Goal: Task Accomplishment & Management: Manage account settings

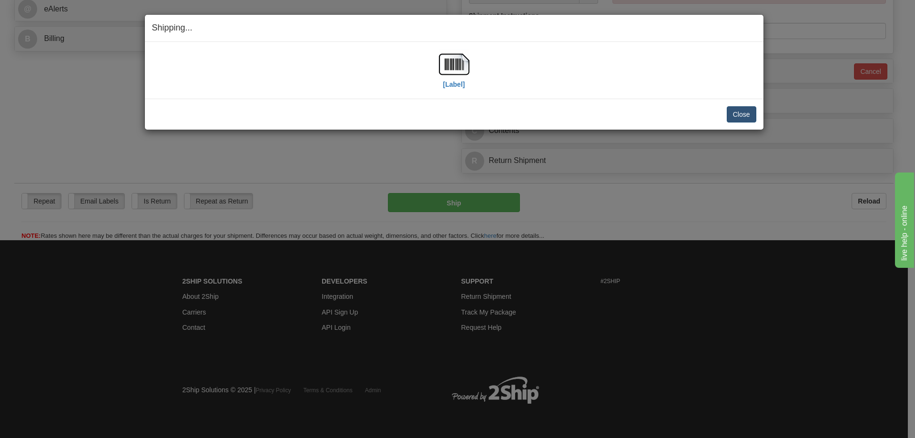
scroll to position [432, 0]
drag, startPoint x: 742, startPoint y: 113, endPoint x: 412, endPoint y: 0, distance: 349.6
click at [740, 111] on button "Close" at bounding box center [742, 114] width 30 height 16
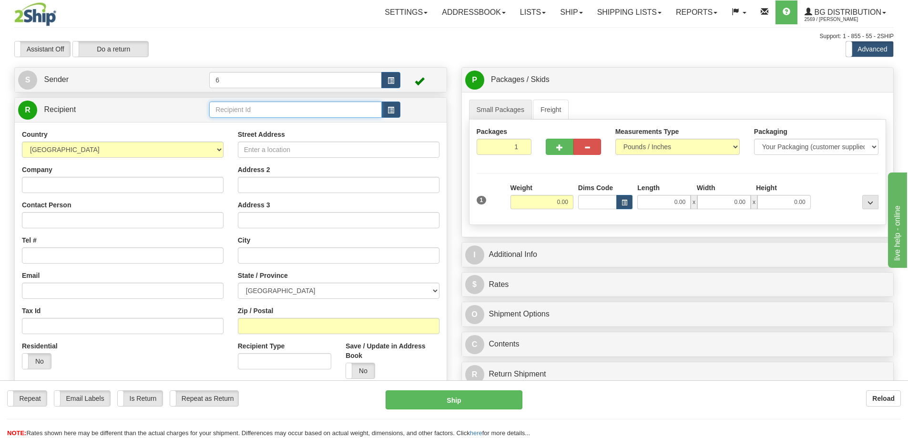
click at [263, 112] on input "text" at bounding box center [295, 109] width 172 height 16
type input "42002"
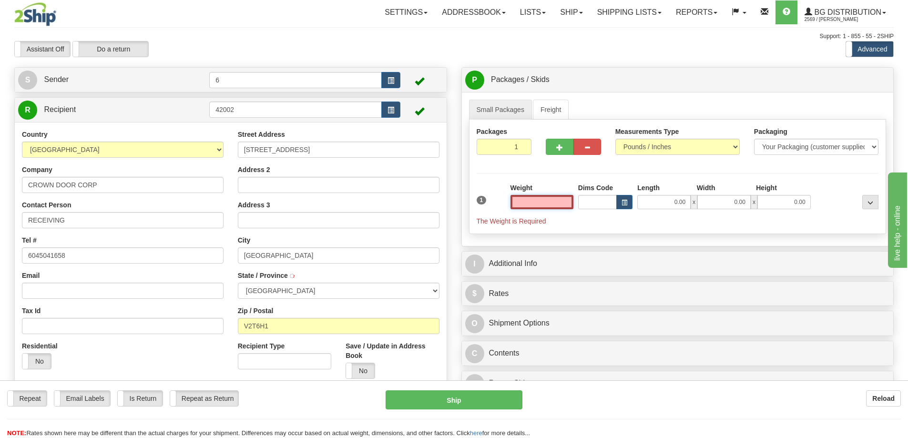
click at [545, 198] on input "text" at bounding box center [541, 202] width 63 height 14
type input "2.00"
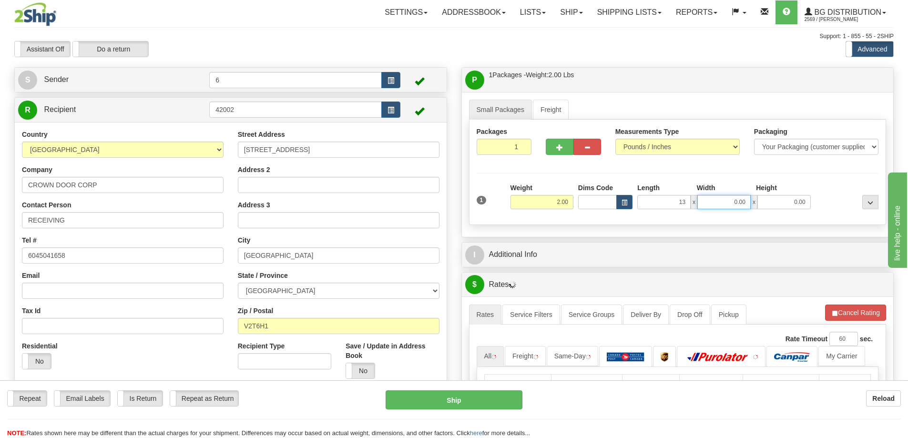
type input "13.00"
type input "7.00"
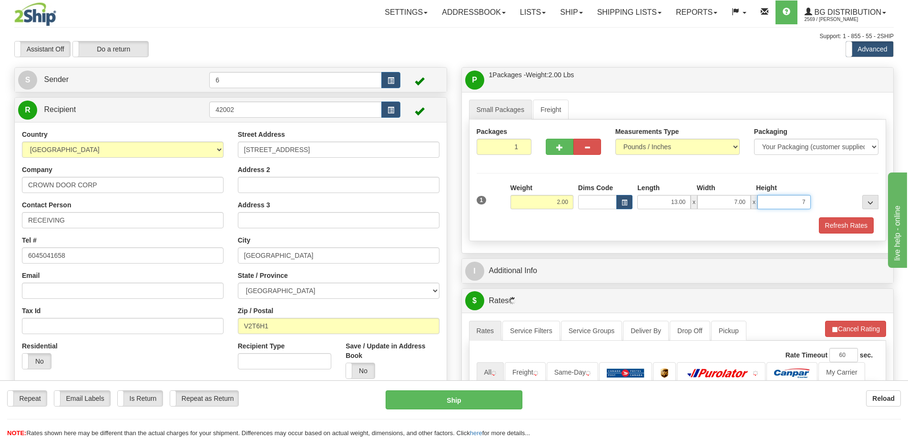
type input "7"
type input "7.00"
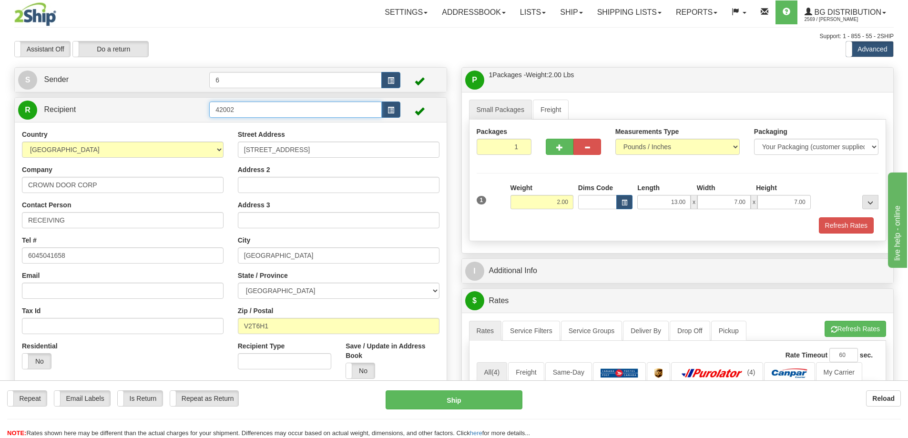
click at [282, 116] on input "42002" at bounding box center [295, 109] width 172 height 16
click at [265, 123] on div "42002 - TOWN" at bounding box center [294, 126] width 162 height 10
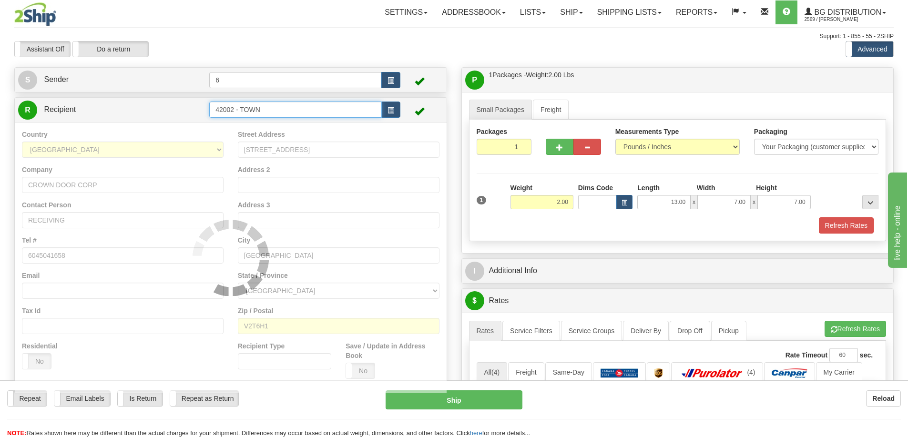
type input "42002 - TOWN"
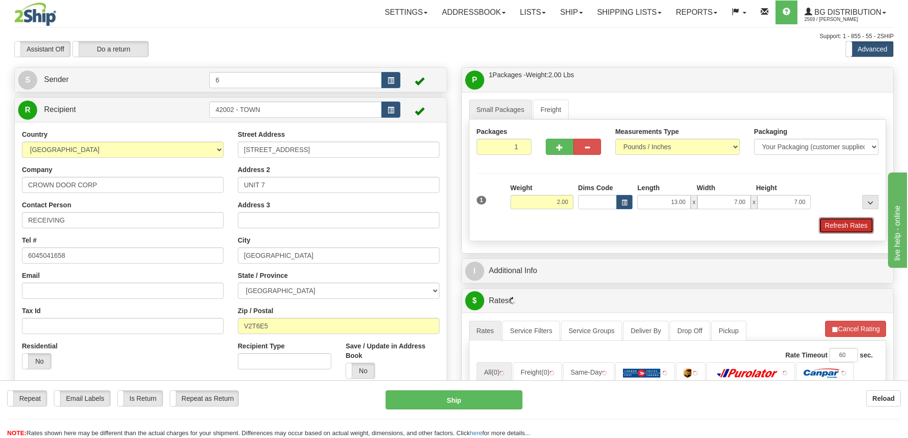
click at [844, 231] on button "Refresh Rates" at bounding box center [846, 225] width 55 height 16
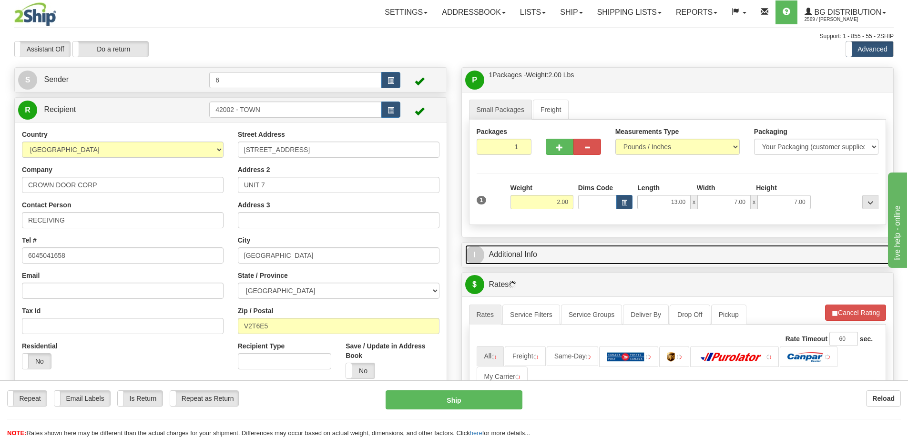
click at [696, 257] on link "I Additional Info" at bounding box center [677, 255] width 425 height 20
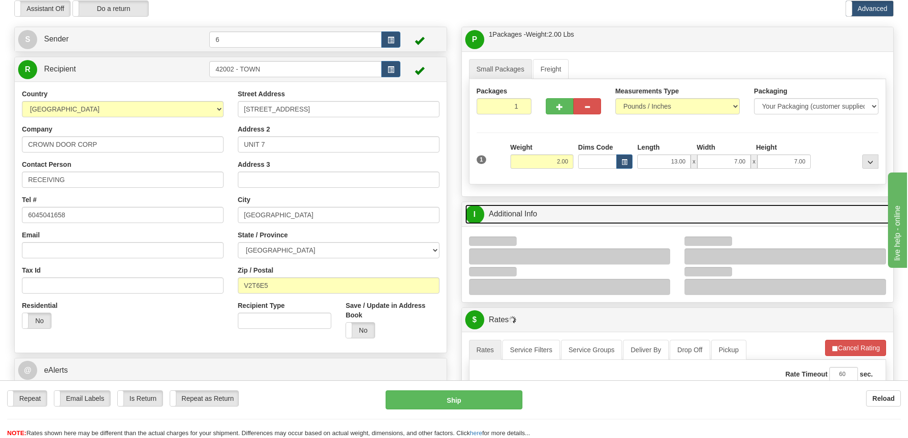
scroll to position [95, 0]
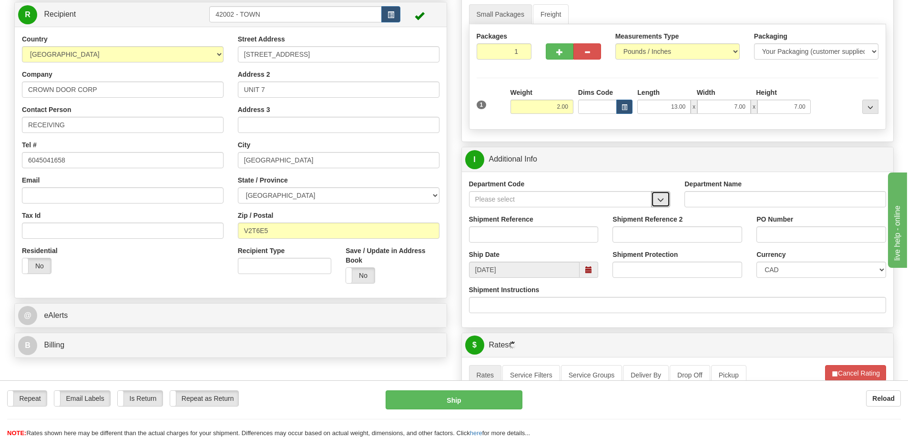
drag, startPoint x: 654, startPoint y: 201, endPoint x: 637, endPoint y: 205, distance: 17.6
click at [656, 201] on button "button" at bounding box center [660, 199] width 19 height 16
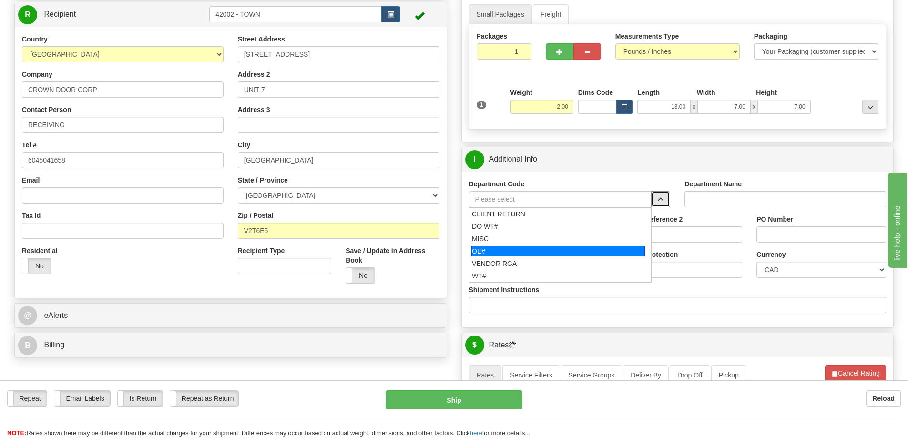
drag, startPoint x: 507, startPoint y: 250, endPoint x: 507, endPoint y: 235, distance: 14.8
click at [507, 250] on div "OE#" at bounding box center [557, 251] width 173 height 10
type input "OE#"
type input "ORDERS"
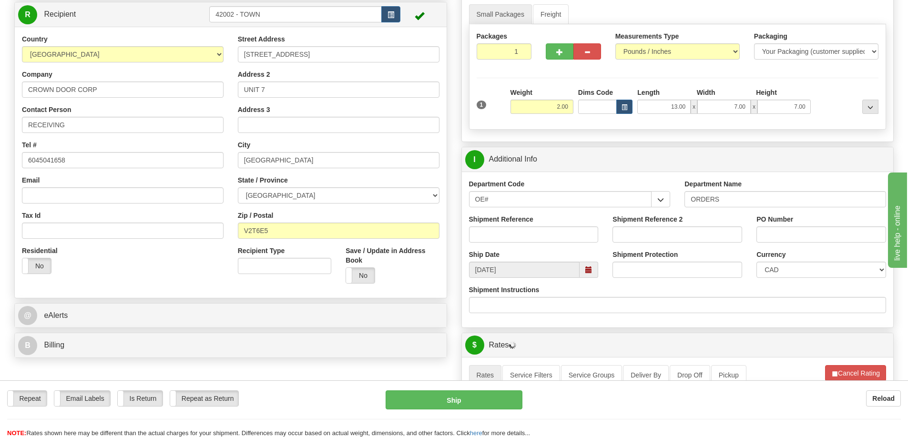
click at [508, 225] on div "Shipment Reference" at bounding box center [534, 228] width 130 height 28
click at [496, 236] on input "Shipment Reference" at bounding box center [534, 234] width 130 height 16
type input "60032807-00"
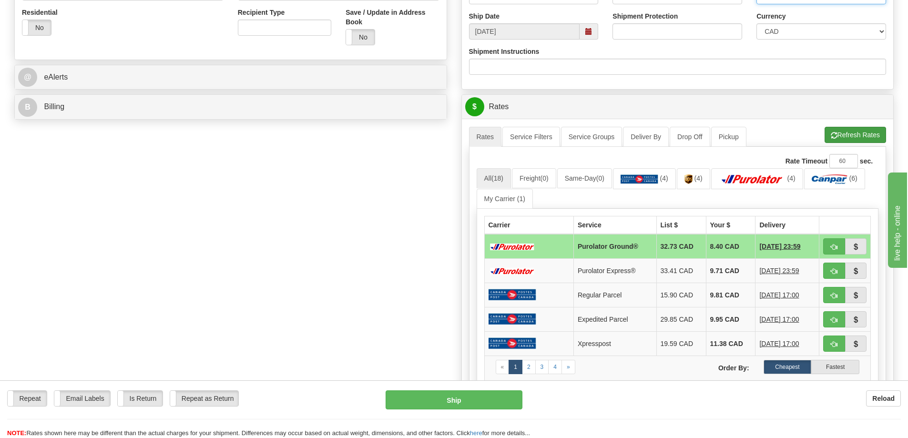
type input "52807"
click at [851, 128] on button "Refresh Rates" at bounding box center [854, 135] width 61 height 16
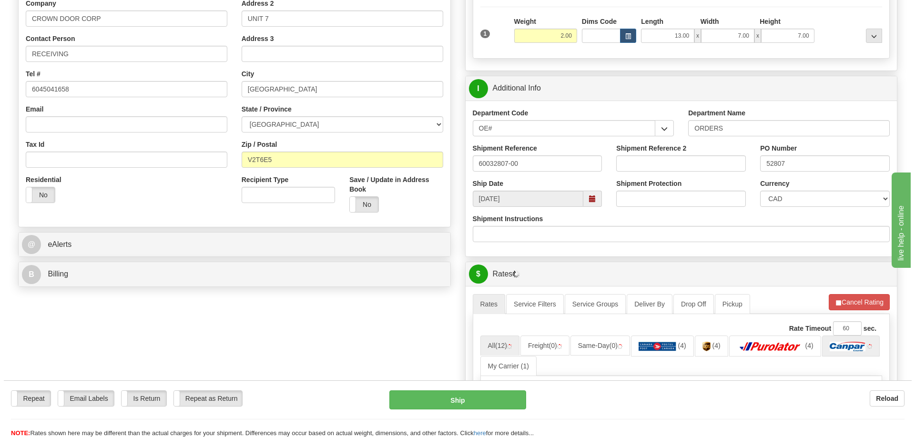
scroll to position [238, 0]
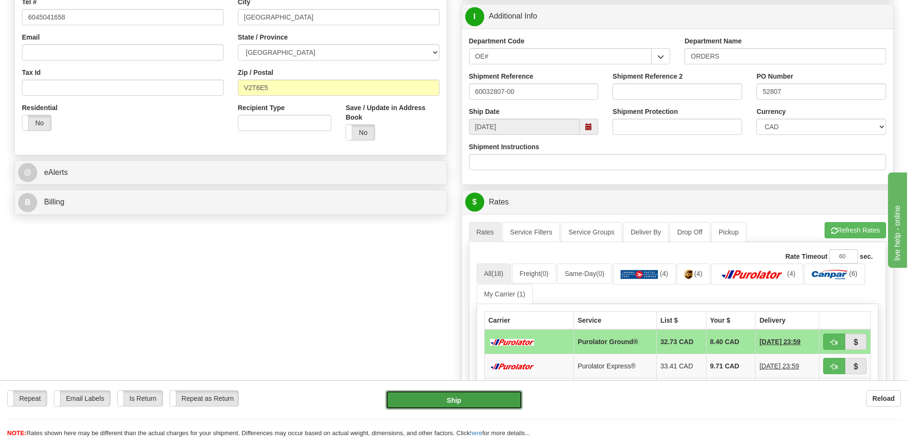
click at [476, 394] on button "Ship" at bounding box center [453, 399] width 137 height 19
type input "260"
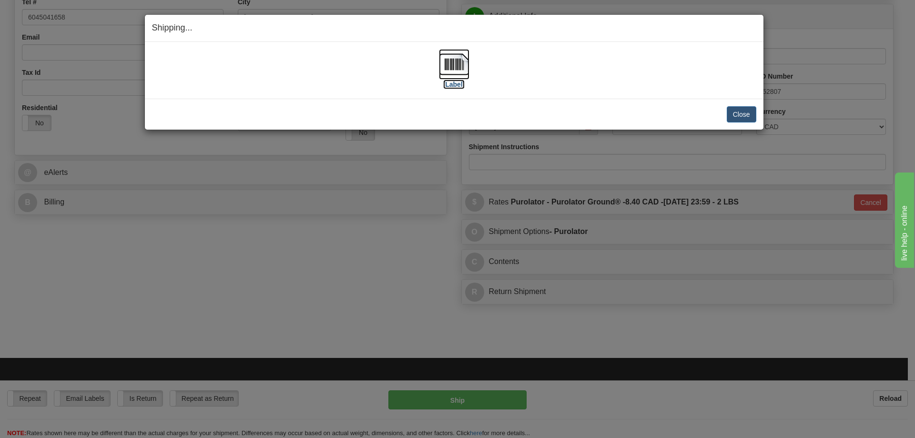
click at [453, 84] on label "[Label]" at bounding box center [454, 85] width 22 height 10
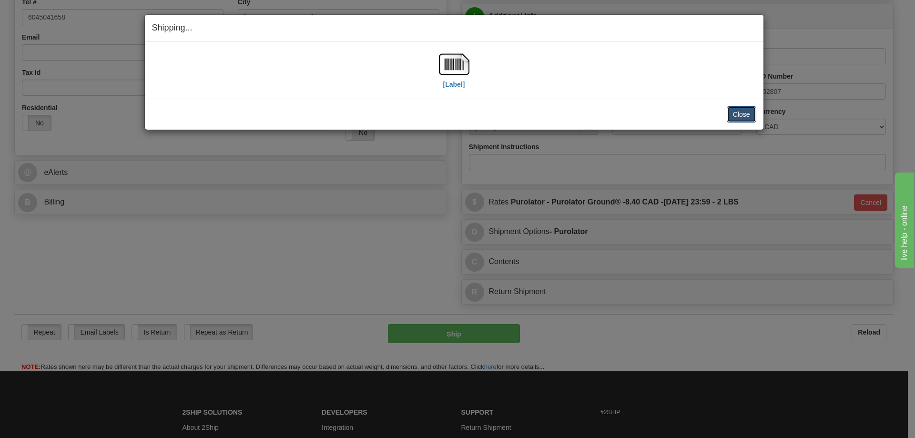
click at [749, 112] on button "Close" at bounding box center [742, 114] width 30 height 16
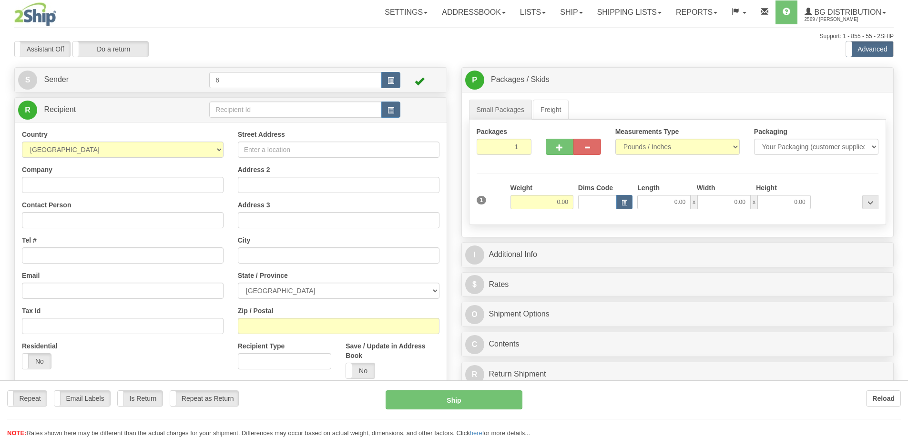
click at [234, 110] on div at bounding box center [454, 219] width 908 height 438
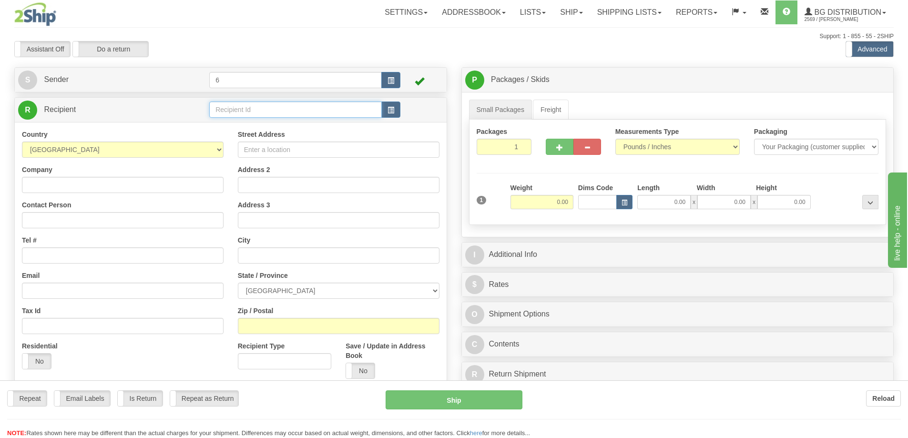
click at [234, 110] on input "text" at bounding box center [295, 109] width 172 height 16
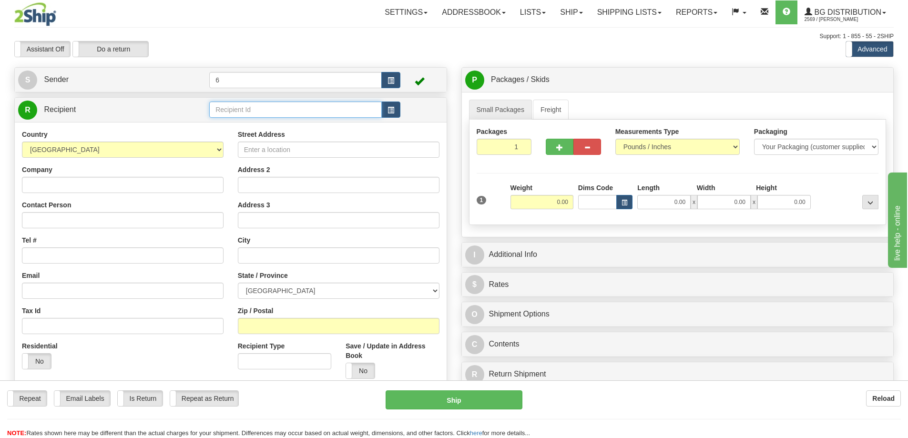
click at [234, 110] on input "text" at bounding box center [295, 109] width 172 height 16
drag, startPoint x: 0, startPoint y: 0, endPoint x: 217, endPoint y: 101, distance: 239.6
click at [231, 108] on input "text" at bounding box center [295, 109] width 172 height 16
type input "41055"
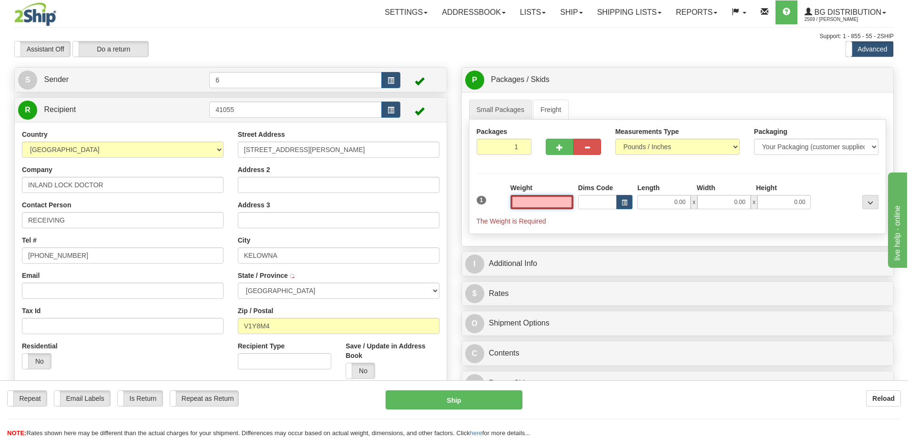
click at [555, 200] on input "text" at bounding box center [541, 202] width 63 height 14
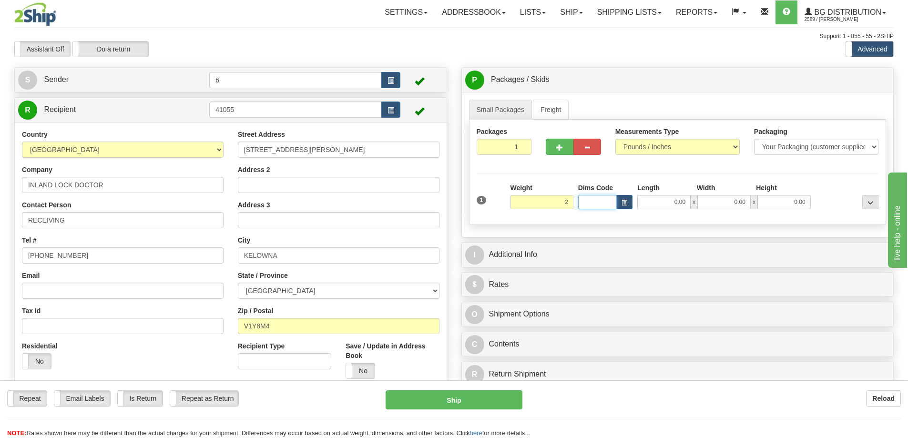
type input "2.00"
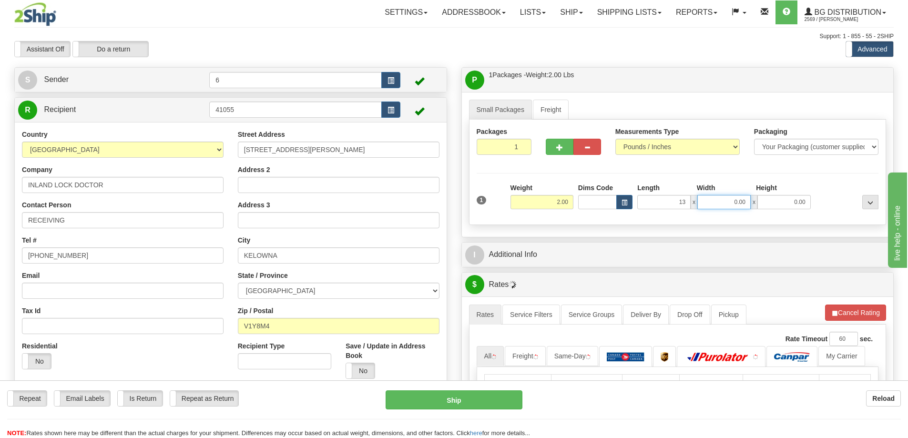
type input "13.00"
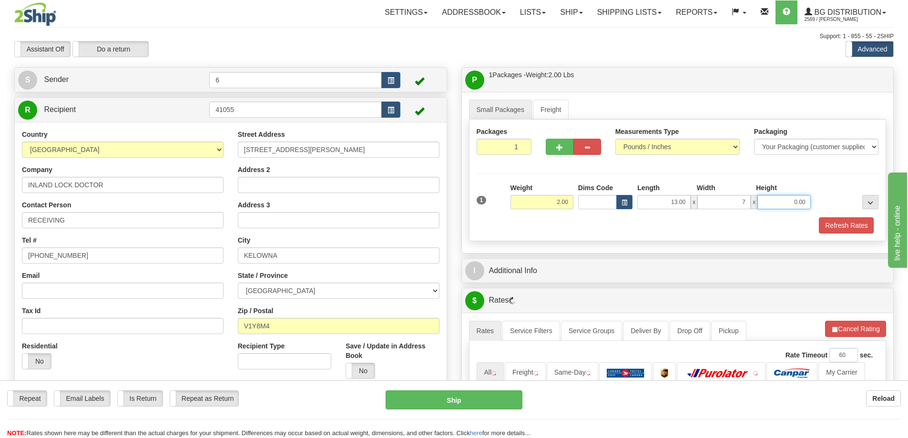
type input "7.00"
click at [561, 147] on span "button" at bounding box center [559, 147] width 7 height 6
radio input "true"
type input "2"
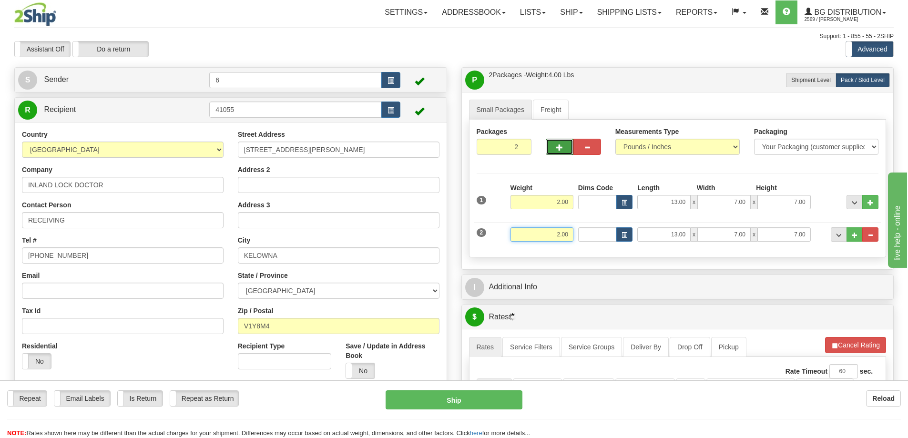
drag, startPoint x: 547, startPoint y: 236, endPoint x: 638, endPoint y: 238, distance: 91.0
click at [638, 238] on div "2 Weight 2.00 Dims Code Length Width Height" at bounding box center [677, 233] width 407 height 32
type input "12.00"
type input "40.00"
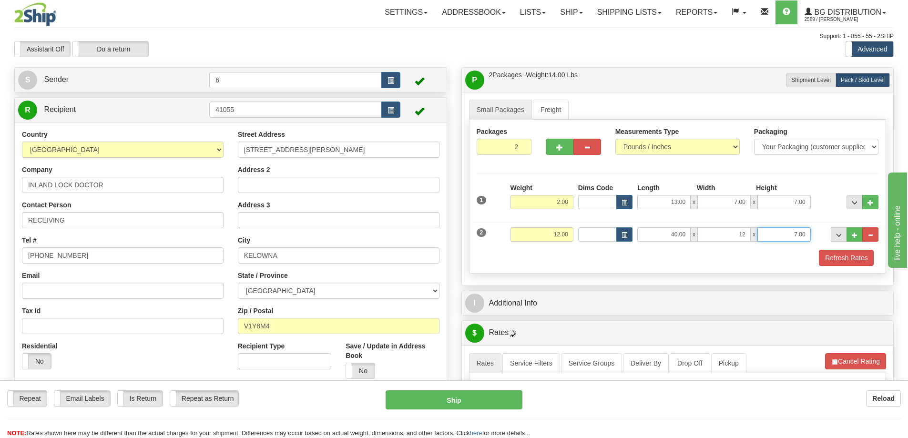
type input "12.00"
type input "7.00"
click at [835, 256] on button "Refresh Rates" at bounding box center [846, 258] width 55 height 16
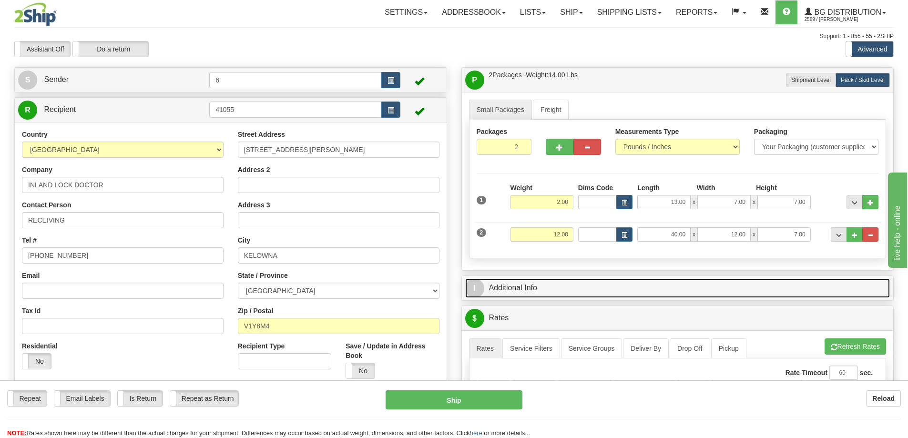
click at [806, 297] on link "I Additional Info" at bounding box center [677, 288] width 425 height 20
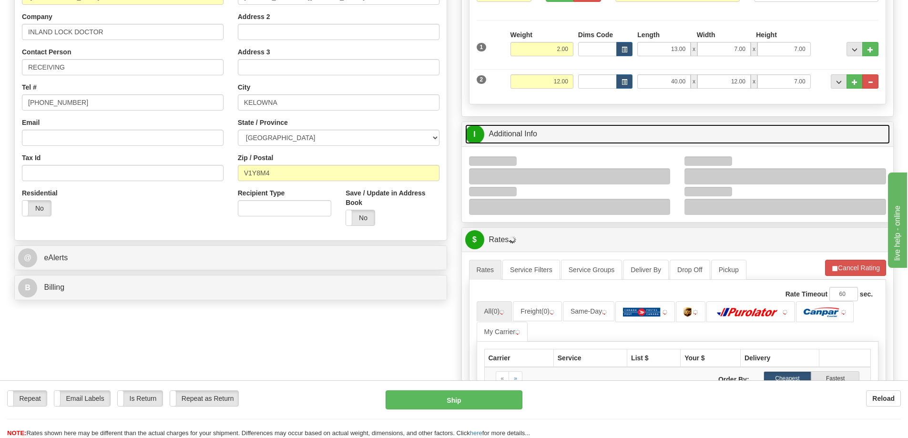
scroll to position [191, 0]
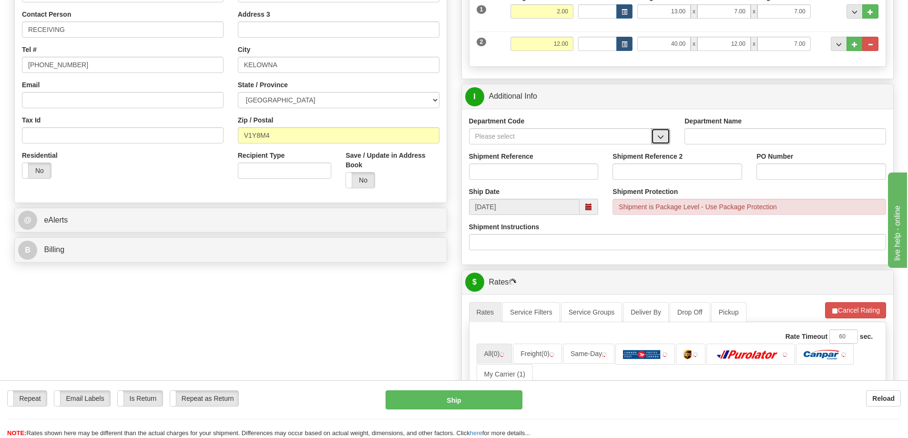
click at [661, 137] on span "button" at bounding box center [660, 137] width 7 height 6
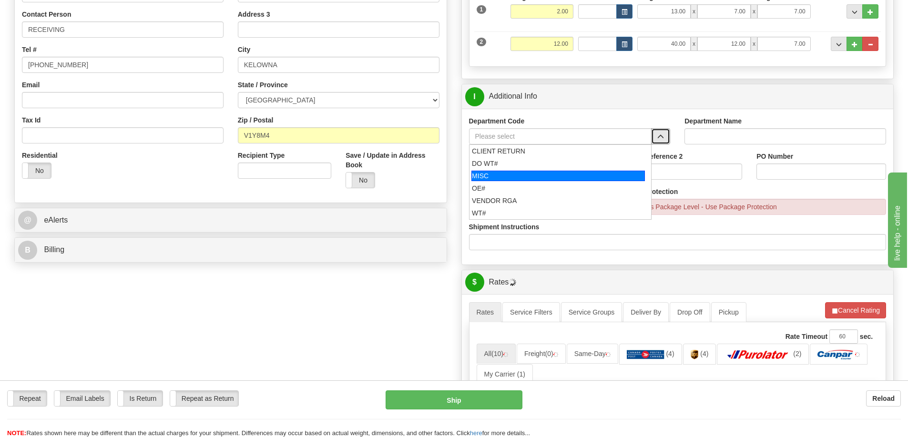
click at [495, 193] on div "OE#" at bounding box center [558, 188] width 172 height 10
type input "OE#"
type input "ORDERS"
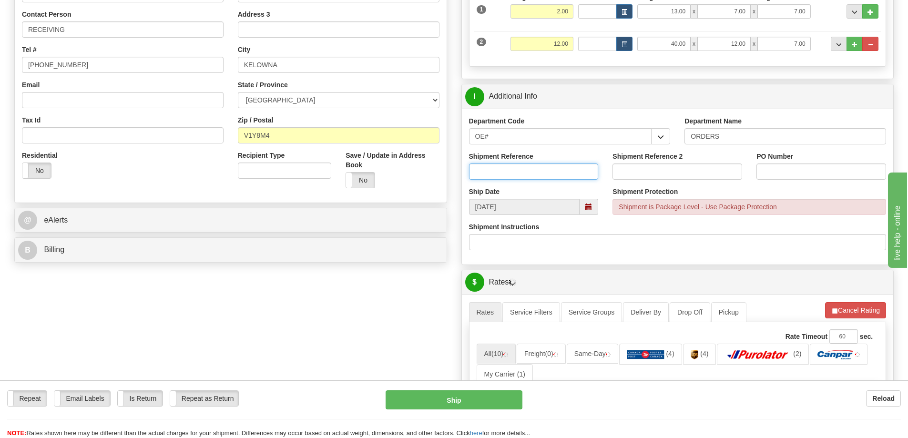
click at [496, 176] on input "Shipment Reference" at bounding box center [534, 171] width 130 height 16
type input "60032832-00"
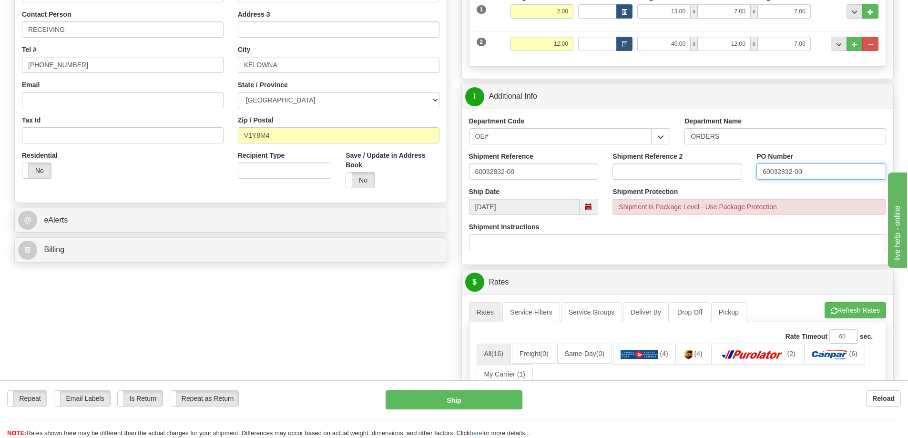
type input "60032832-00"
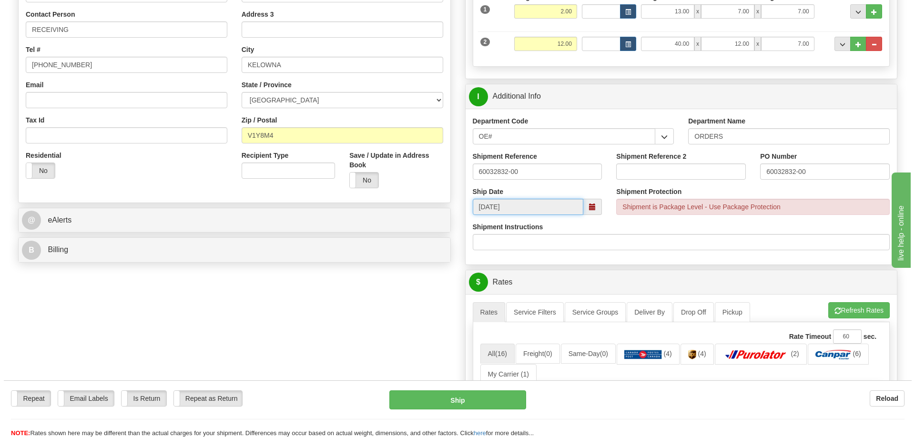
scroll to position [334, 0]
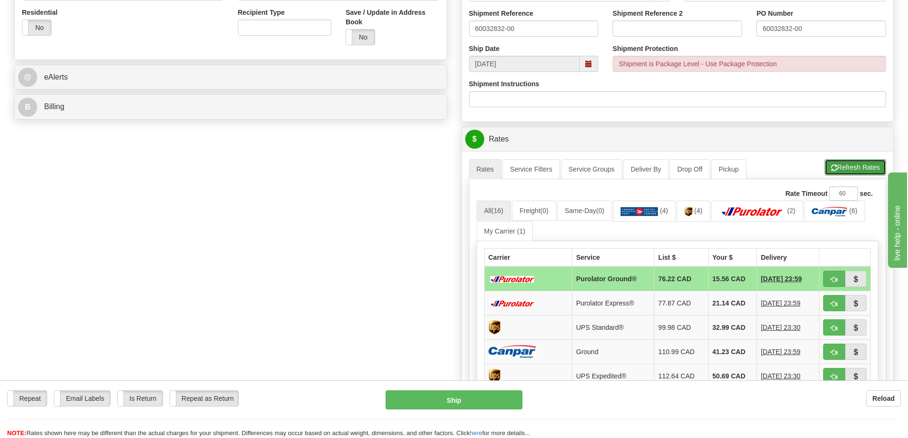
click at [844, 173] on button "Refresh Rates" at bounding box center [854, 167] width 61 height 16
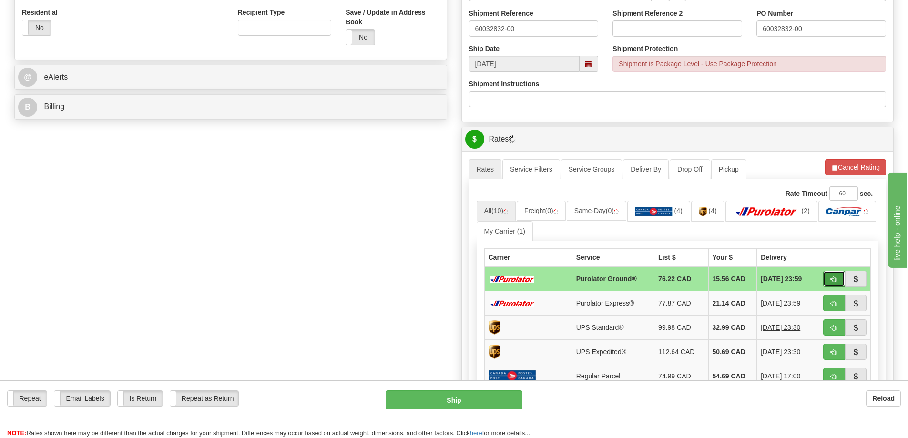
click at [829, 279] on button "button" at bounding box center [834, 279] width 22 height 16
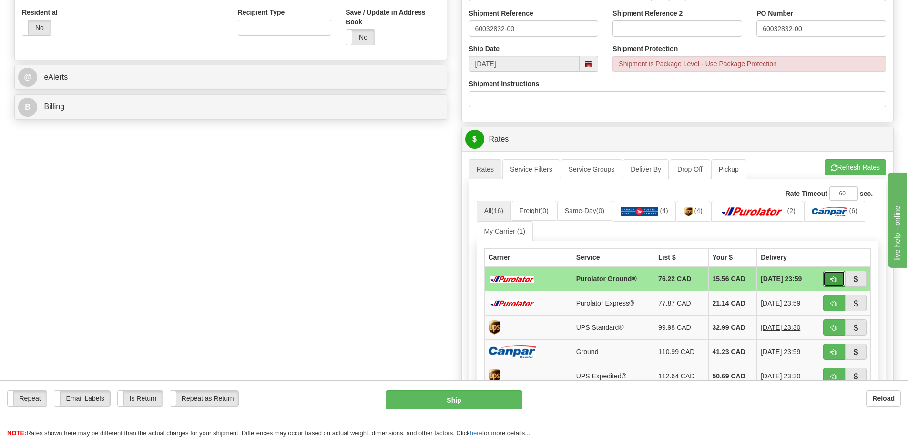
click at [840, 283] on button "button" at bounding box center [834, 279] width 22 height 16
type input "260"
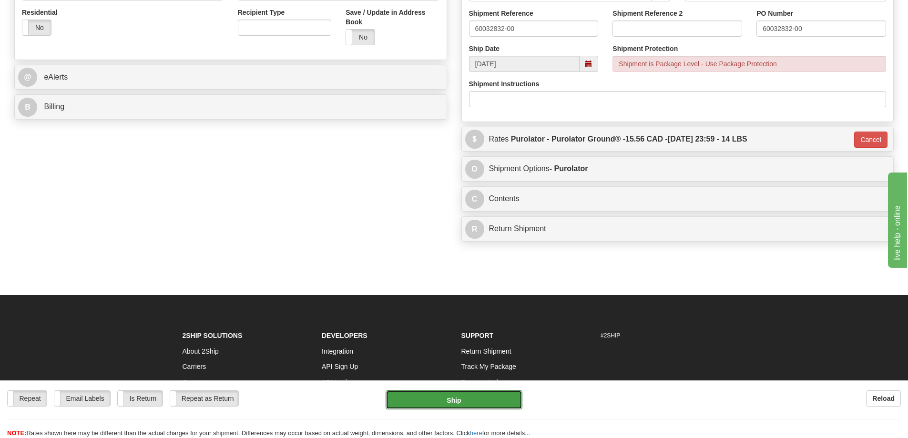
click at [459, 407] on button "Ship" at bounding box center [453, 399] width 137 height 19
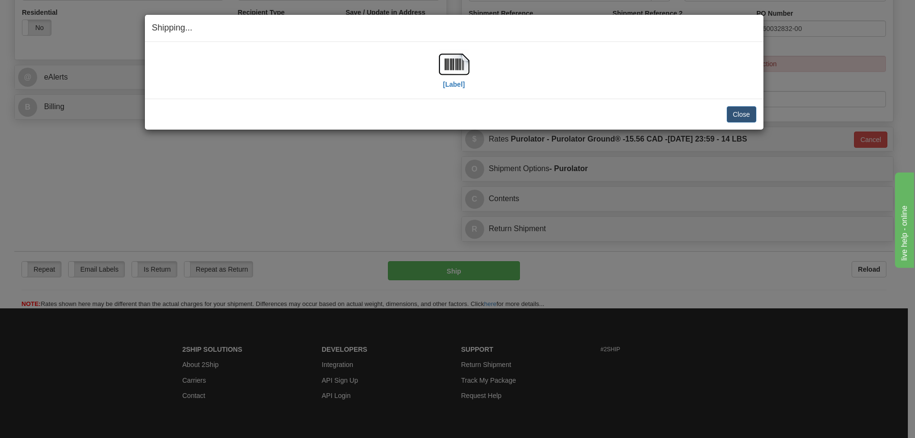
click at [459, 89] on div "[Label]" at bounding box center [454, 70] width 30 height 42
click at [454, 80] on label "[Label]" at bounding box center [454, 85] width 22 height 10
click at [741, 112] on button "Close" at bounding box center [742, 114] width 30 height 16
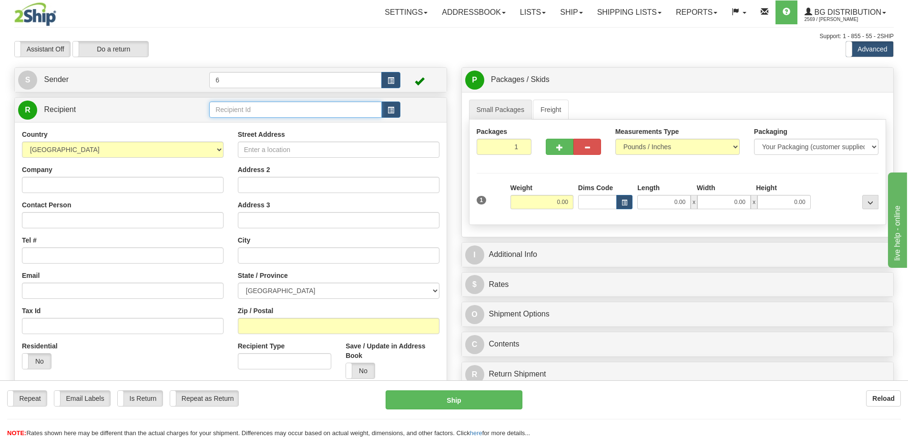
drag, startPoint x: 278, startPoint y: 109, endPoint x: 286, endPoint y: 112, distance: 8.8
click at [280, 110] on input "text" at bounding box center [295, 109] width 172 height 16
type input "46017"
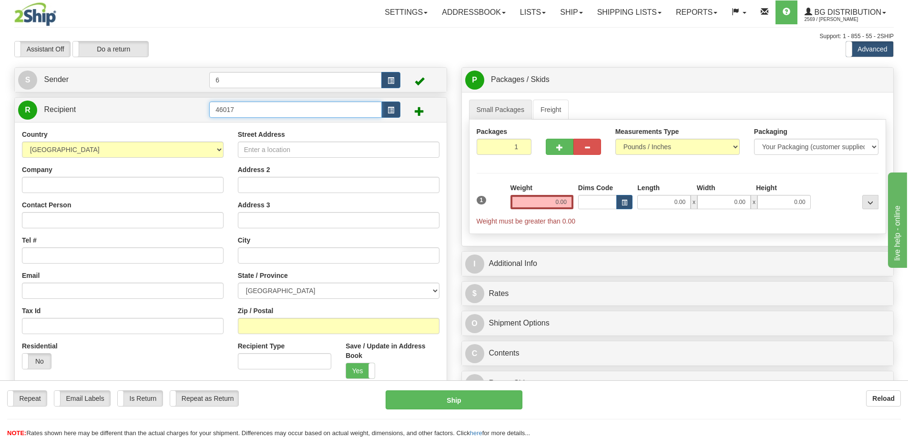
drag, startPoint x: 283, startPoint y: 114, endPoint x: 77, endPoint y: 111, distance: 206.4
click at [79, 111] on tr "R Recipient 46017" at bounding box center [230, 110] width 425 height 20
type input "45017"
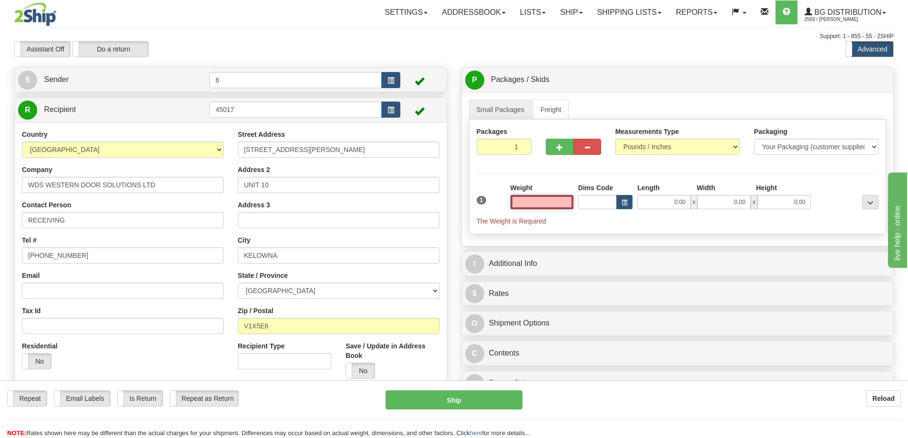
click at [535, 202] on input "text" at bounding box center [541, 202] width 63 height 14
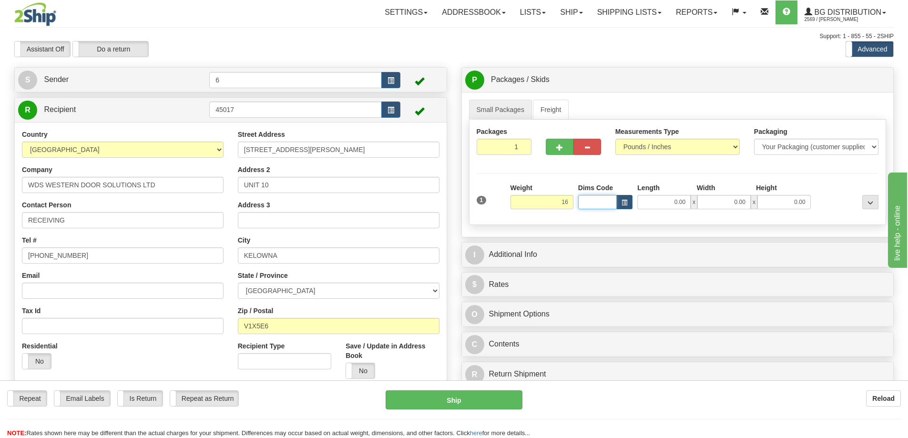
type input "16.00"
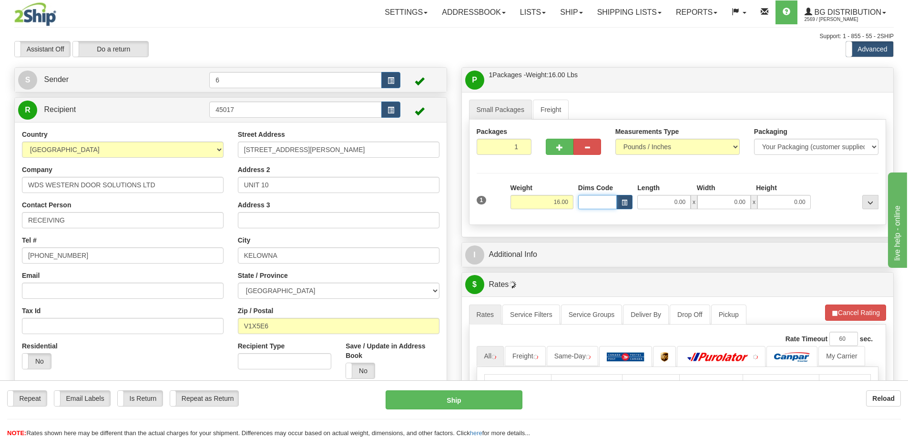
type input "4"
type input "46.00"
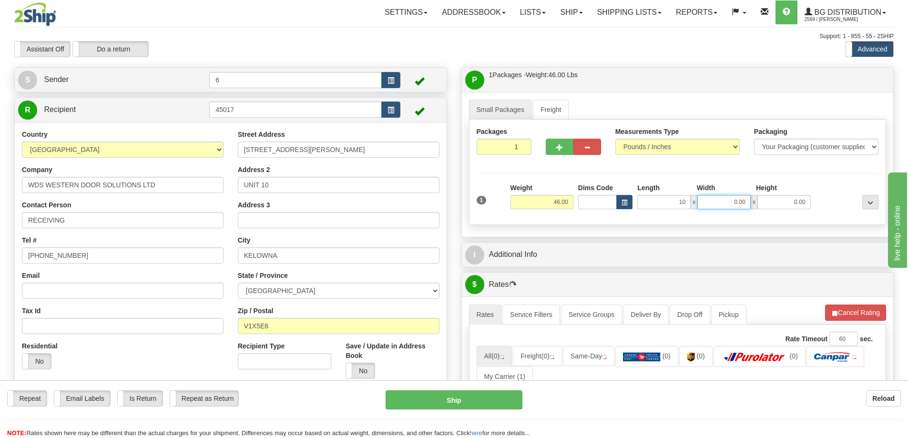
type input "10.00"
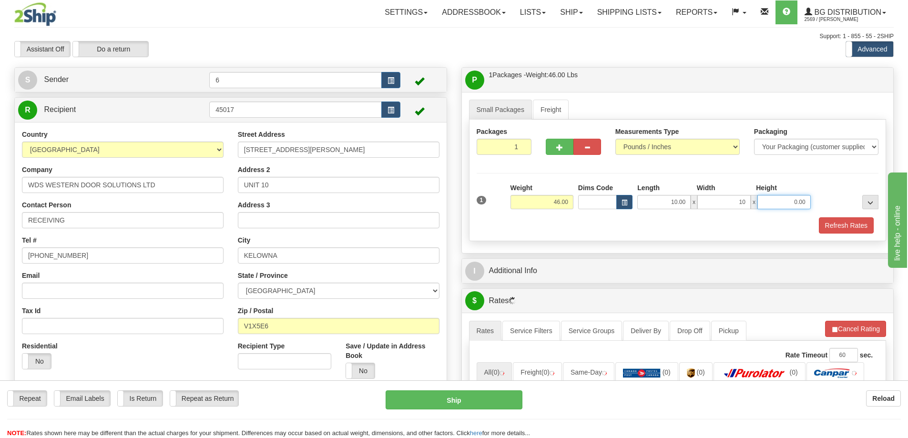
type input "10.00"
type input "15.00"
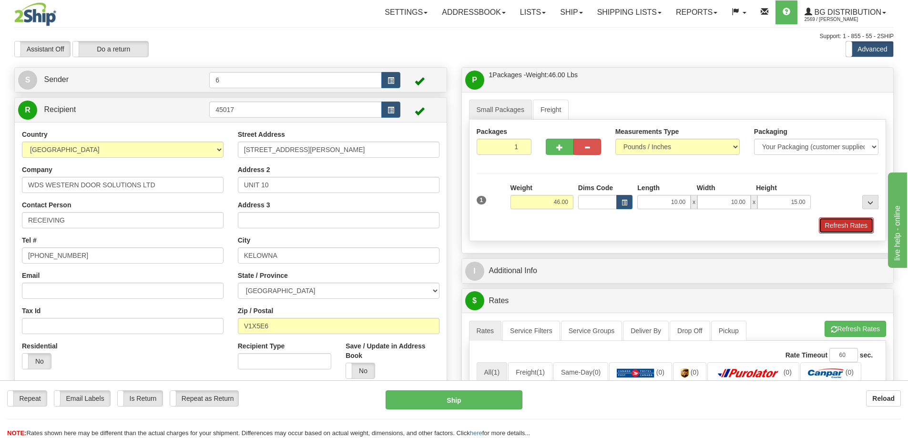
click at [839, 226] on button "Refresh Rates" at bounding box center [846, 225] width 55 height 16
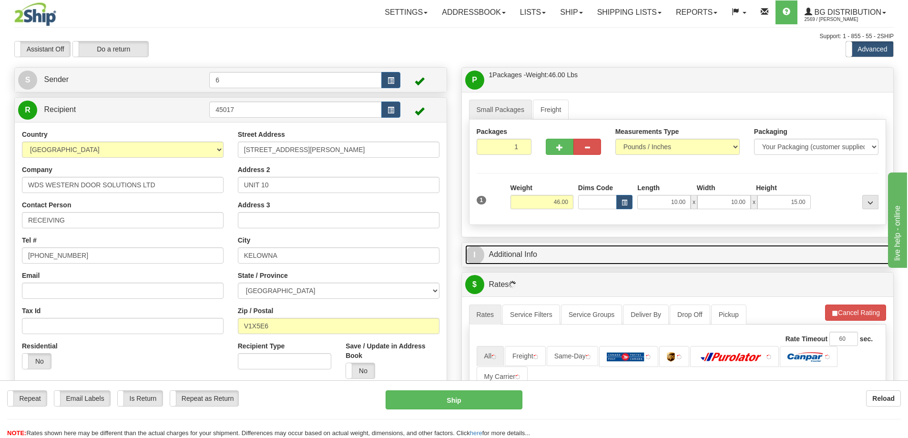
click at [785, 264] on link "I Additional Info" at bounding box center [677, 255] width 425 height 20
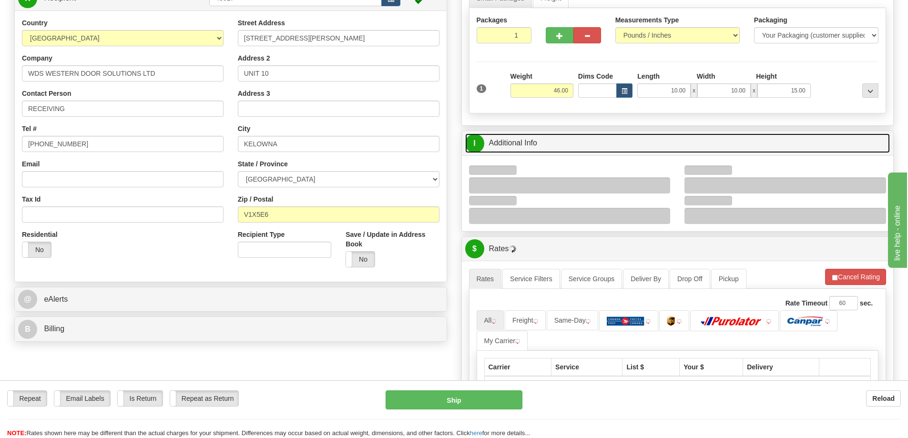
scroll to position [143, 0]
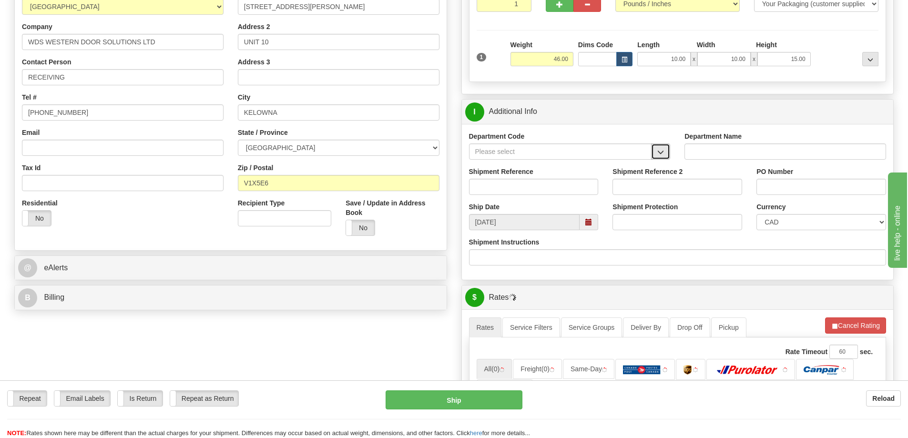
click at [663, 155] on span "button" at bounding box center [660, 152] width 7 height 6
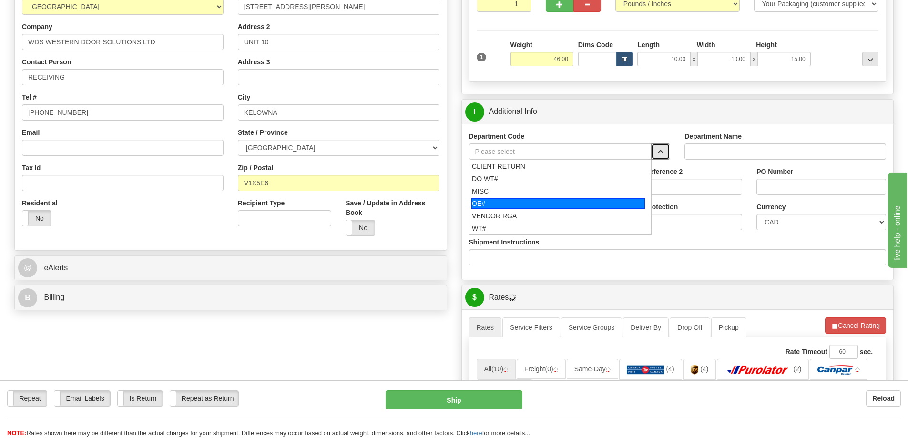
click at [531, 201] on div "OE#" at bounding box center [557, 203] width 173 height 10
type input "OE#"
type input "ORDERS"
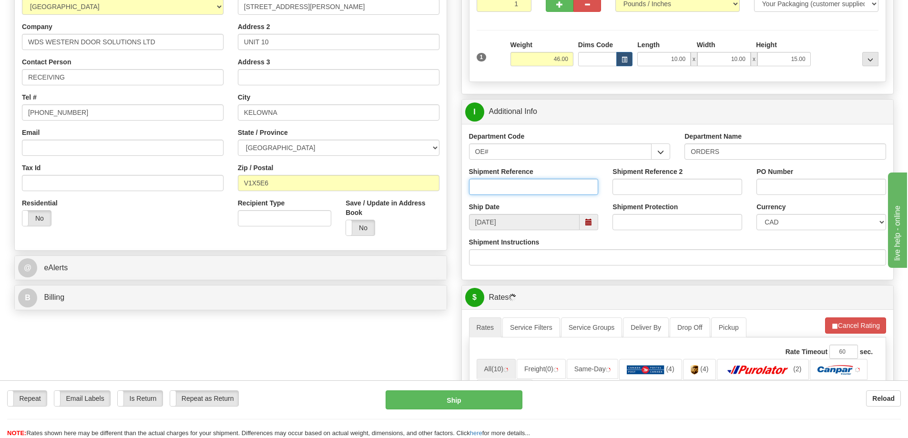
click at [527, 187] on input "Shipment Reference" at bounding box center [534, 187] width 130 height 16
type input "60032824-00"
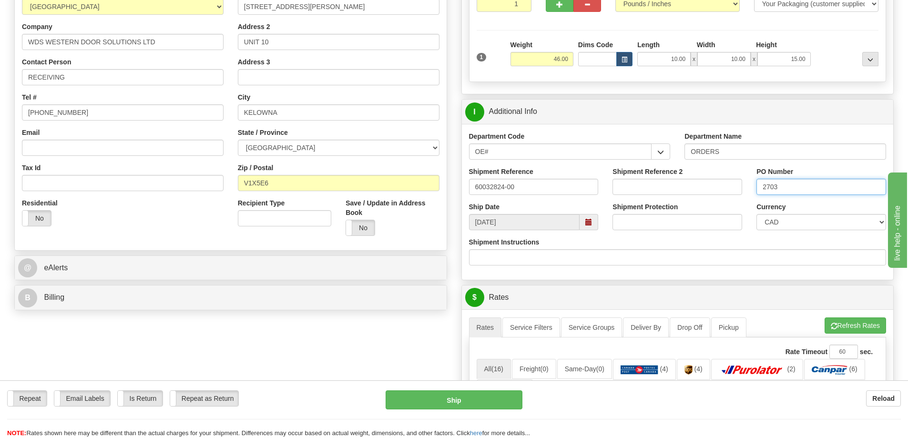
type input "2703"
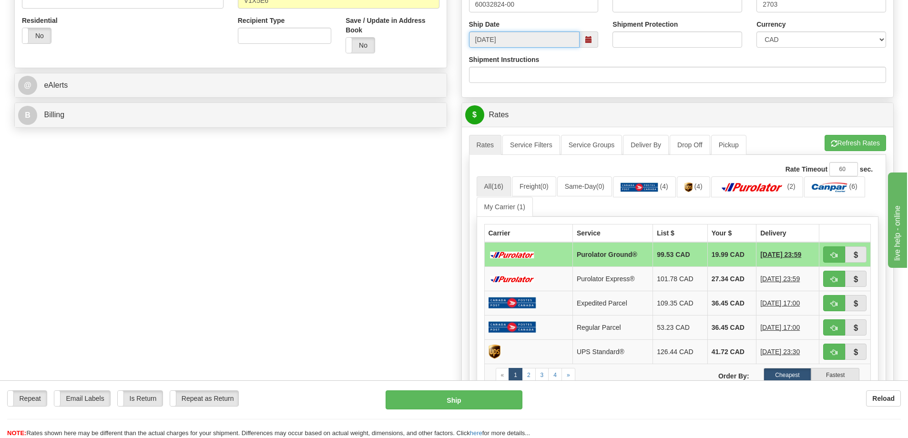
scroll to position [429, 0]
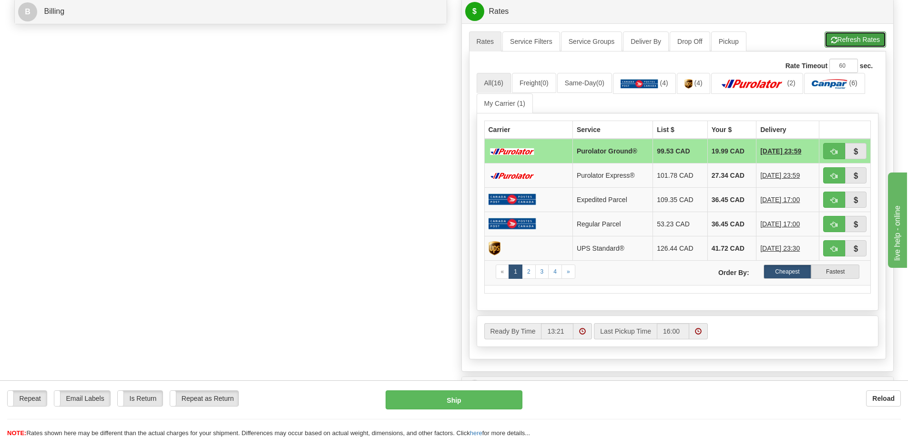
click at [851, 43] on button "Refresh Rates" at bounding box center [854, 39] width 61 height 16
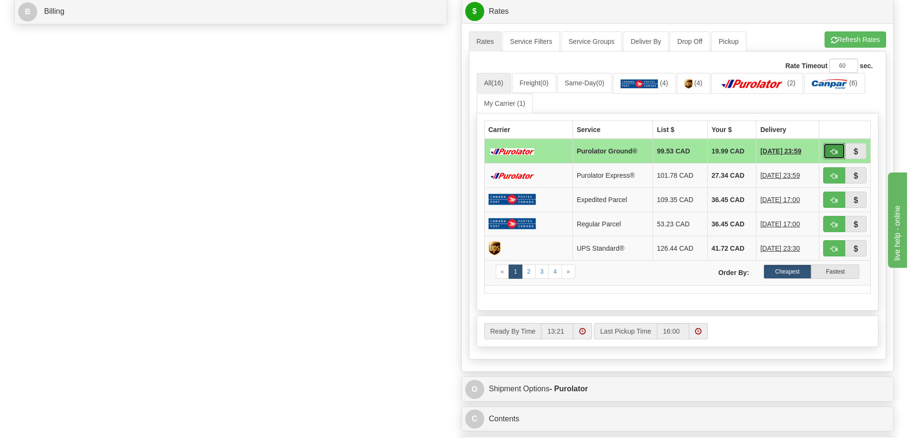
click at [832, 155] on span "button" at bounding box center [834, 152] width 7 height 6
type input "260"
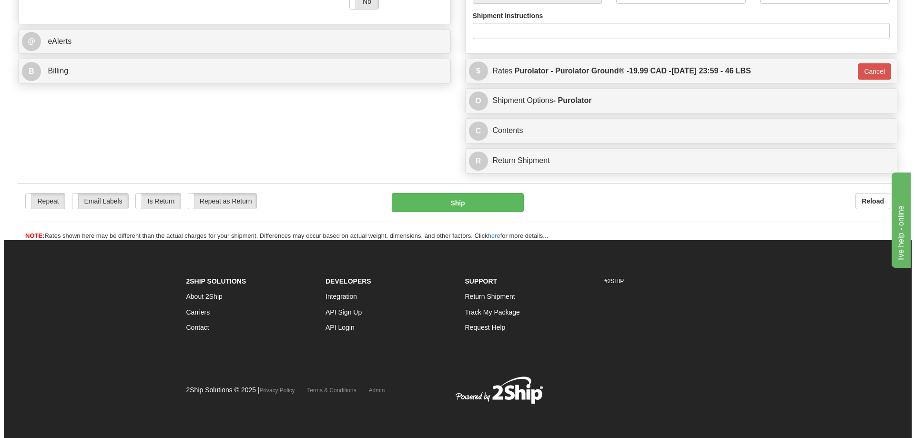
scroll to position [399, 0]
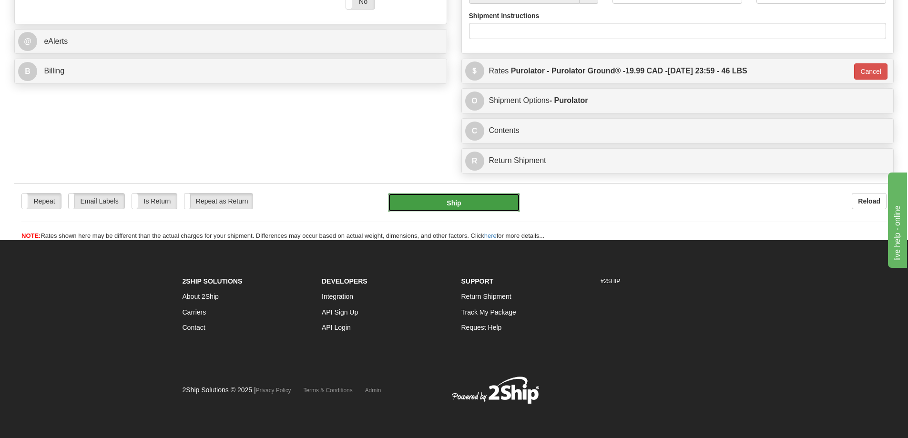
click at [447, 193] on button "Ship" at bounding box center [454, 202] width 132 height 19
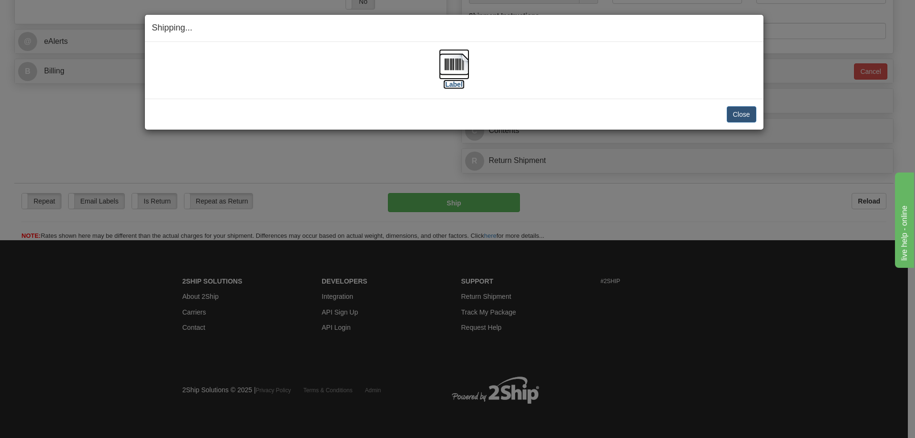
click at [454, 83] on label "[Label]" at bounding box center [454, 85] width 22 height 10
click at [732, 115] on button "Close" at bounding box center [742, 114] width 30 height 16
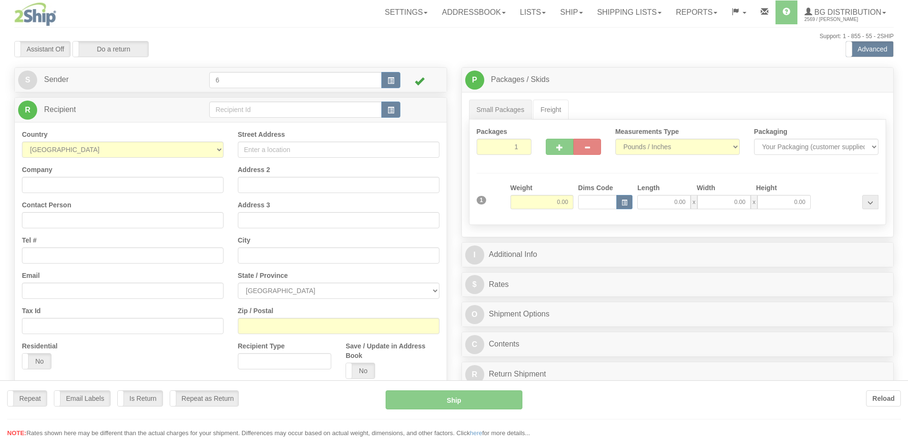
click at [236, 107] on div at bounding box center [454, 219] width 908 height 438
click at [236, 107] on div "Toggle navigation Settings Shipping Preferences Fields Preferences New" at bounding box center [454, 271] width 908 height 542
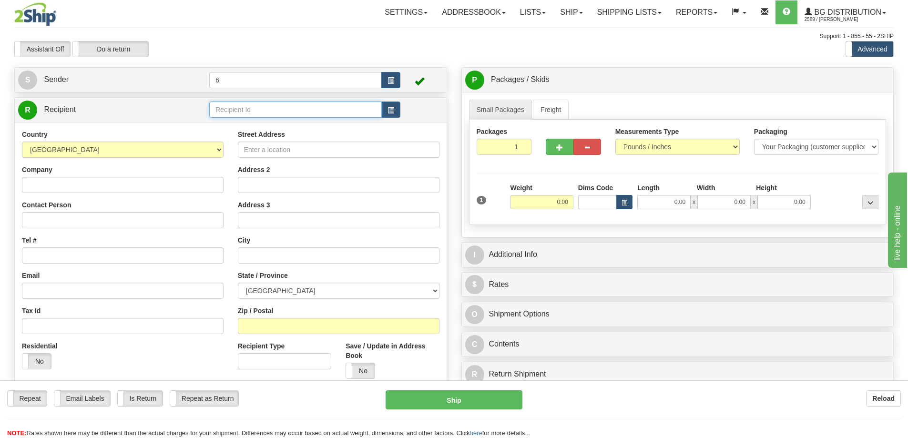
click at [235, 107] on input "text" at bounding box center [295, 109] width 172 height 16
click at [234, 105] on input "text" at bounding box center [295, 109] width 172 height 16
type input "41015"
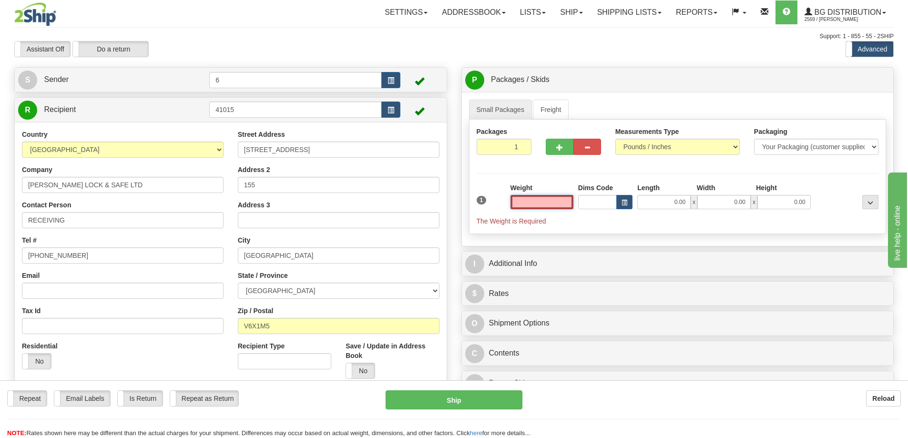
drag, startPoint x: 546, startPoint y: 204, endPoint x: 543, endPoint y: 178, distance: 25.9
click at [547, 203] on input "text" at bounding box center [541, 202] width 63 height 14
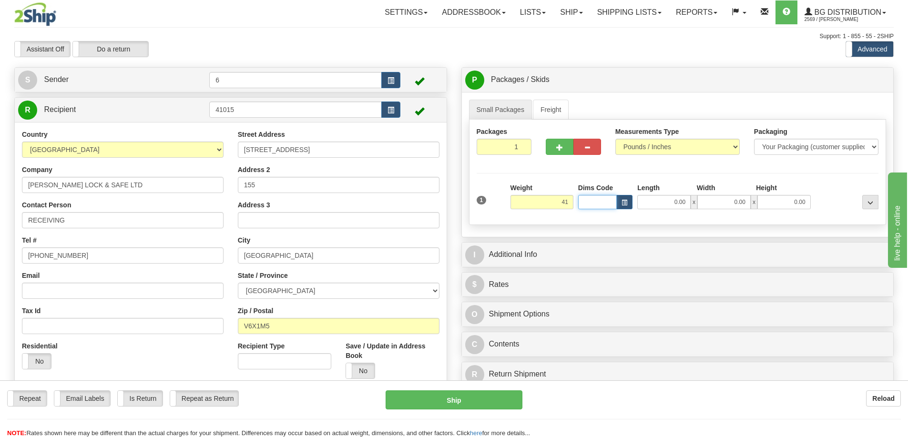
type input "41.00"
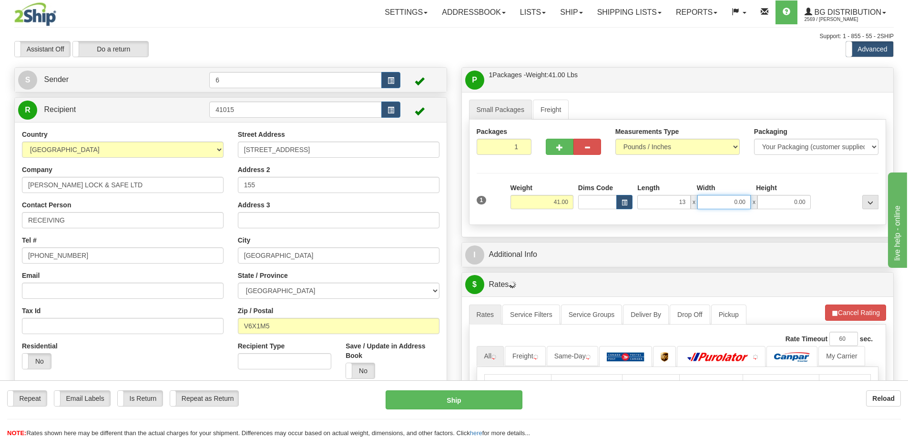
type input "13.00"
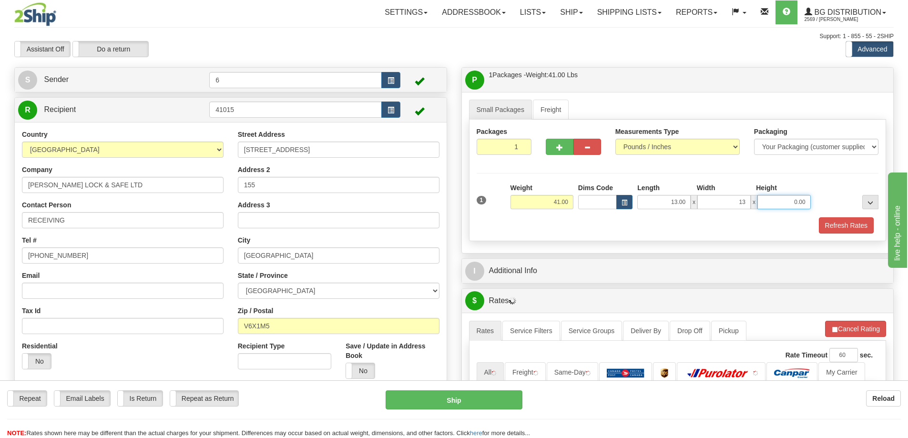
type input "13.00"
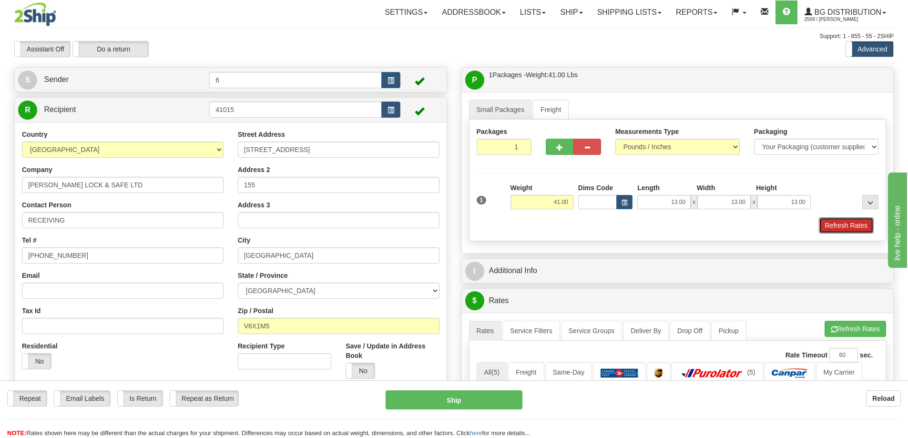
click at [854, 233] on button "Refresh Rates" at bounding box center [846, 225] width 55 height 16
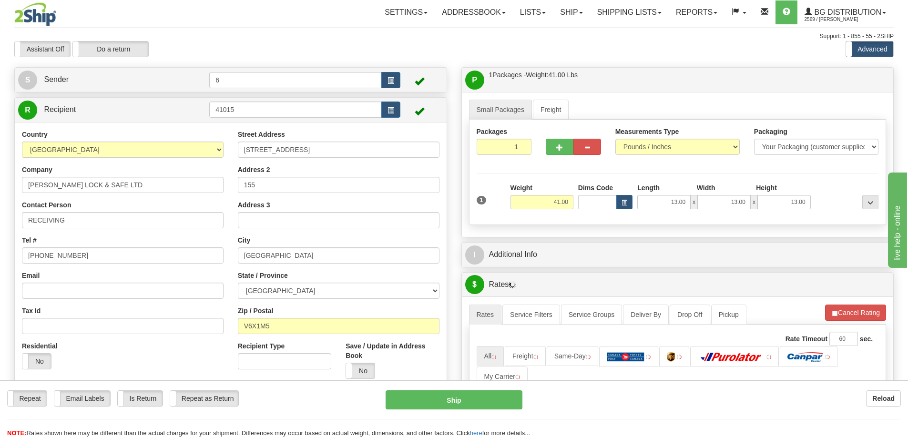
click at [729, 242] on div "P Packages / Skids 1 Packages - Weight: 41.00 Lbs 1 Skids - Weight: NaN Lbs Shi…" at bounding box center [677, 330] width 447 height 526
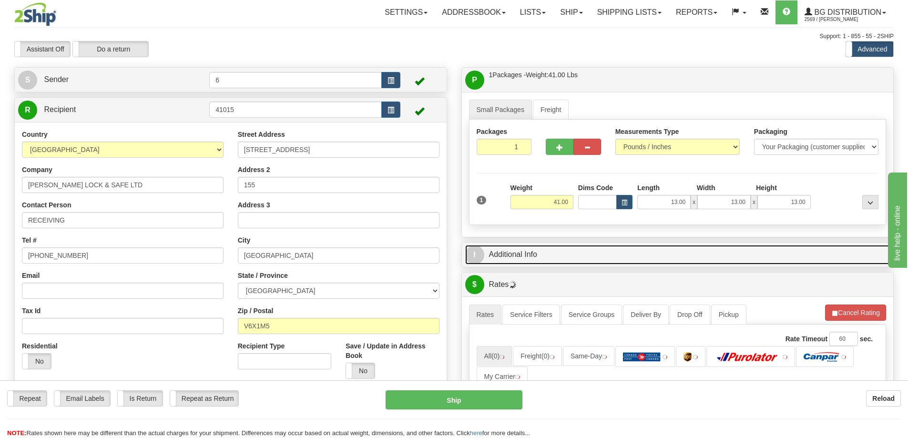
click at [709, 257] on link "I Additional Info" at bounding box center [677, 255] width 425 height 20
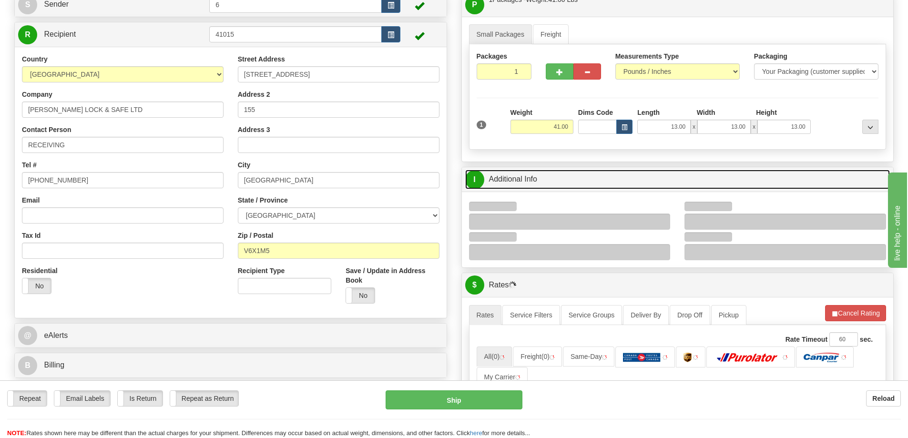
scroll to position [191, 0]
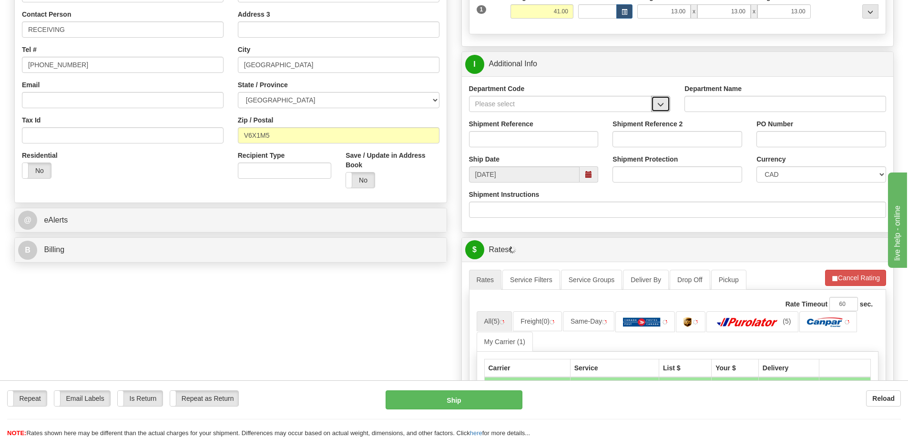
click at [664, 112] on button "button" at bounding box center [660, 104] width 19 height 16
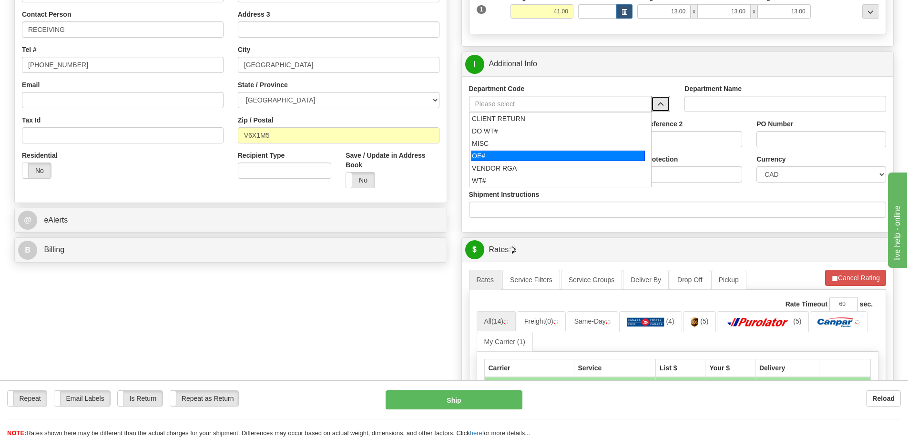
click at [487, 156] on div "OE#" at bounding box center [557, 156] width 173 height 10
type input "OE#"
type input "ORDERS"
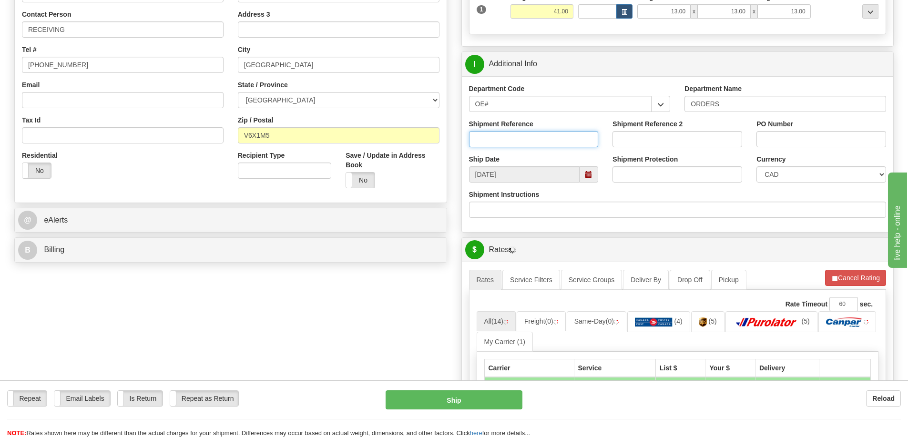
click at [491, 147] on input "Shipment Reference" at bounding box center [534, 139] width 130 height 16
drag, startPoint x: 507, startPoint y: 140, endPoint x: 837, endPoint y: 95, distance: 332.7
click at [819, 92] on div "Department Code OE# CLIENT RETURN DO WT# MISC OE# VENDOR RGA WT# Department Nam…" at bounding box center [678, 154] width 432 height 156
type input "60032845-00"
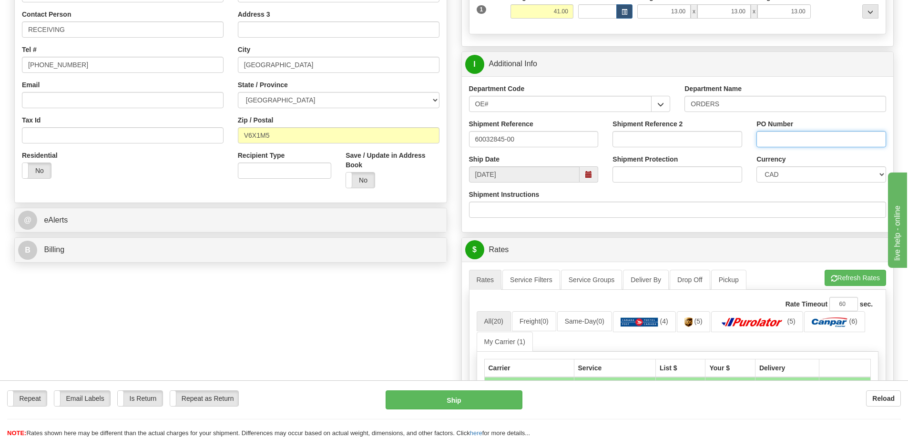
drag, startPoint x: 831, startPoint y: 122, endPoint x: 874, endPoint y: 142, distance: 47.5
click at [874, 142] on input "PO Number" at bounding box center [821, 139] width 130 height 16
type input "60032845-00"
click at [863, 275] on button "Refresh Rates" at bounding box center [854, 278] width 61 height 16
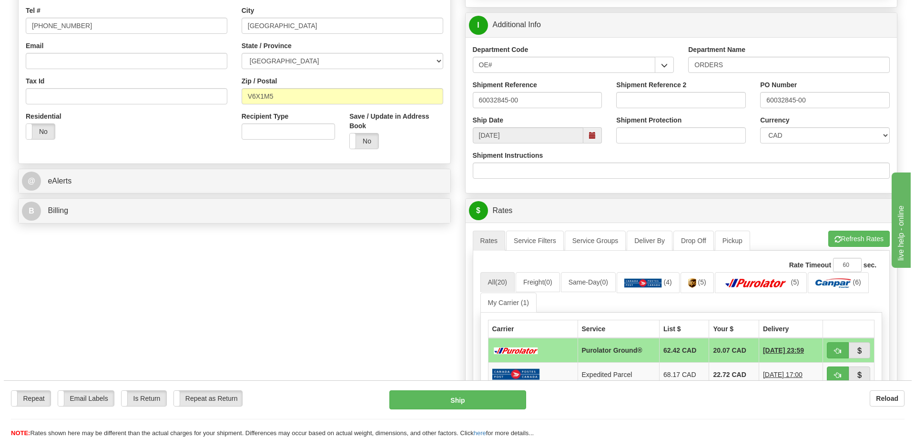
scroll to position [286, 0]
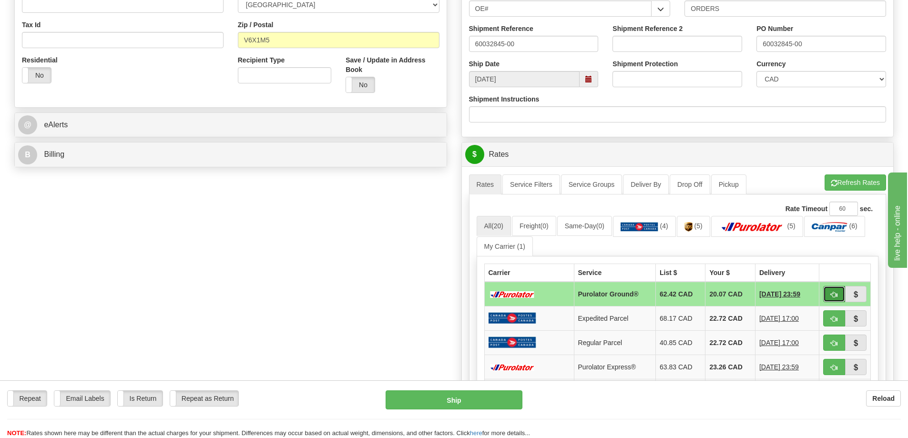
click at [831, 298] on span "button" at bounding box center [834, 295] width 7 height 6
type input "260"
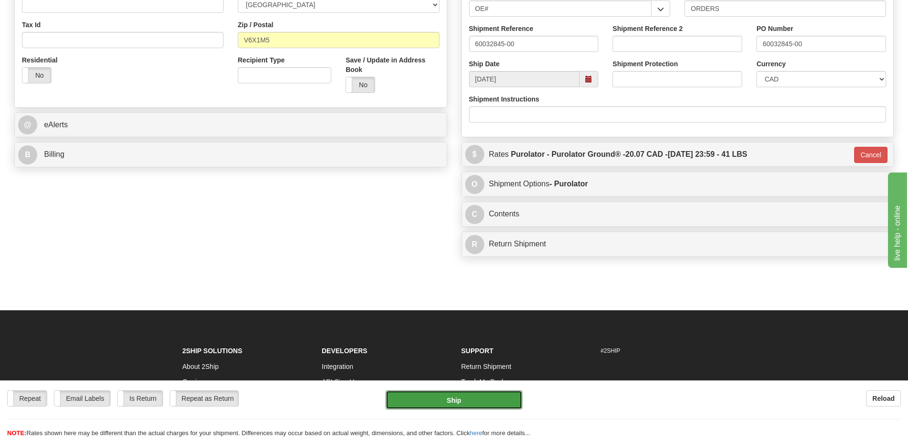
click at [482, 399] on button "Ship" at bounding box center [453, 399] width 137 height 19
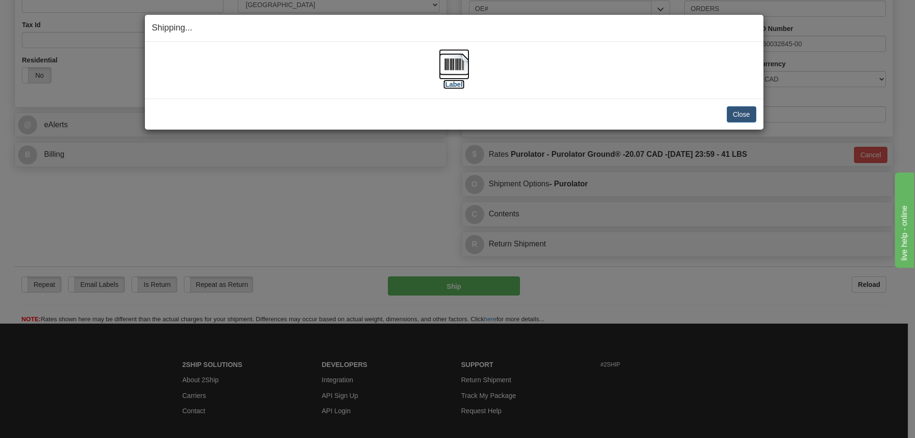
click at [449, 87] on label "[Label]" at bounding box center [454, 85] width 22 height 10
click at [745, 111] on button "Close" at bounding box center [742, 114] width 30 height 16
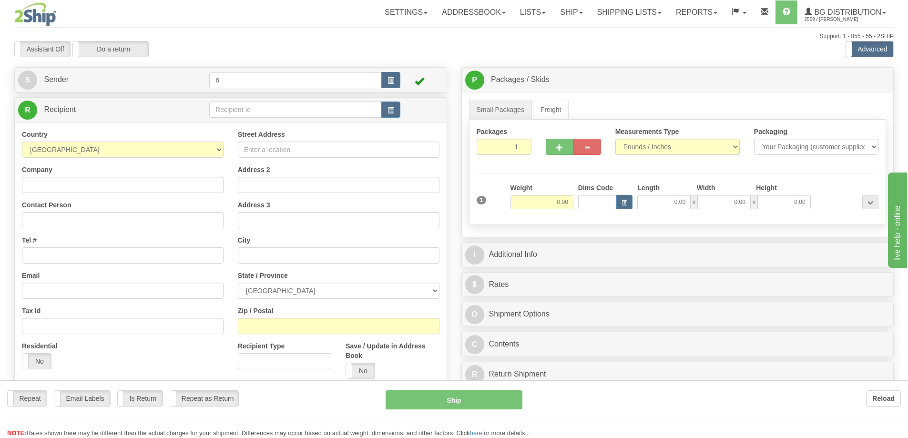
click at [229, 111] on div at bounding box center [454, 219] width 908 height 438
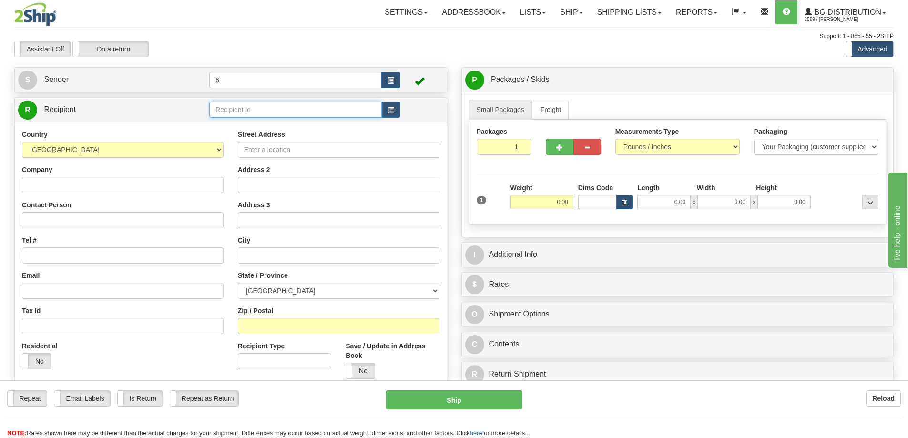
click at [229, 111] on input "text" at bounding box center [295, 109] width 172 height 16
type input "41012"
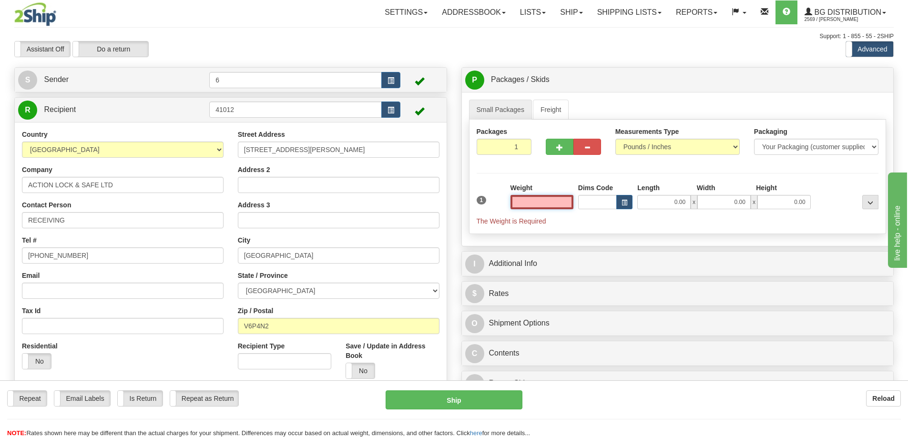
click at [545, 201] on input "text" at bounding box center [541, 202] width 63 height 14
type input "4.00"
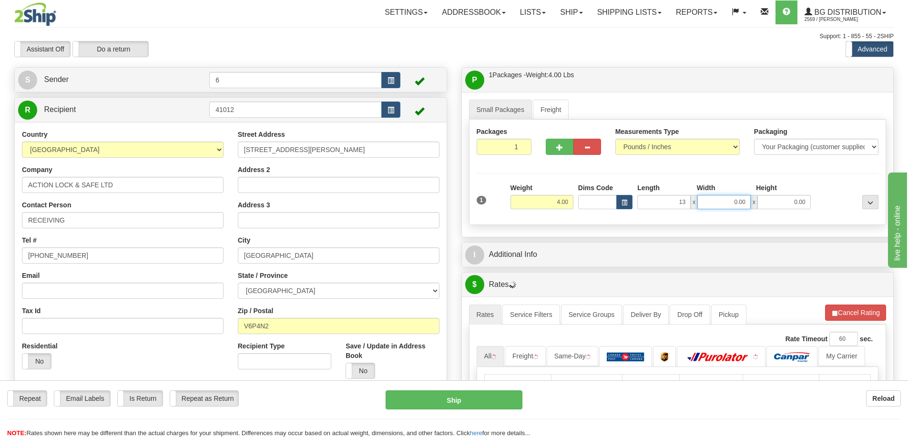
type input "13.00"
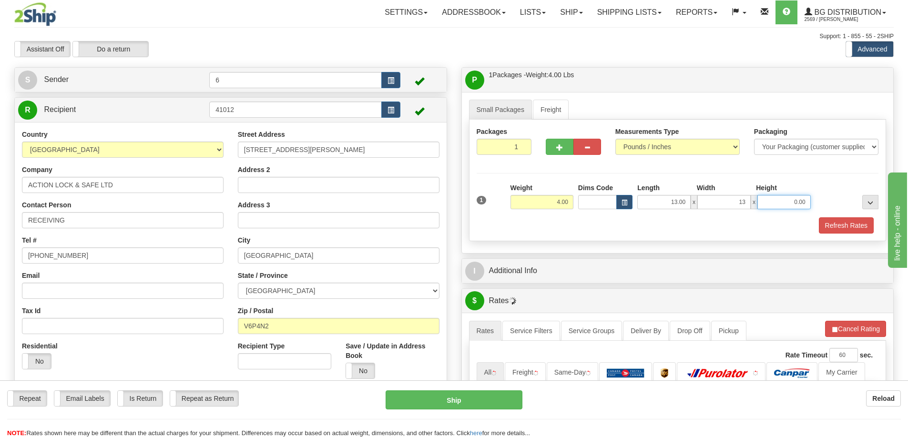
type input "13.00"
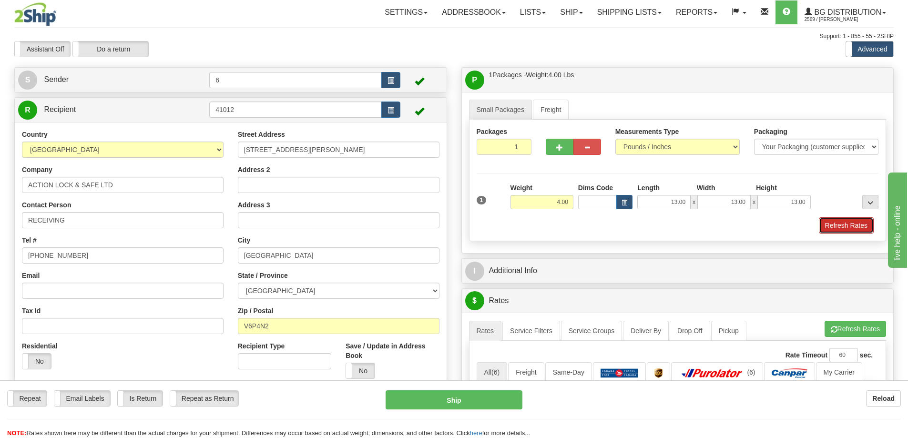
click at [862, 224] on button "Refresh Rates" at bounding box center [846, 225] width 55 height 16
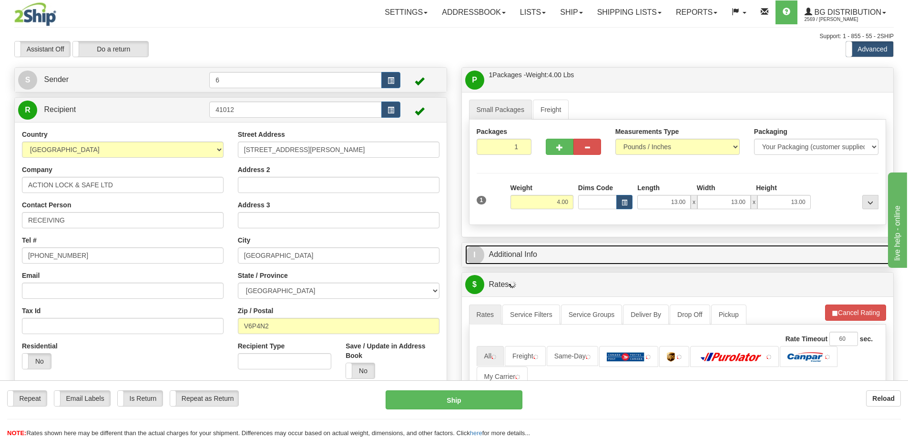
click at [820, 253] on link "I Additional Info" at bounding box center [677, 255] width 425 height 20
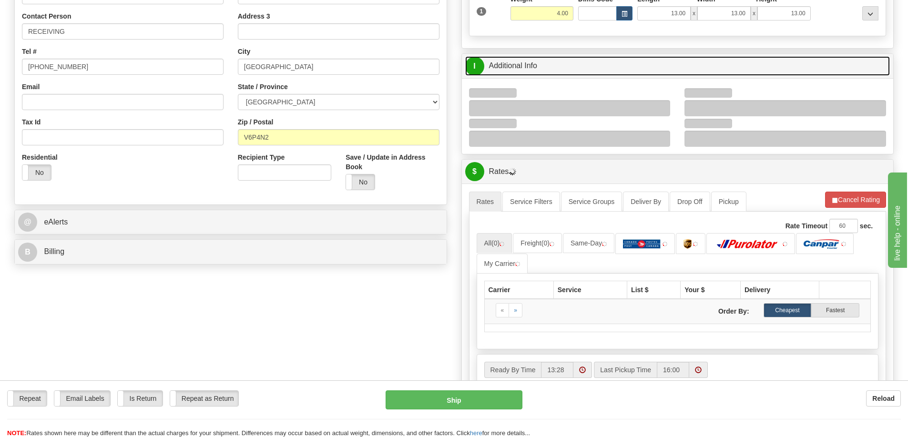
scroll to position [191, 0]
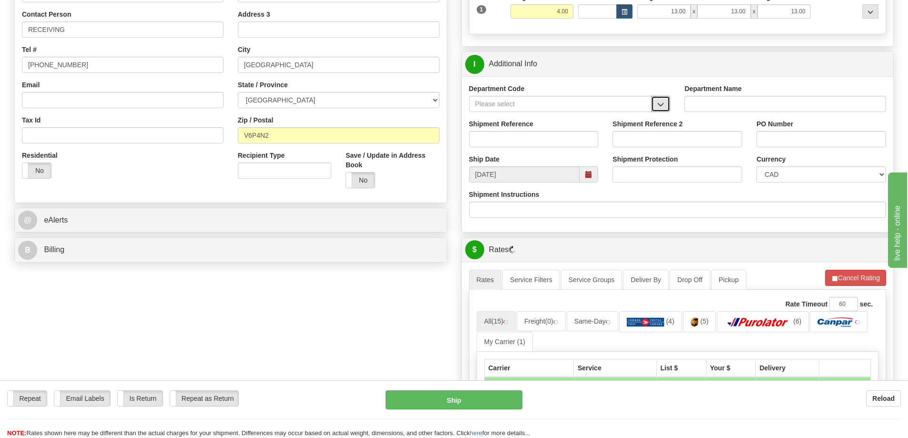
click at [665, 107] on button "button" at bounding box center [660, 104] width 19 height 16
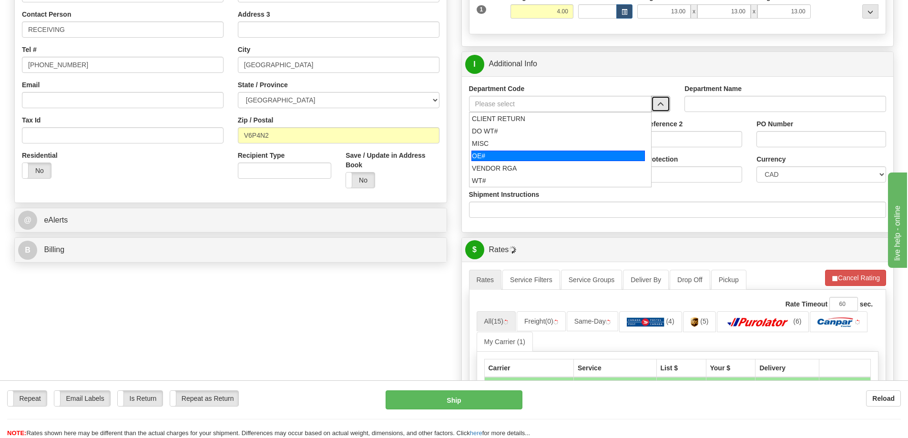
click at [501, 155] on div "OE#" at bounding box center [557, 156] width 173 height 10
type input "OE#"
type input "ORDERS"
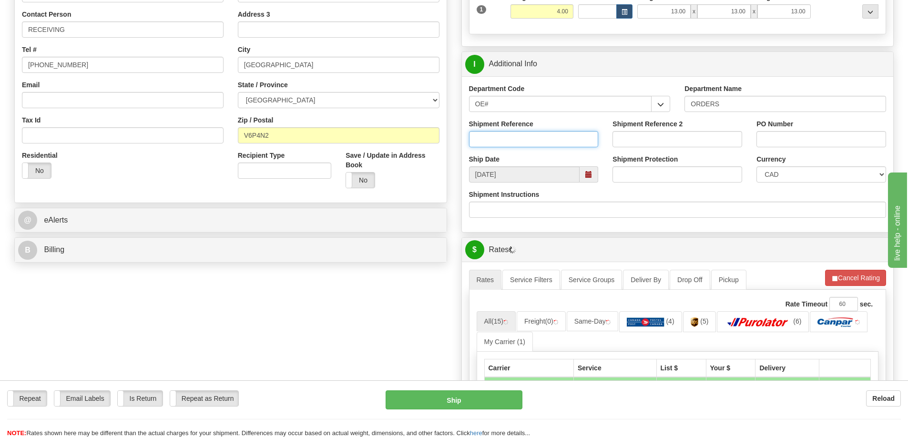
click at [505, 140] on input "Shipment Reference" at bounding box center [534, 139] width 130 height 16
type input "60032536-01 60030976-01"
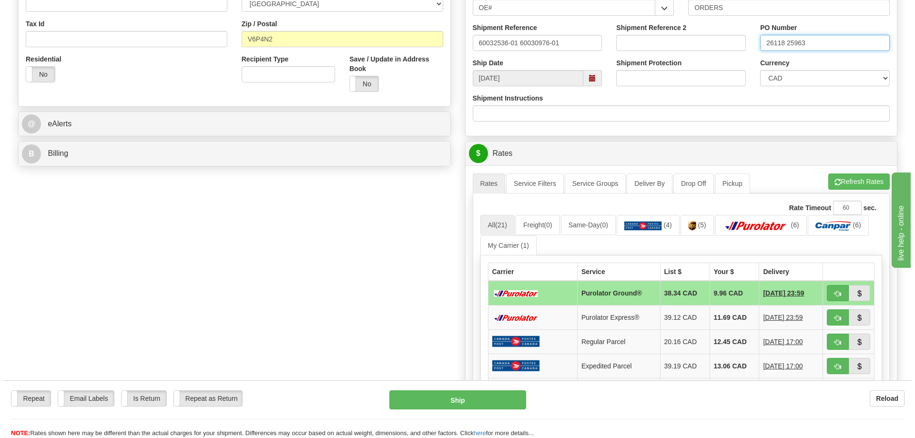
scroll to position [381, 0]
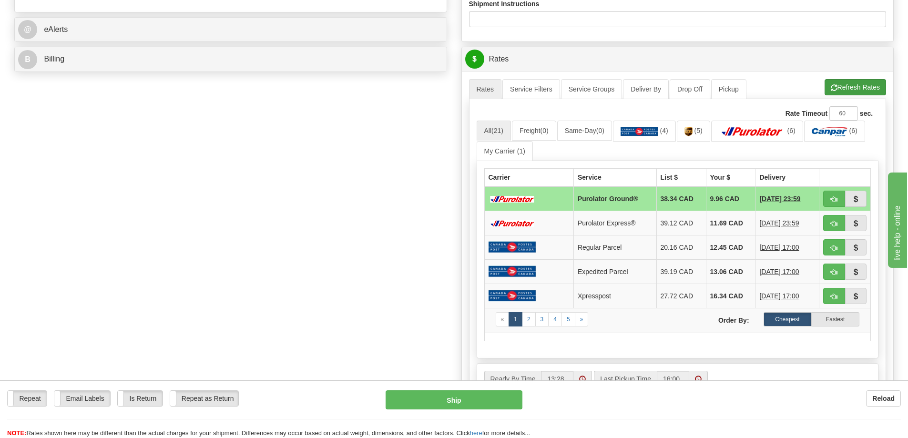
type input "26118 25963"
click at [850, 91] on button "Refresh Rates" at bounding box center [854, 87] width 61 height 16
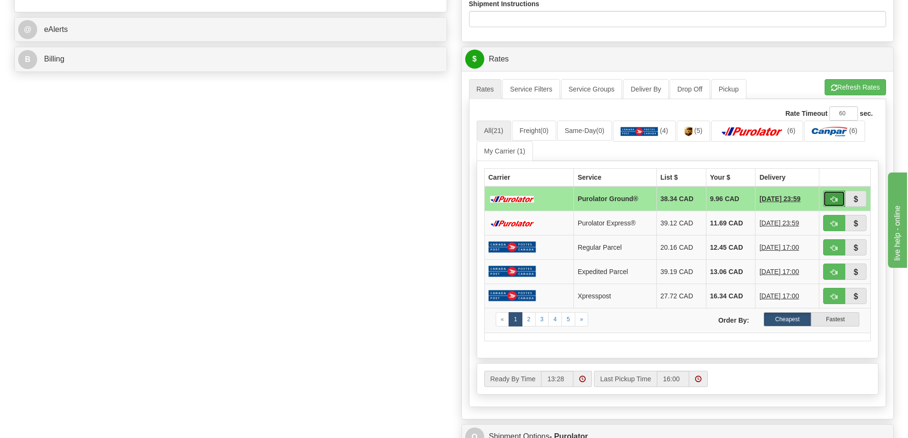
click at [836, 198] on span "button" at bounding box center [834, 199] width 7 height 6
type input "260"
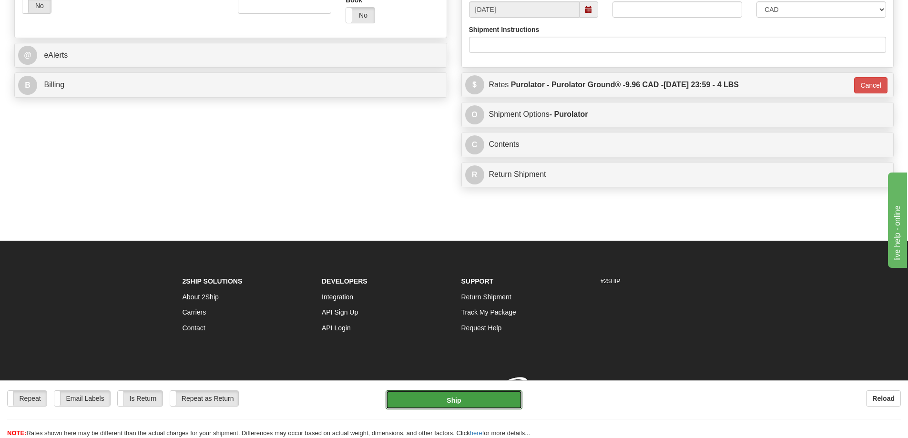
drag, startPoint x: 423, startPoint y: 396, endPoint x: 6, endPoint y: 160, distance: 479.7
click at [419, 389] on div "Repeat Repeat Email Labels Email Labels Edit Is Return Is Return Repeat as Retu…" at bounding box center [454, 409] width 908 height 58
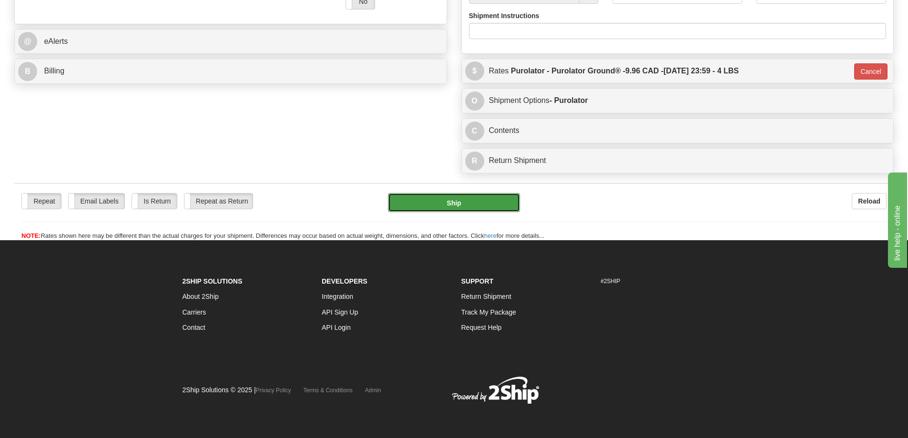
click at [434, 193] on button "Ship" at bounding box center [454, 202] width 132 height 19
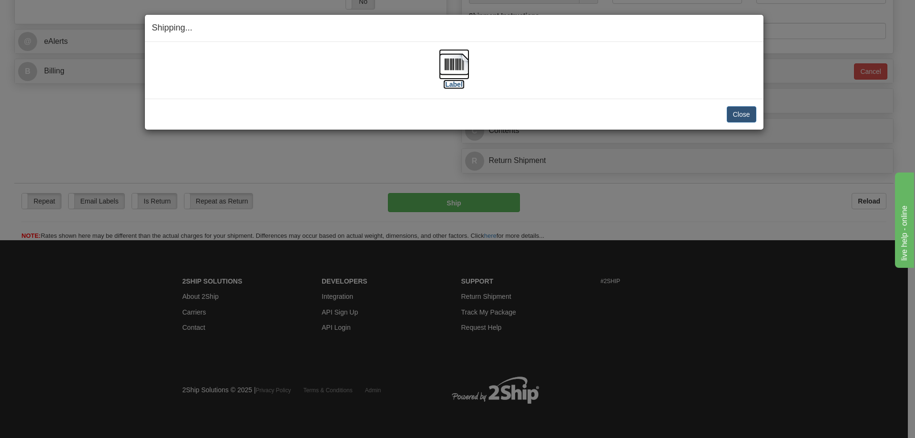
click at [452, 85] on label "[Label]" at bounding box center [454, 85] width 22 height 10
click at [745, 111] on button "Close" at bounding box center [742, 114] width 30 height 16
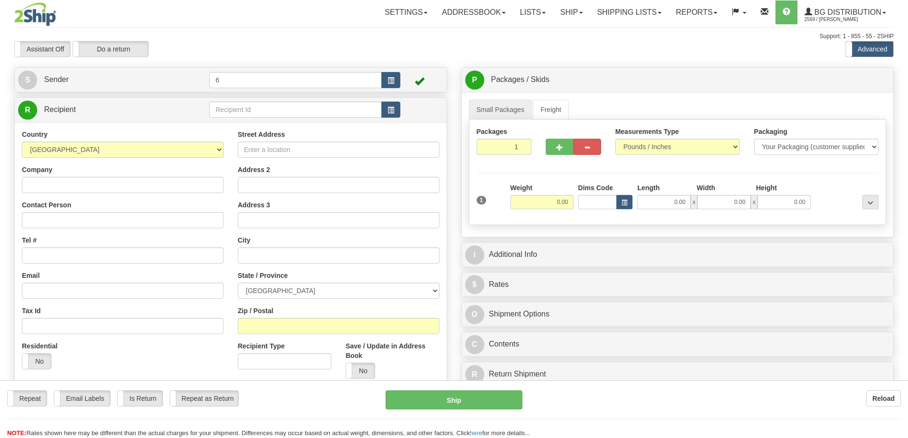
click at [230, 112] on div "Toggle navigation Settings Shipping Preferences Fields Preferences New" at bounding box center [454, 271] width 908 height 542
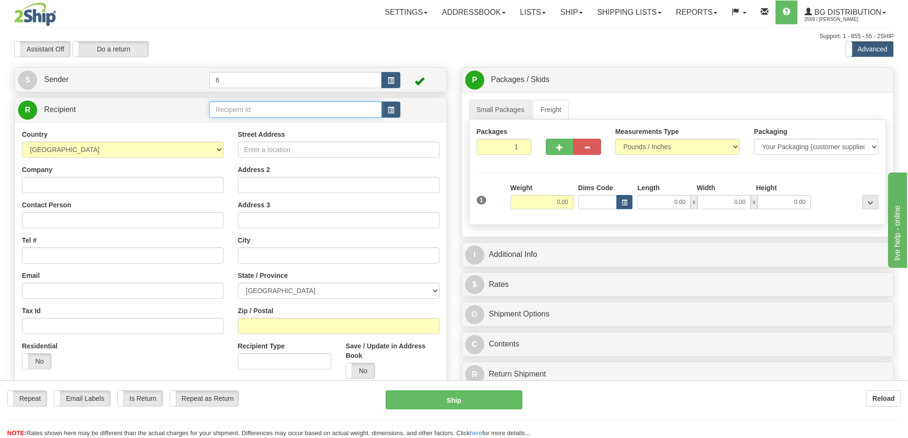
click at [229, 112] on input "text" at bounding box center [295, 109] width 172 height 16
type input "41099"
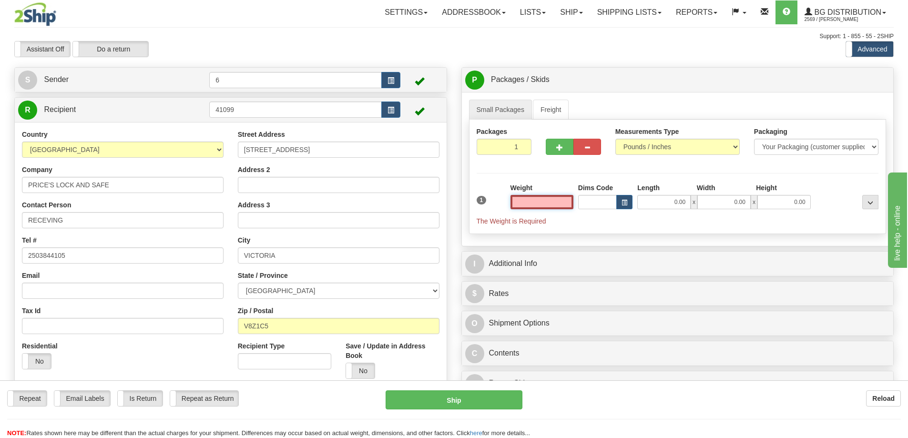
click at [544, 198] on input "text" at bounding box center [541, 202] width 63 height 14
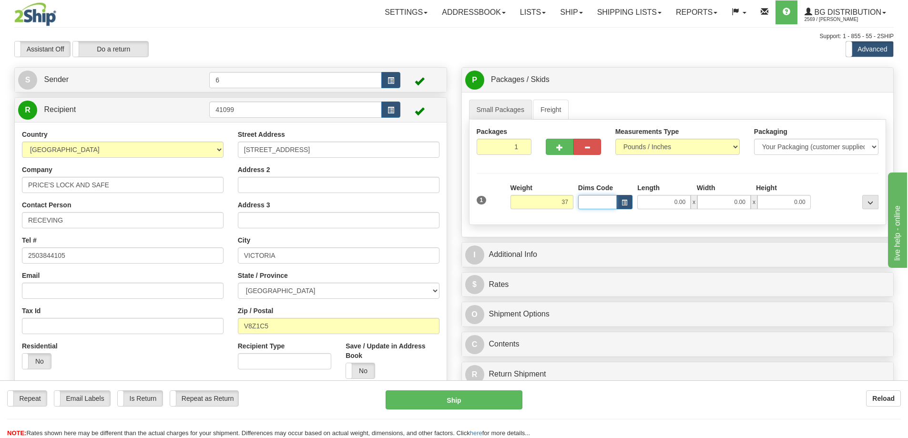
type input "37.00"
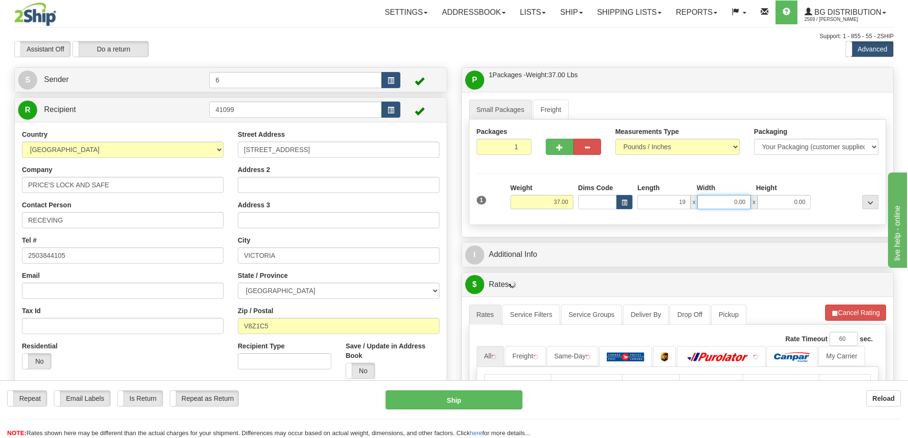
type input "19.00"
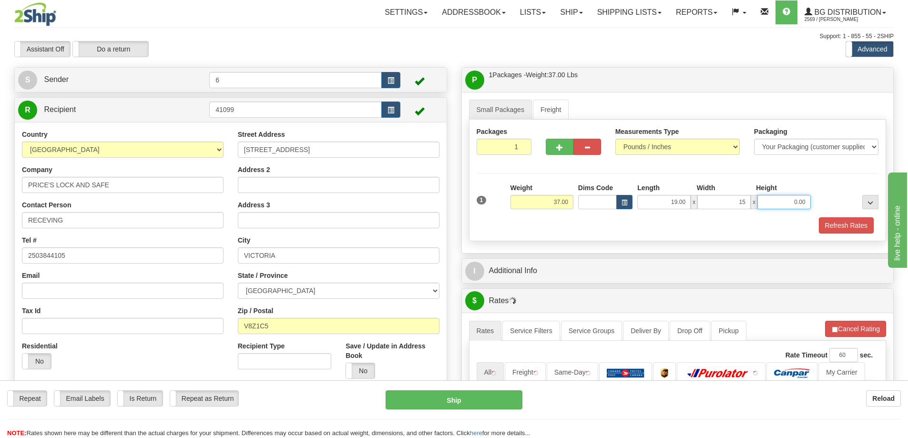
type input "15.00"
type input "13"
type input "13.00"
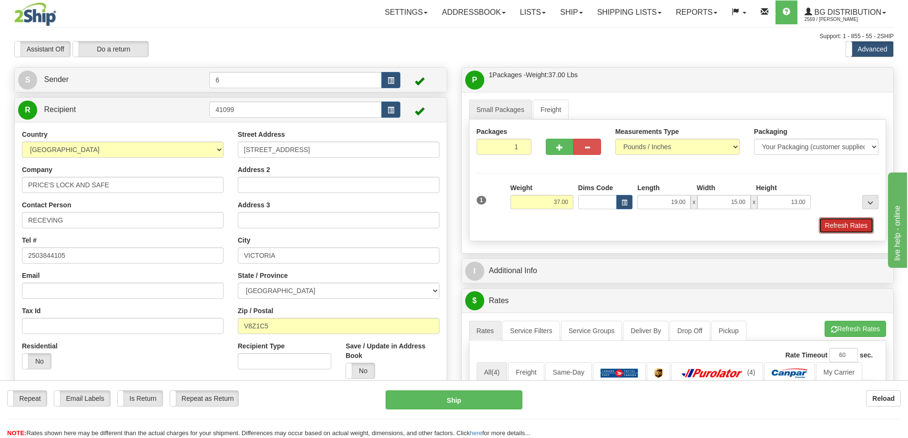
click at [852, 232] on button "Refresh Rates" at bounding box center [846, 225] width 55 height 16
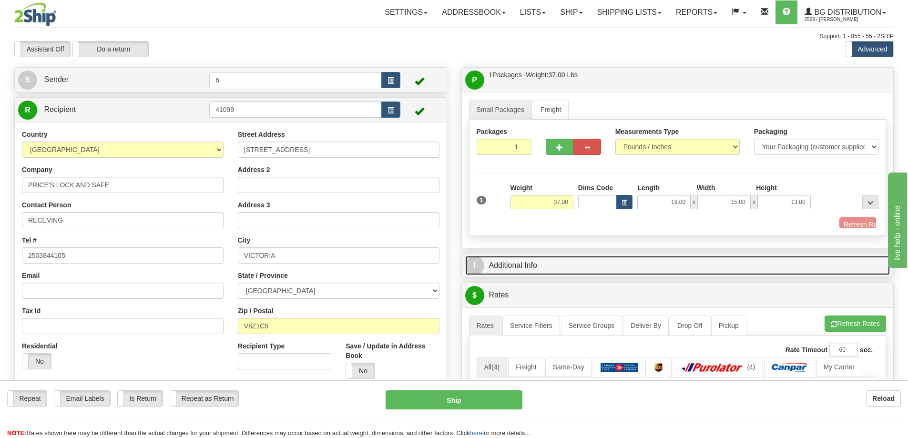
click at [809, 263] on link "I Additional Info" at bounding box center [677, 266] width 425 height 20
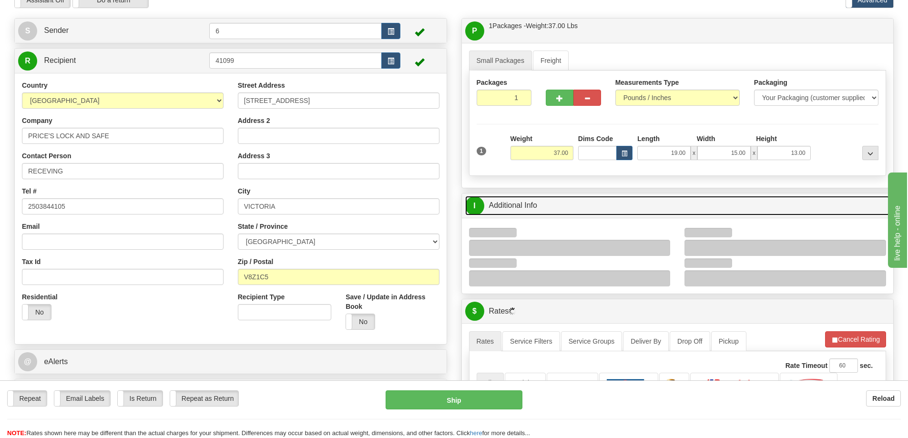
scroll to position [95, 0]
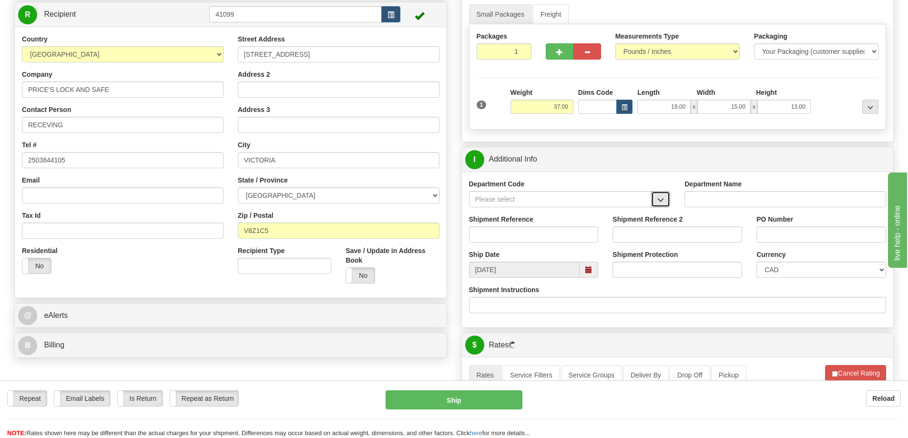
click at [664, 205] on button "button" at bounding box center [660, 199] width 19 height 16
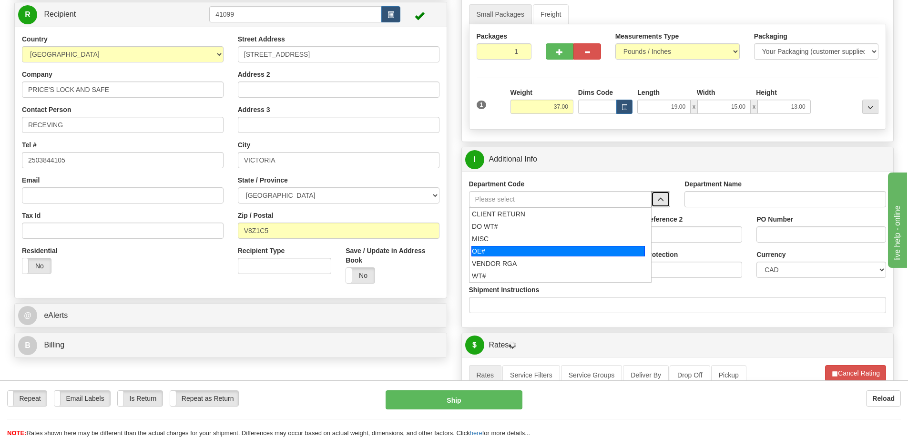
click at [522, 250] on div "OE#" at bounding box center [557, 251] width 173 height 10
type input "OE#"
type input "ORDERS"
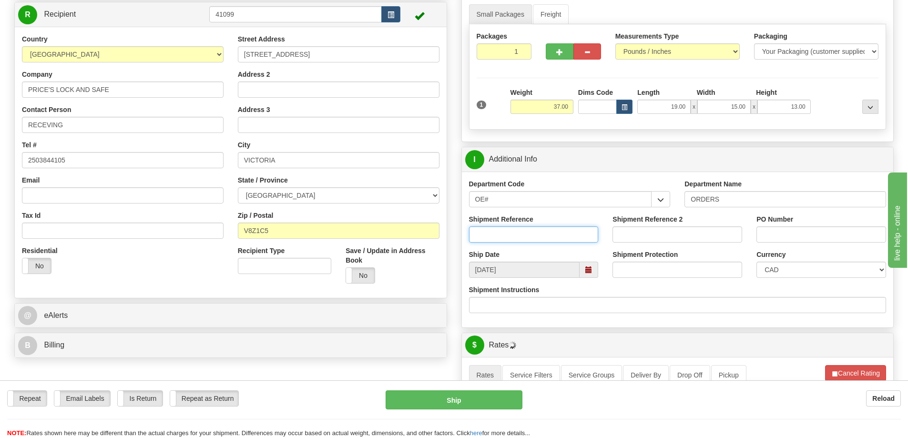
click at [520, 240] on input "Shipment Reference" at bounding box center [534, 234] width 130 height 16
type input "60032808-00"
type input "60032808-00 60032809-00"
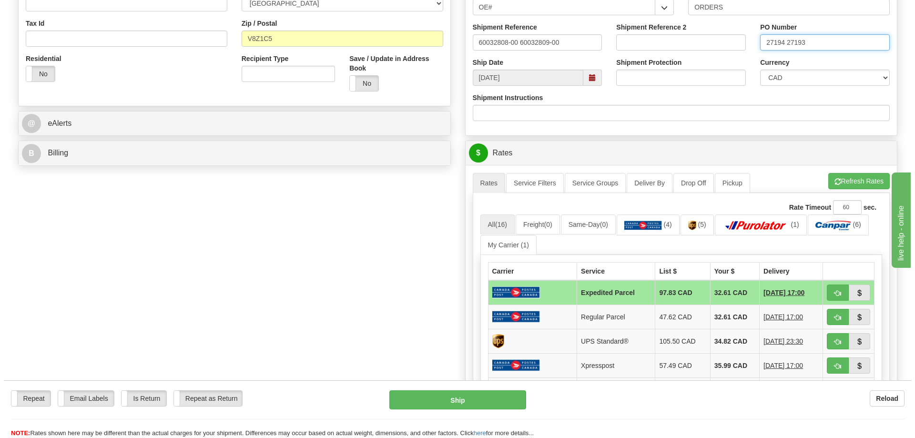
scroll to position [334, 0]
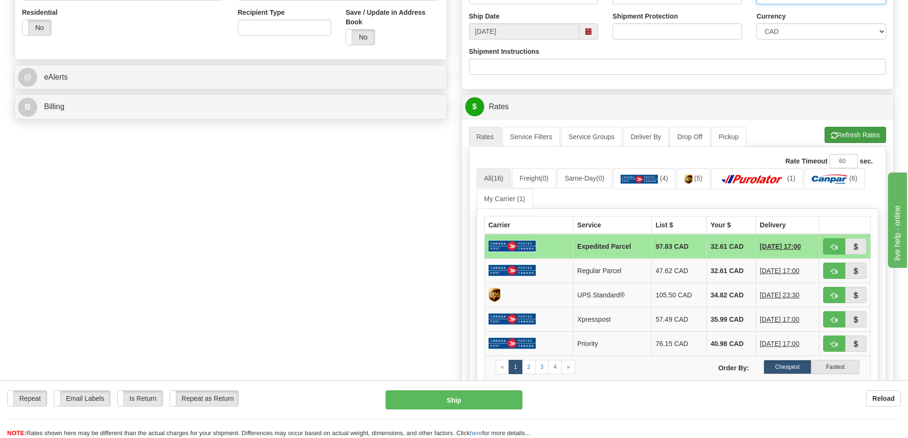
type input "27194 27193"
click at [849, 140] on button "Refresh Rates" at bounding box center [854, 135] width 61 height 16
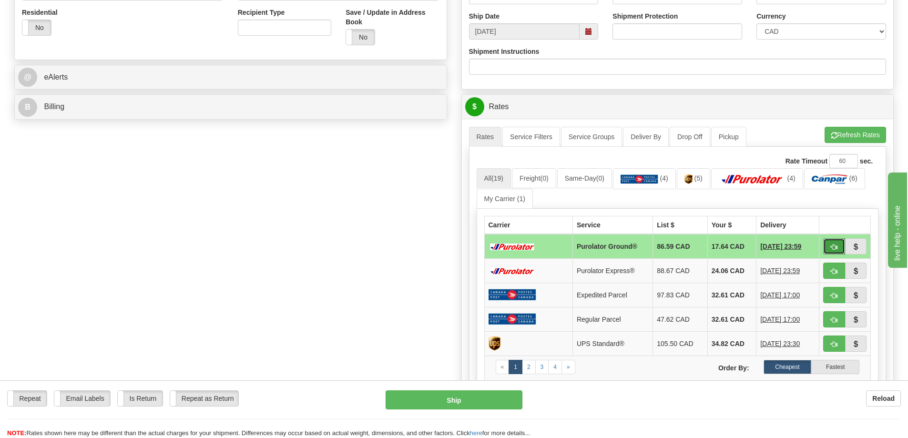
click at [827, 251] on button "button" at bounding box center [834, 246] width 22 height 16
type input "260"
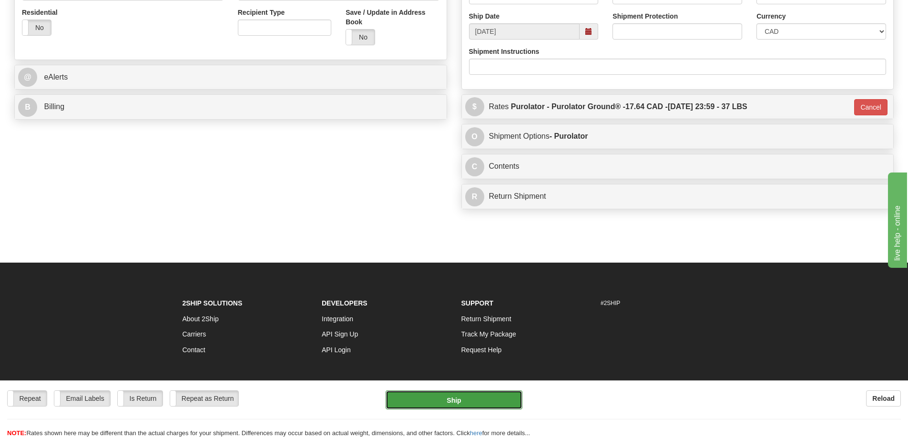
click at [494, 395] on button "Ship" at bounding box center [453, 399] width 137 height 19
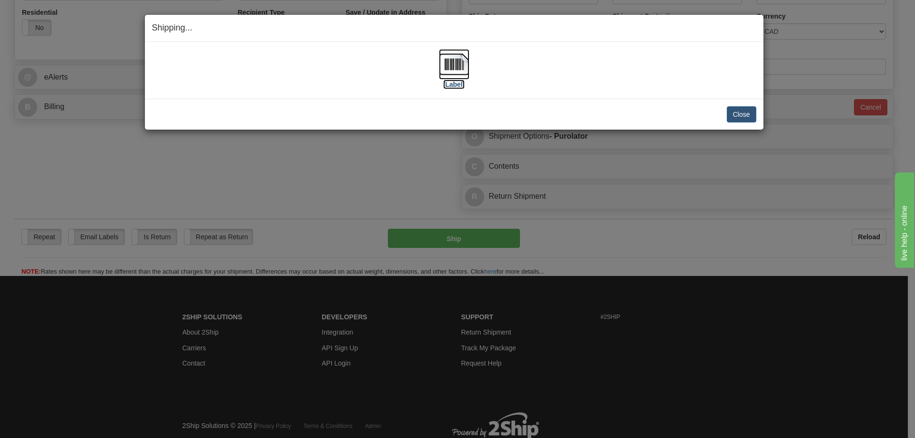
click at [461, 78] on img at bounding box center [454, 64] width 30 height 30
click at [743, 112] on button "Close" at bounding box center [742, 114] width 30 height 16
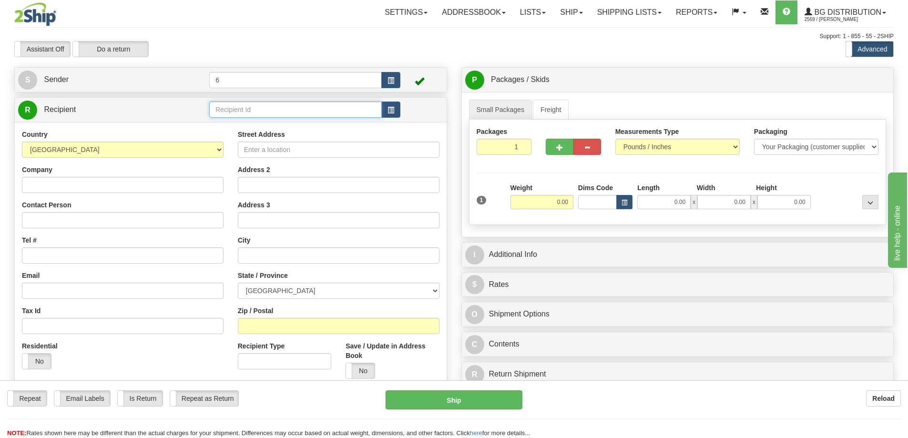
click at [243, 113] on input "text" at bounding box center [295, 109] width 172 height 16
type input "1"
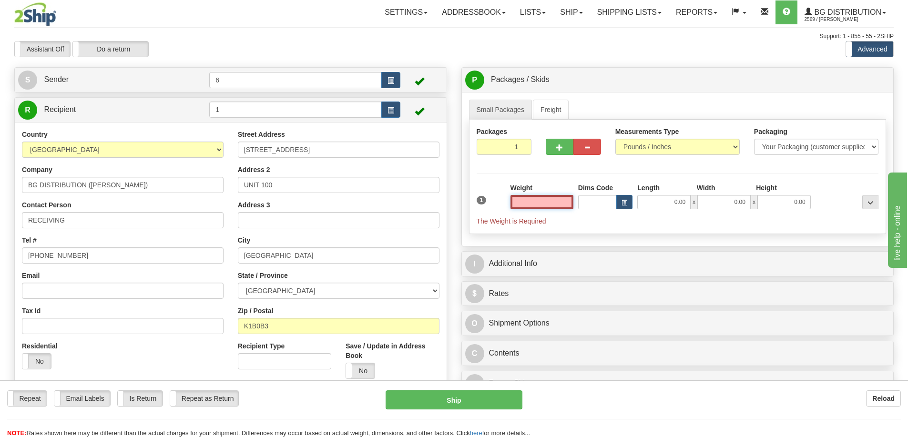
click at [545, 196] on input "text" at bounding box center [541, 202] width 63 height 14
click at [547, 201] on input "text" at bounding box center [541, 202] width 63 height 14
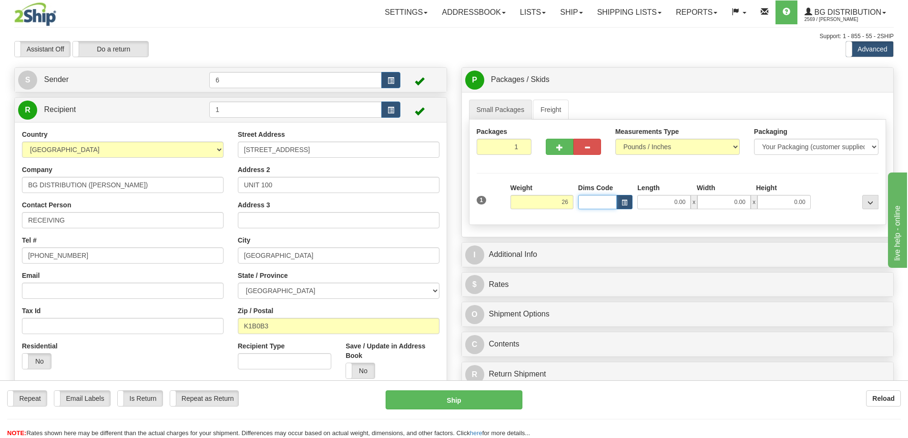
type input "26.00"
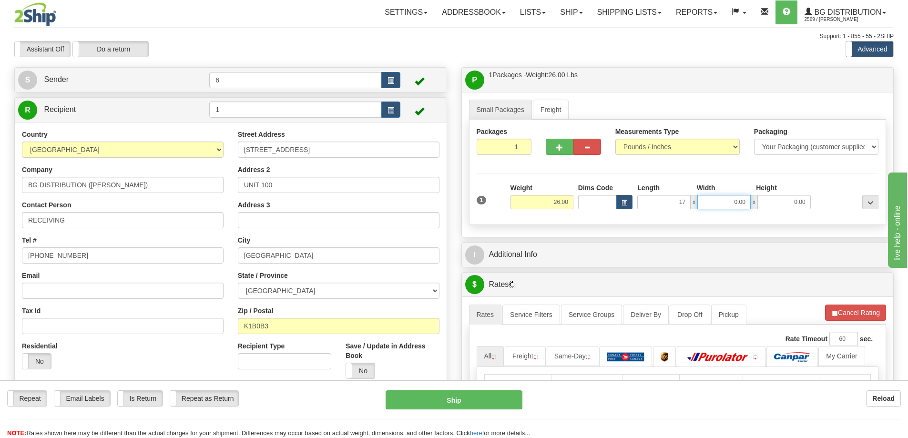
type input "17.00"
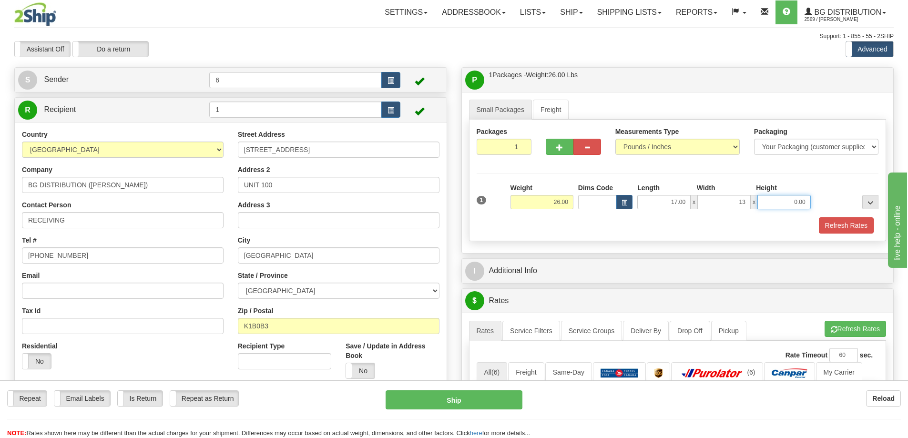
type input "13.00"
type input "11"
type input "11.00"
click at [844, 228] on button "Refresh Rates" at bounding box center [846, 225] width 55 height 16
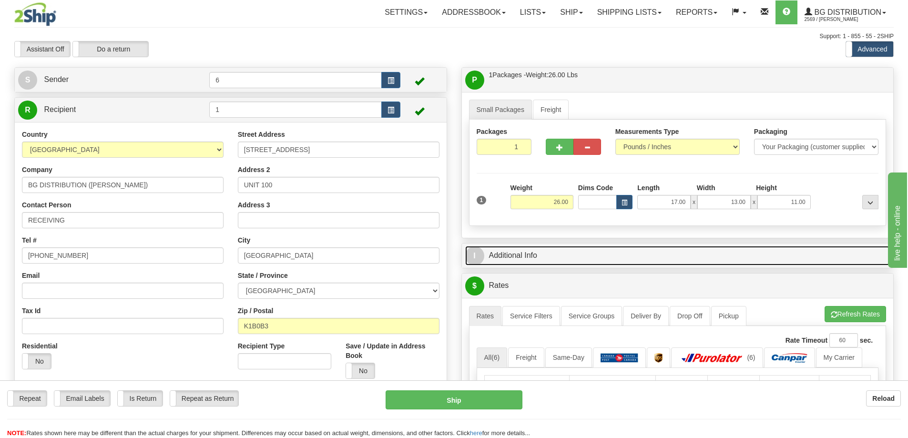
click at [798, 258] on link "I Additional Info" at bounding box center [677, 256] width 425 height 20
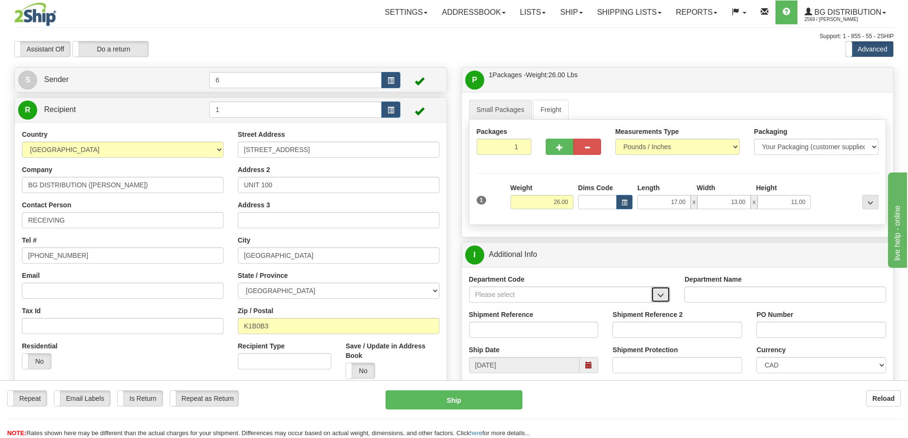
click at [661, 302] on button "button" at bounding box center [660, 294] width 19 height 16
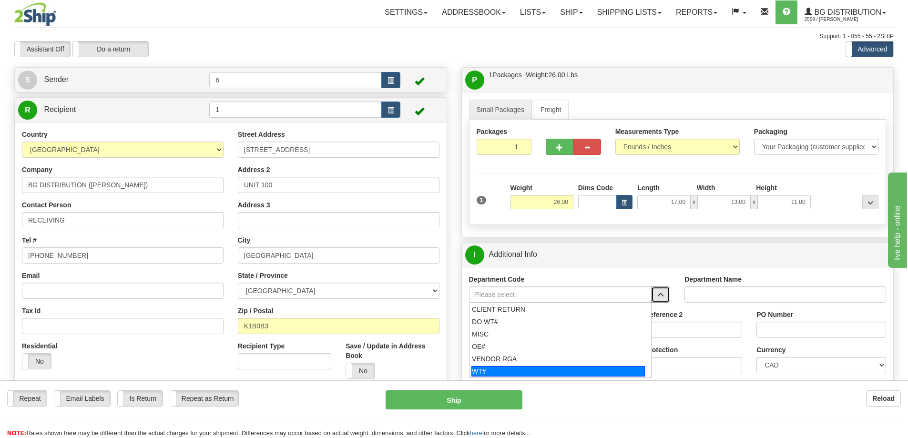
click at [514, 371] on div "WT#" at bounding box center [557, 371] width 173 height 10
type input "WT#"
type input "WAREHOUSE TRANSFERS"
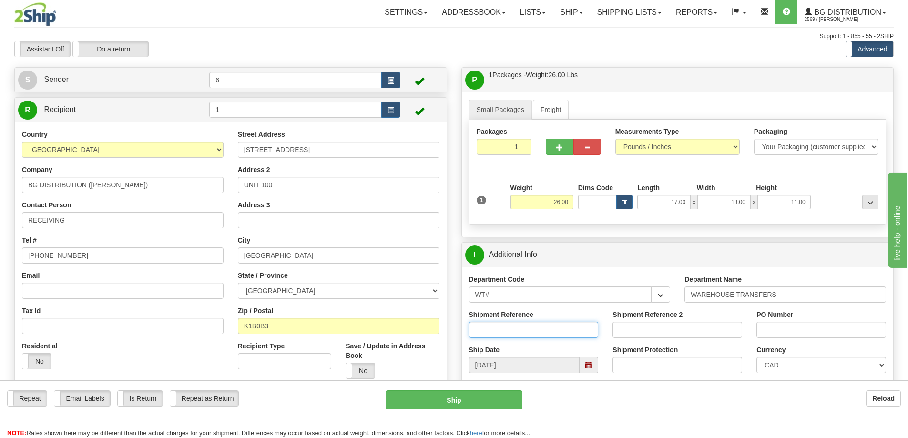
click at [509, 337] on input "Shipment Reference" at bounding box center [534, 330] width 130 height 16
type input "6192 6279 6222 6336 6513"
paste input "6192 6279 6222 6336 6513"
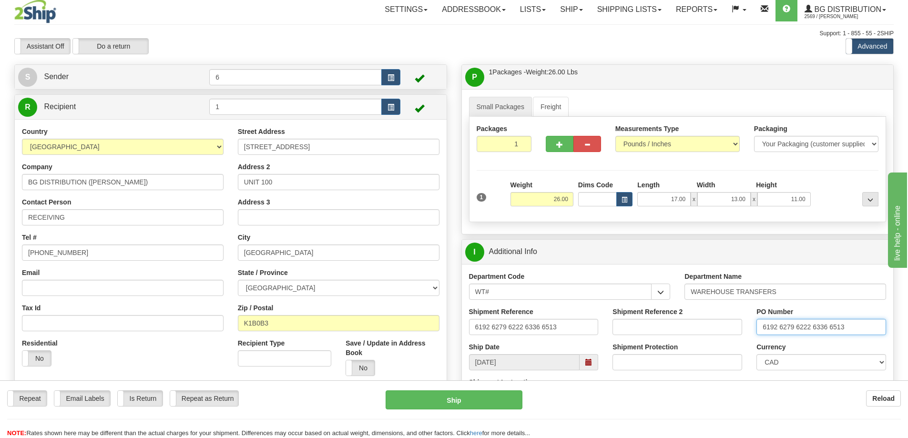
scroll to position [238, 0]
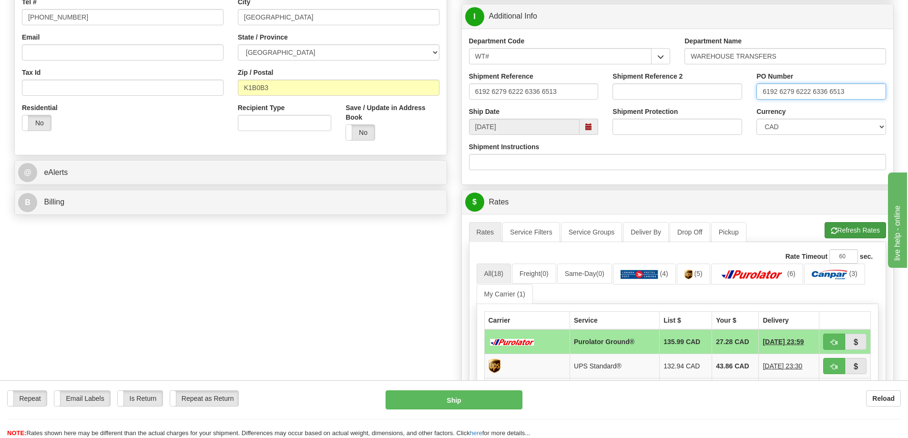
type input "6192 6279 6222 6336 6513"
click at [864, 234] on button "Refresh Rates" at bounding box center [854, 230] width 61 height 16
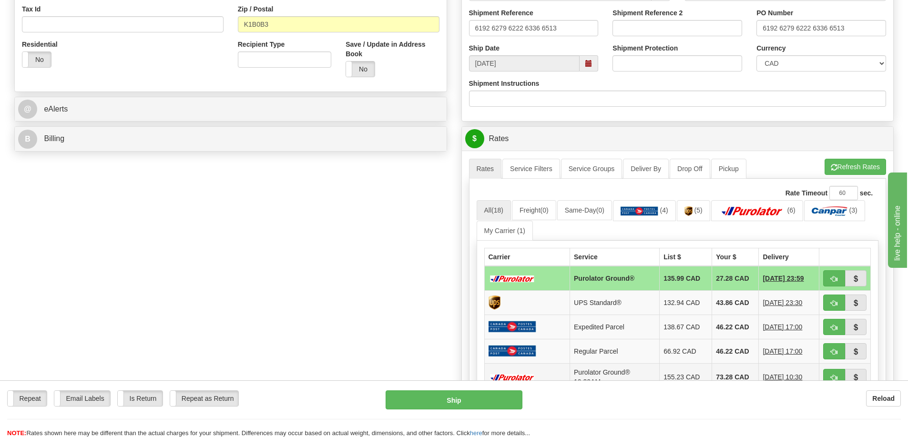
scroll to position [429, 0]
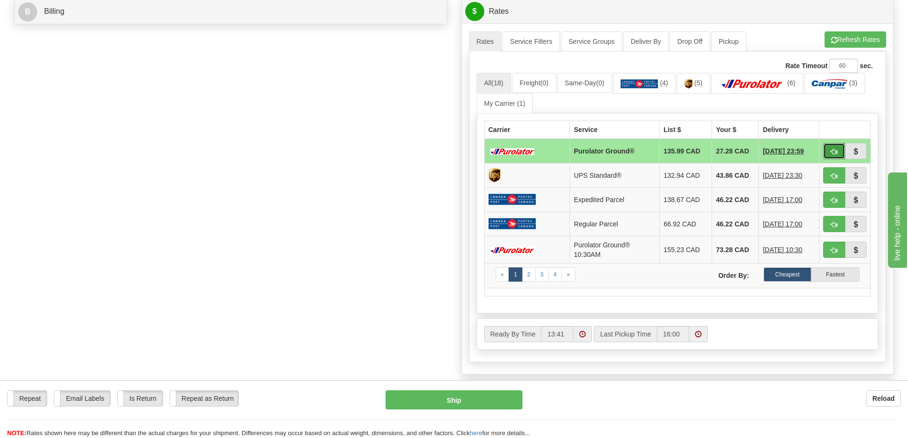
click at [831, 154] on span "button" at bounding box center [834, 152] width 7 height 6
type input "260"
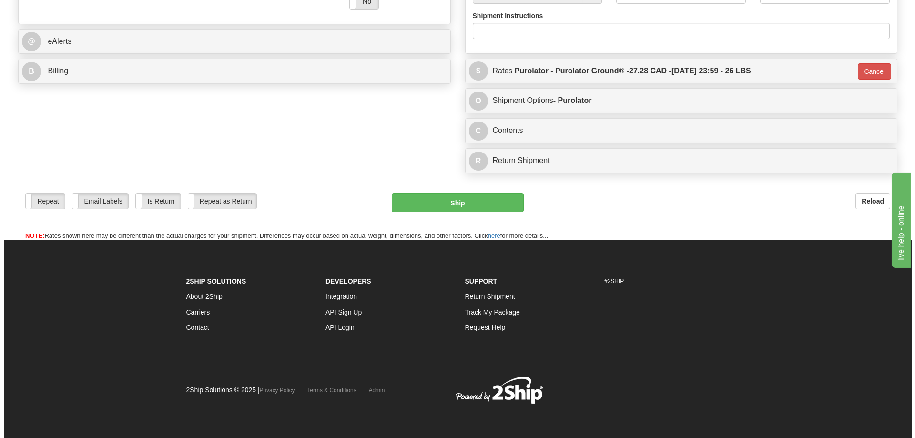
scroll to position [399, 0]
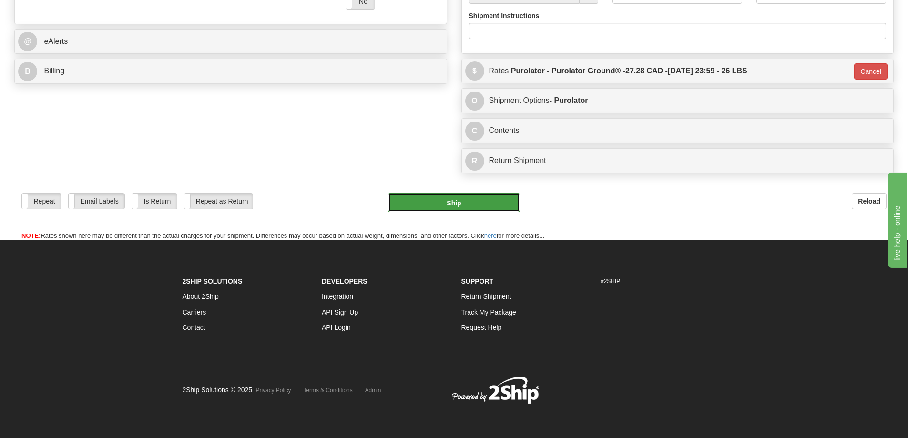
click at [491, 193] on button "Ship" at bounding box center [454, 202] width 132 height 19
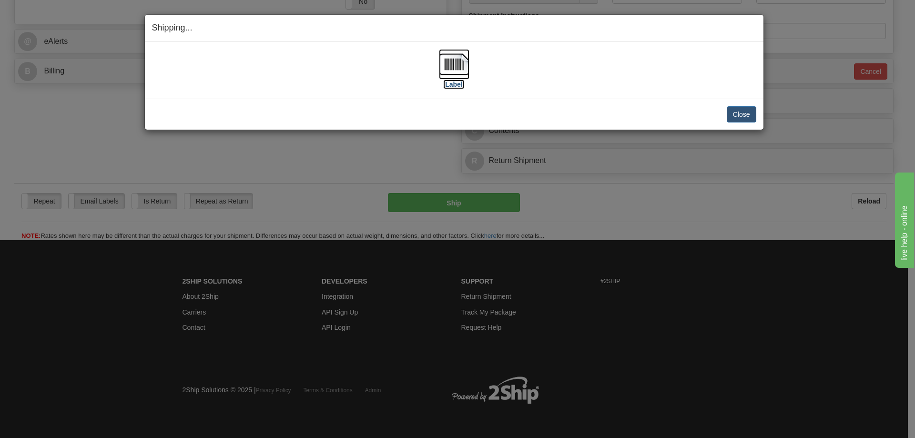
click at [457, 89] on label "[Label]" at bounding box center [454, 85] width 22 height 10
click at [743, 114] on button "Close" at bounding box center [742, 114] width 30 height 16
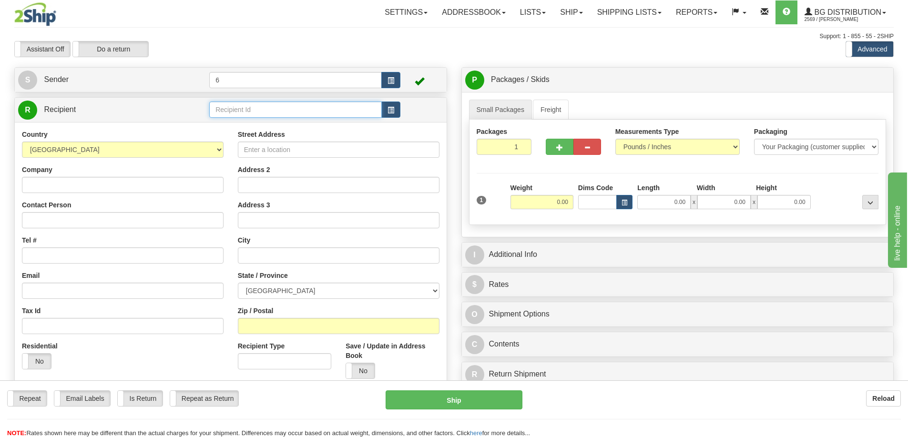
click at [269, 112] on input "text" at bounding box center [295, 109] width 172 height 16
type input "7"
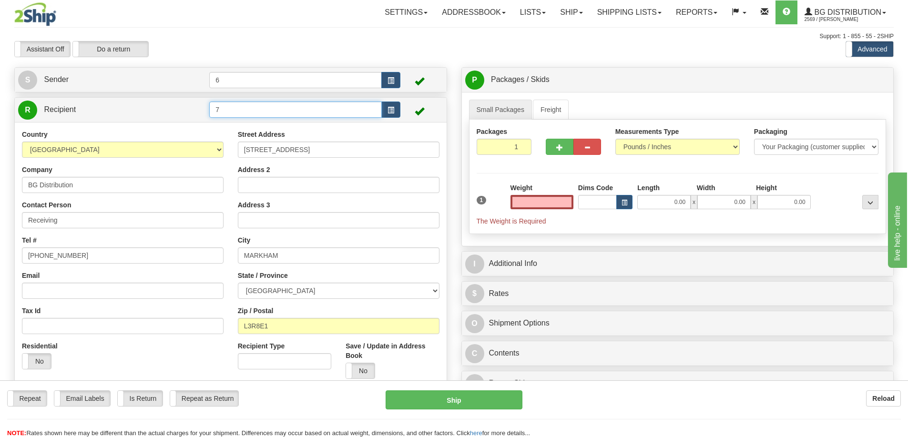
type input "0.00"
drag, startPoint x: 255, startPoint y: 109, endPoint x: 98, endPoint y: 139, distance: 159.5
click at [91, 138] on div "R Recipient 7" at bounding box center [230, 245] width 433 height 296
type input "3"
type input "0.00"
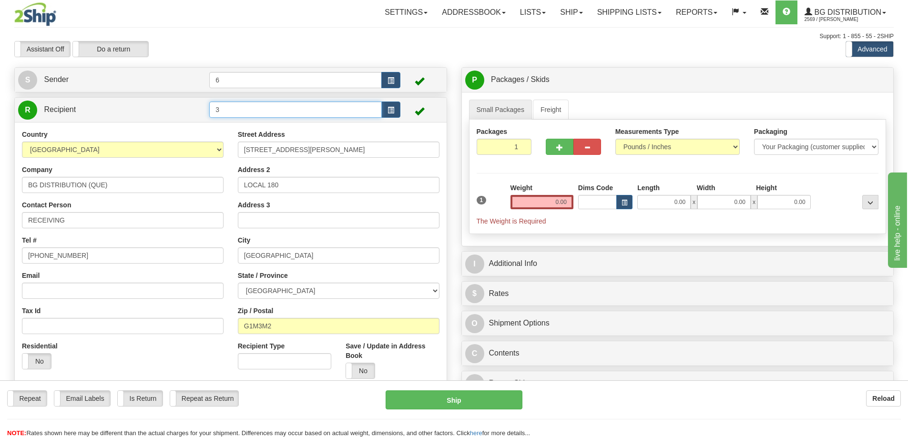
drag, startPoint x: 240, startPoint y: 113, endPoint x: 132, endPoint y: 122, distance: 108.0
click at [134, 122] on div "R Recipient 3" at bounding box center [231, 110] width 432 height 24
type input "8"
drag, startPoint x: 248, startPoint y: 112, endPoint x: 172, endPoint y: 117, distance: 76.4
click at [172, 117] on tr "R Recipient 8" at bounding box center [230, 110] width 425 height 20
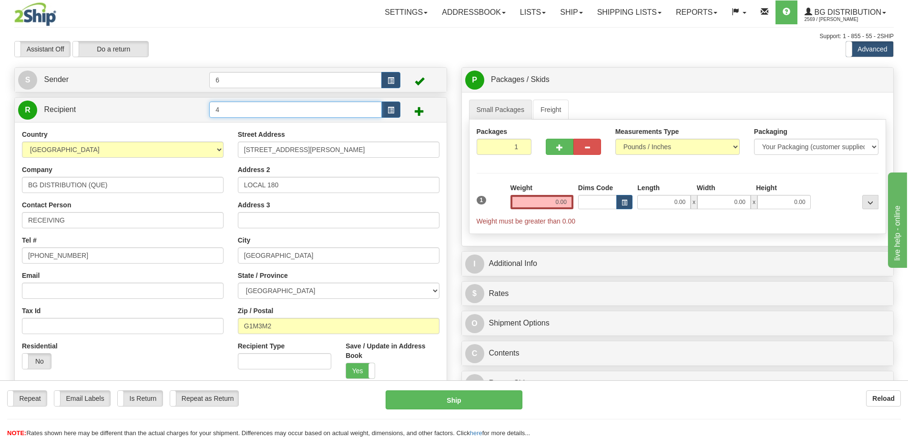
type input "4"
type input "0.00"
drag, startPoint x: 243, startPoint y: 108, endPoint x: 169, endPoint y: 117, distance: 75.3
click at [161, 117] on tr "R Recipient 4" at bounding box center [230, 110] width 425 height 20
type input "5"
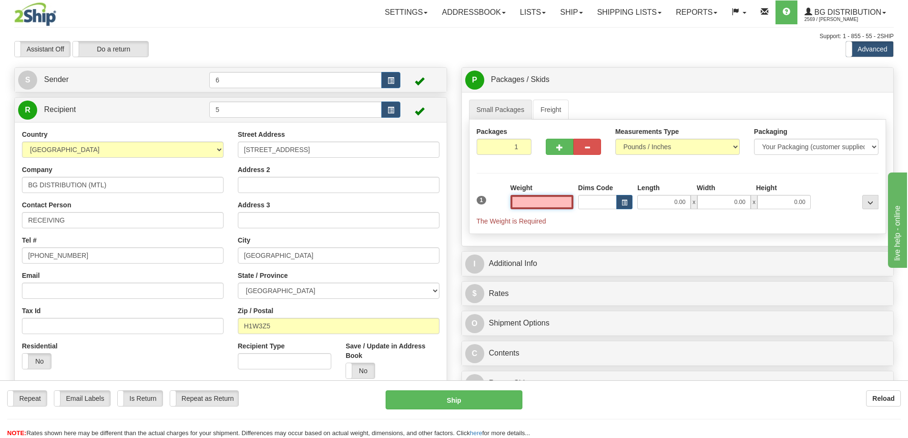
click at [539, 203] on input "text" at bounding box center [541, 202] width 63 height 14
type input "13.00"
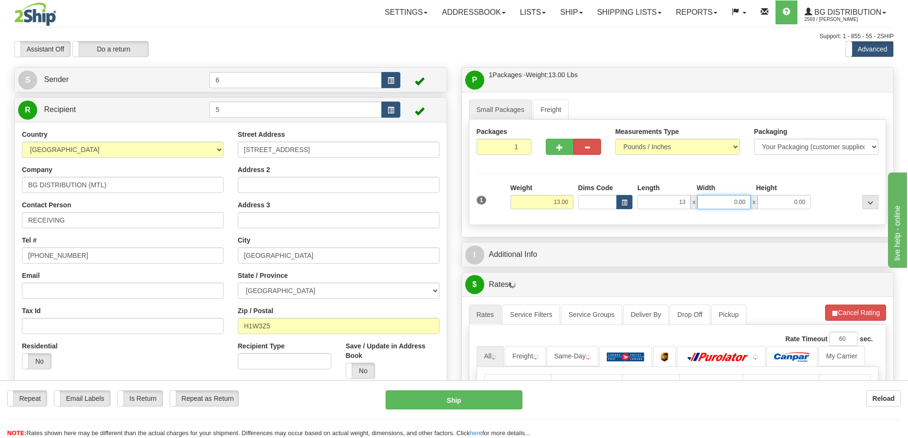
type input "13.00"
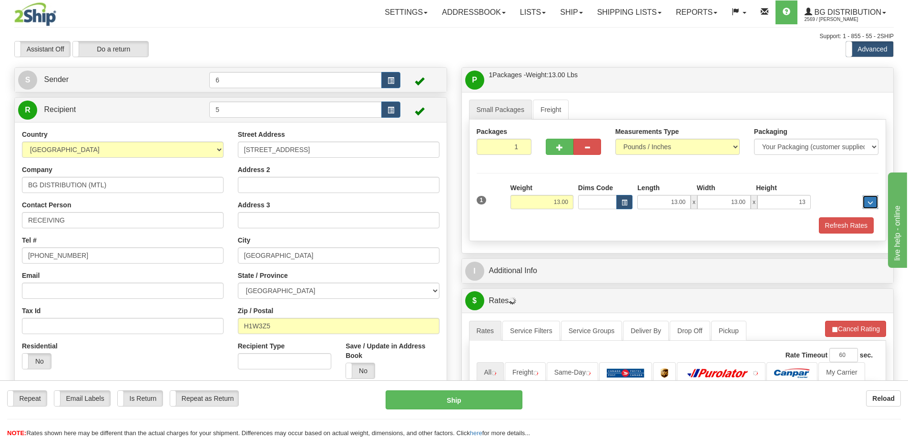
type input "13.00"
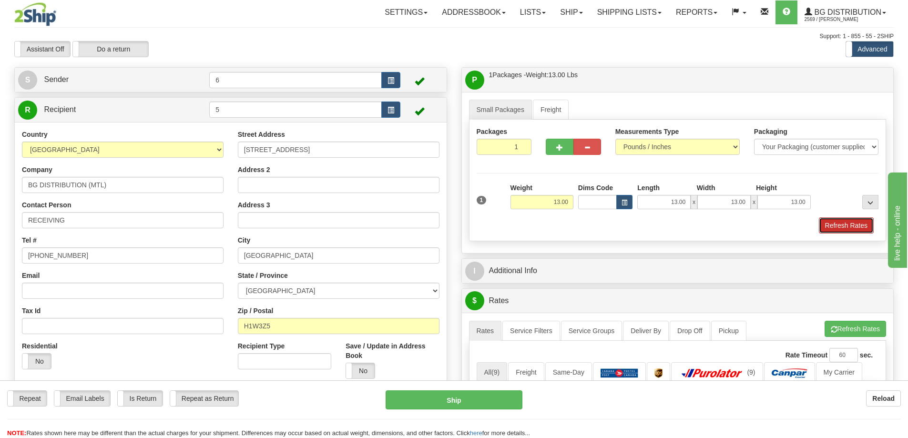
click at [852, 221] on button "Refresh Rates" at bounding box center [846, 225] width 55 height 16
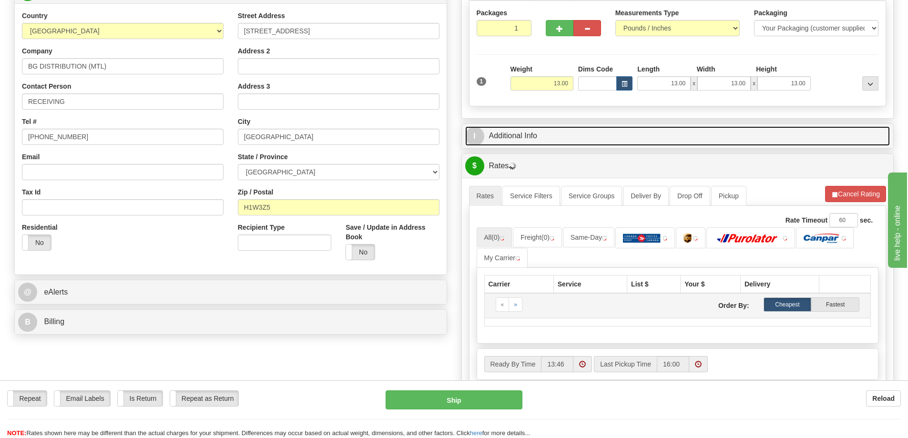
scroll to position [238, 0]
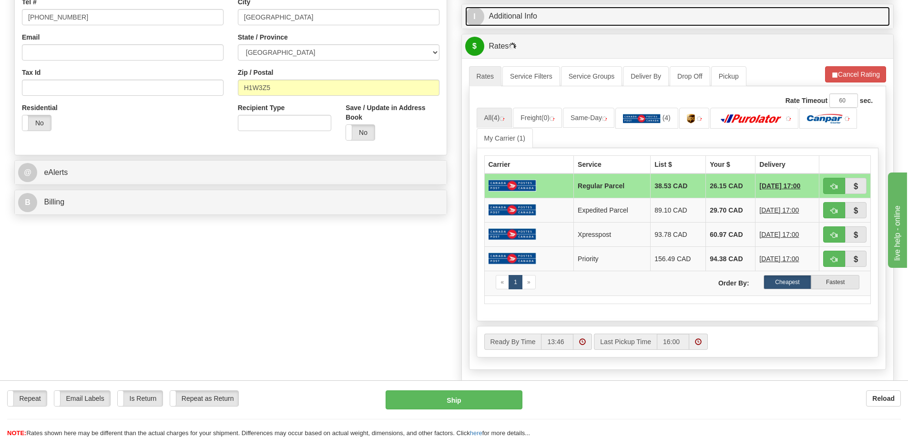
click at [582, 25] on link "I Additional Info" at bounding box center [677, 17] width 425 height 20
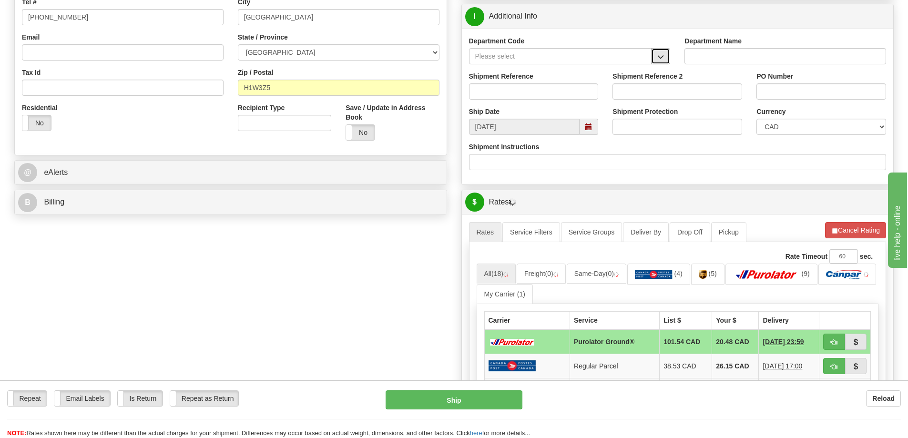
click at [658, 62] on button "button" at bounding box center [660, 56] width 19 height 16
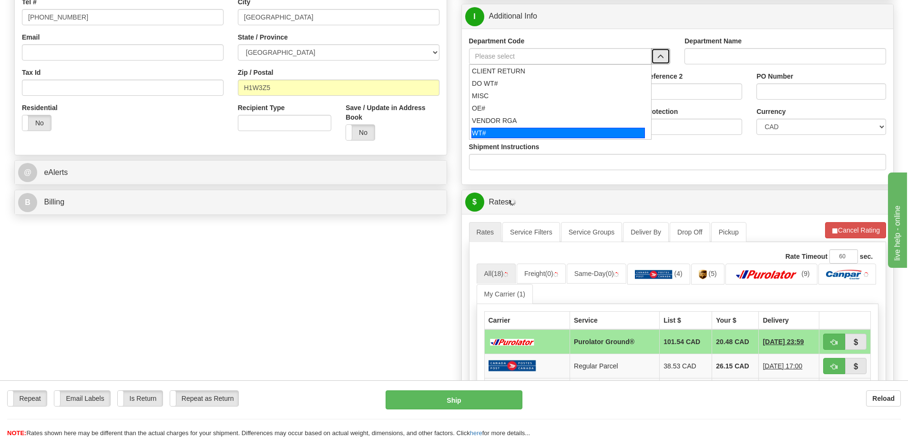
click at [490, 135] on div "WT#" at bounding box center [557, 133] width 173 height 10
type input "WT#"
type input "WAREHOUSE TRANSFERS"
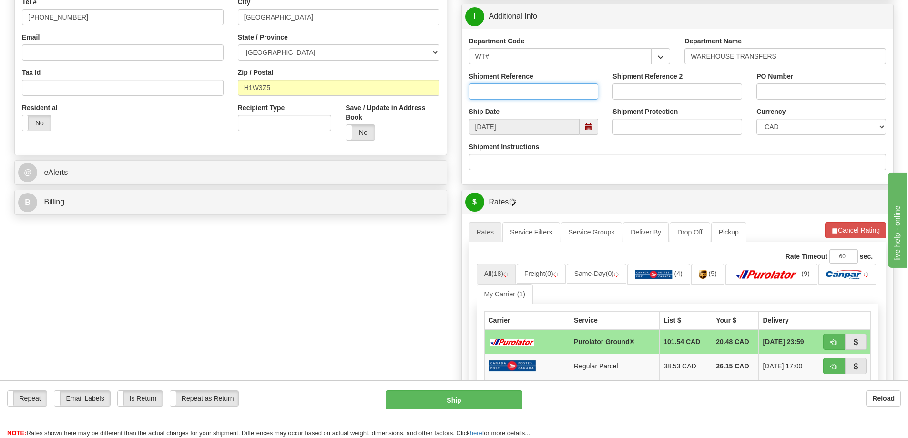
click at [513, 91] on input "Shipment Reference" at bounding box center [534, 91] width 130 height 16
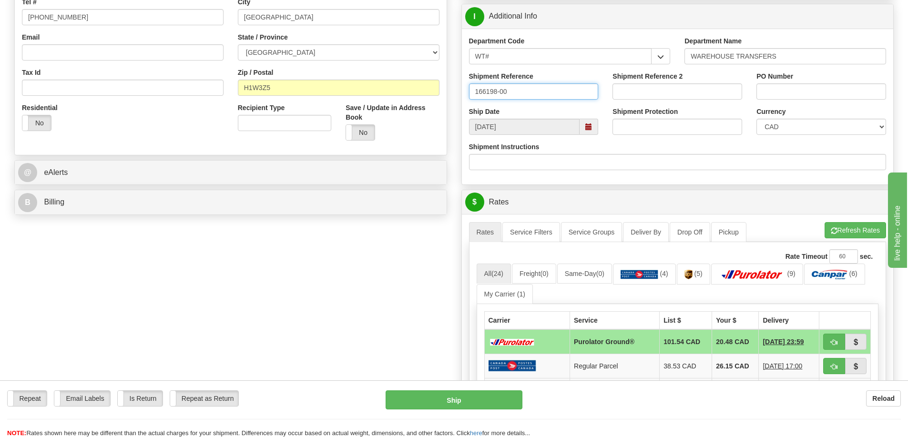
type input "166198-00"
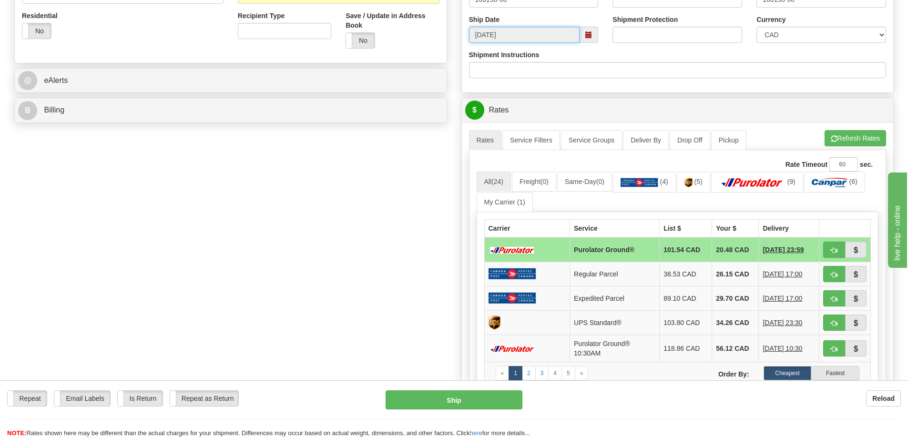
scroll to position [429, 0]
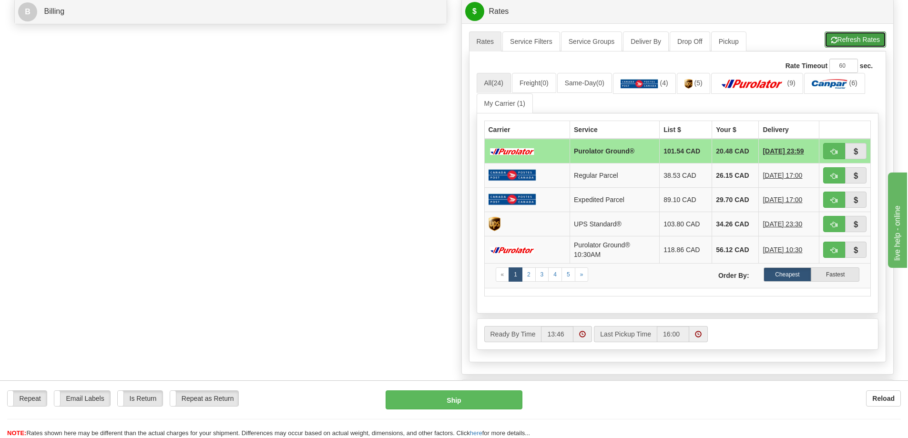
click at [868, 44] on button "Refresh Rates" at bounding box center [854, 39] width 61 height 16
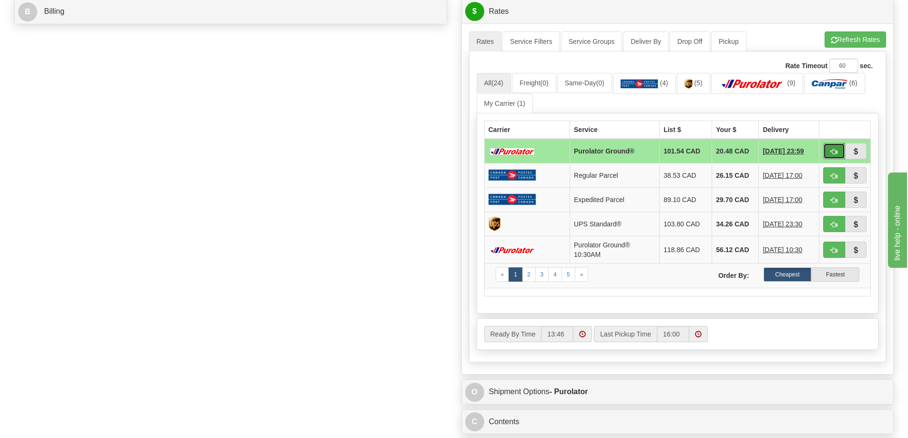
click at [837, 158] on button "button" at bounding box center [834, 151] width 22 height 16
type input "260"
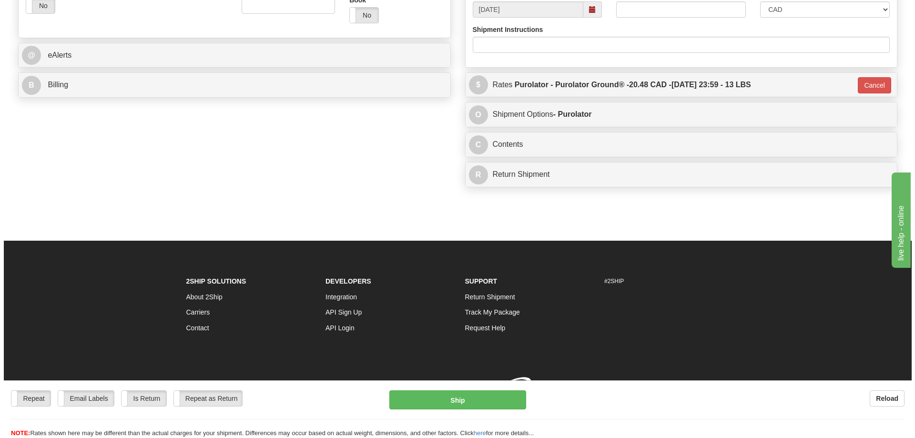
scroll to position [399, 0]
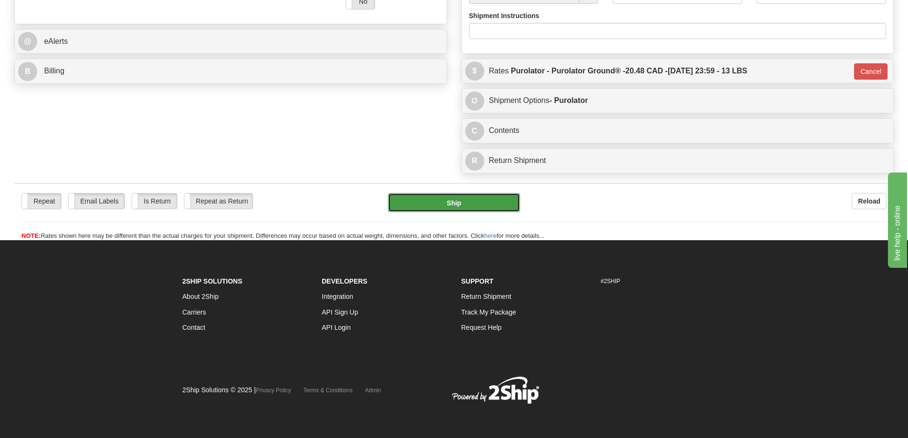
click at [452, 193] on button "Ship" at bounding box center [454, 202] width 132 height 19
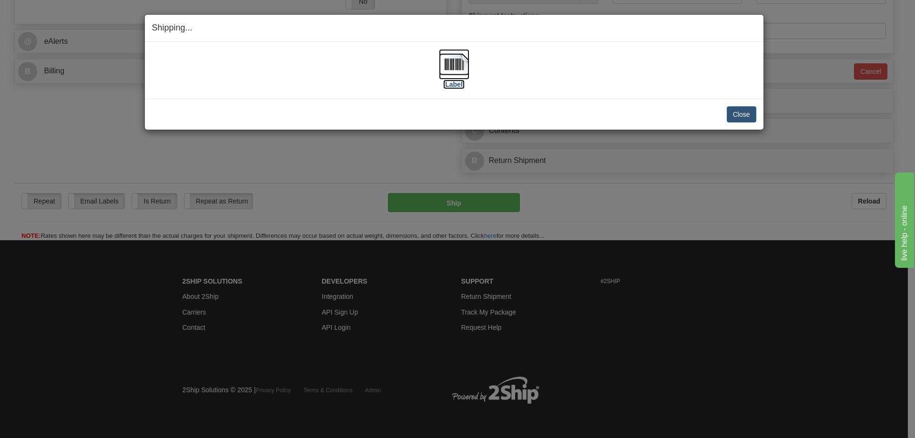
click at [447, 83] on label "[Label]" at bounding box center [454, 85] width 22 height 10
click at [740, 118] on button "Close" at bounding box center [742, 114] width 30 height 16
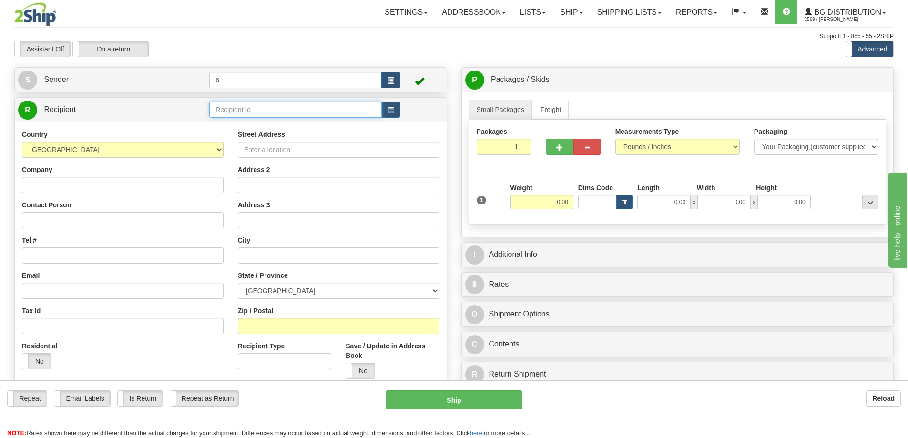
click at [246, 111] on input "text" at bounding box center [295, 109] width 172 height 16
type input "2"
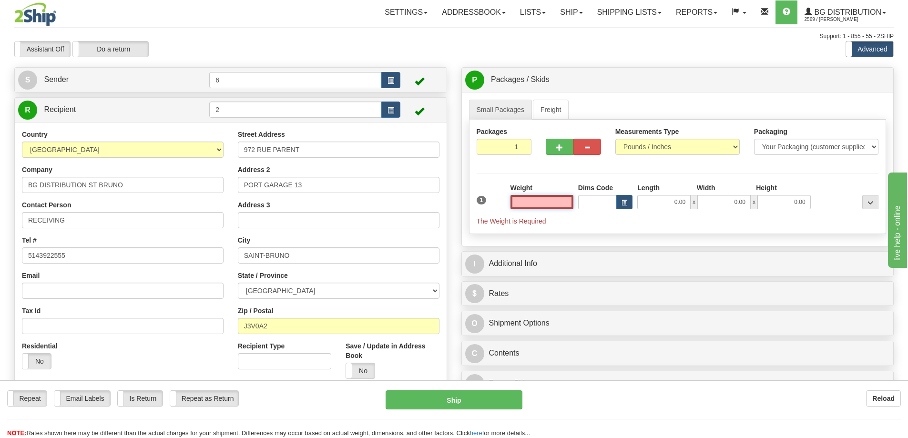
click at [547, 206] on input "text" at bounding box center [541, 202] width 63 height 14
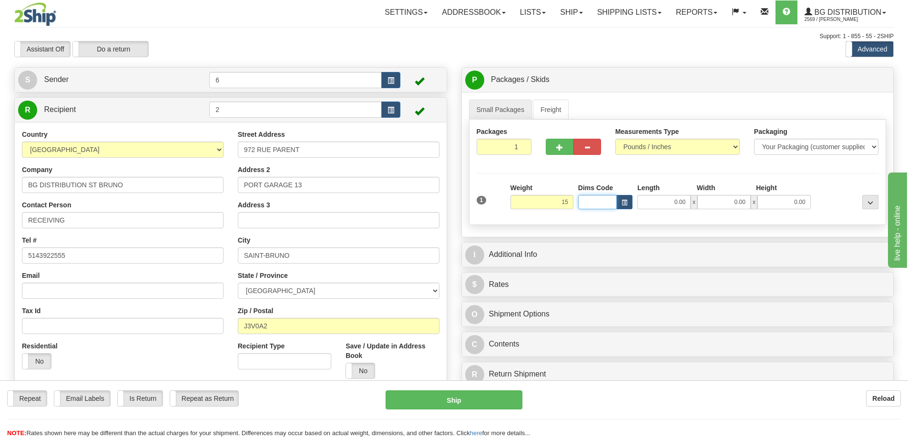
type input "15.00"
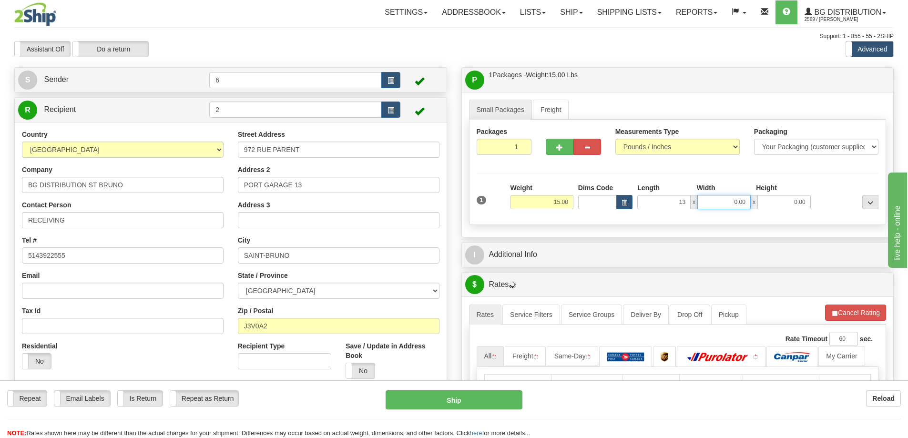
type input "13.00"
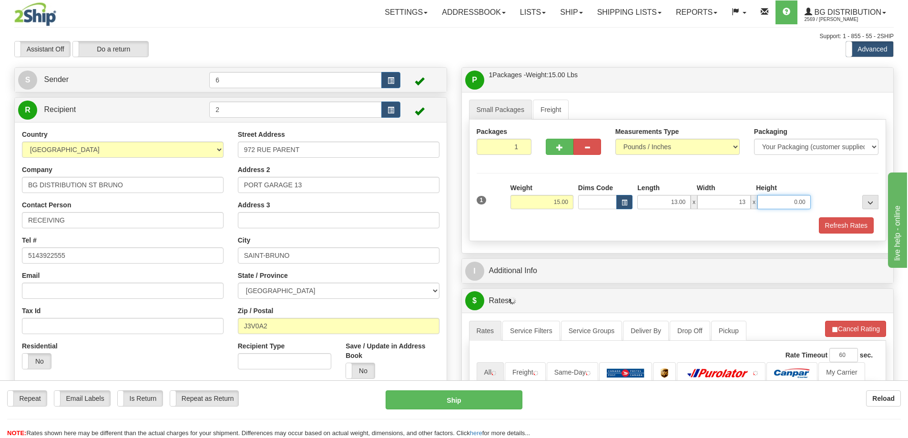
type input "13.00"
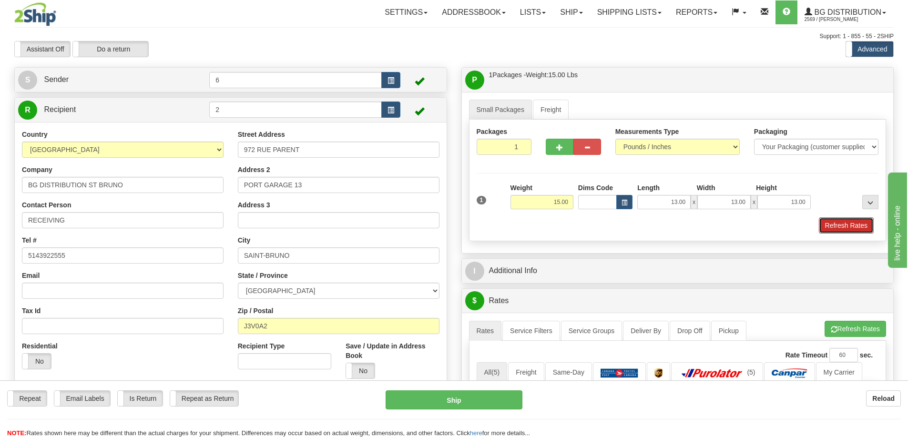
click at [833, 223] on button "Refresh Rates" at bounding box center [846, 225] width 55 height 16
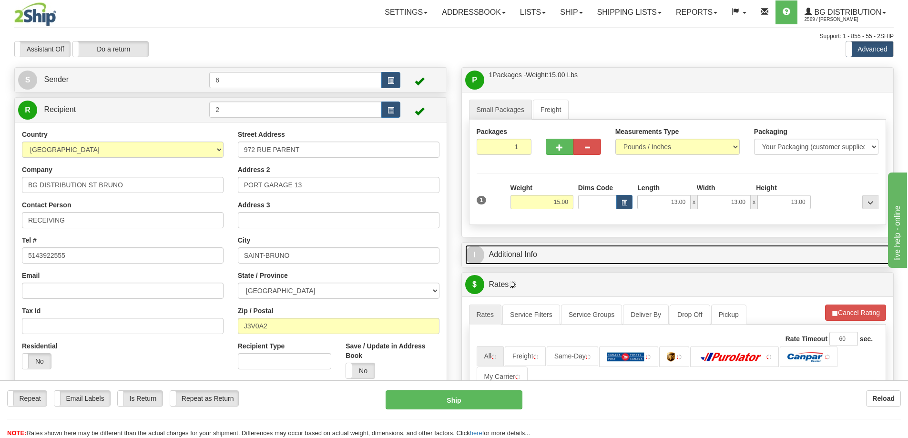
click at [790, 264] on link "I Additional Info" at bounding box center [677, 255] width 425 height 20
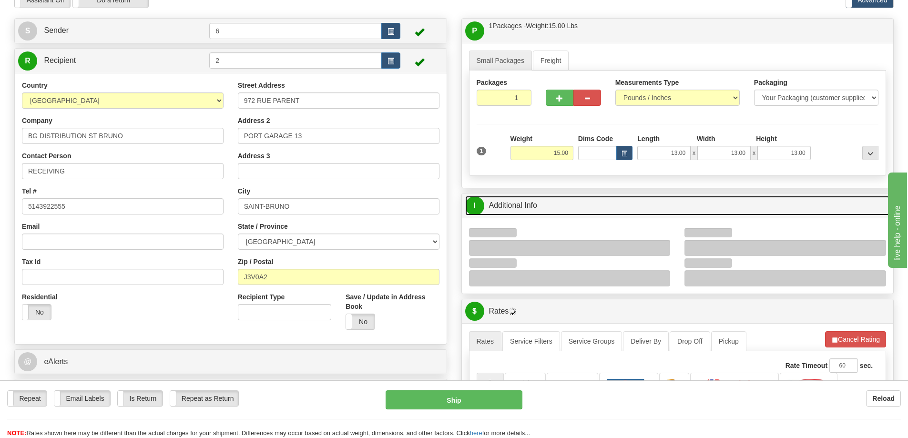
scroll to position [95, 0]
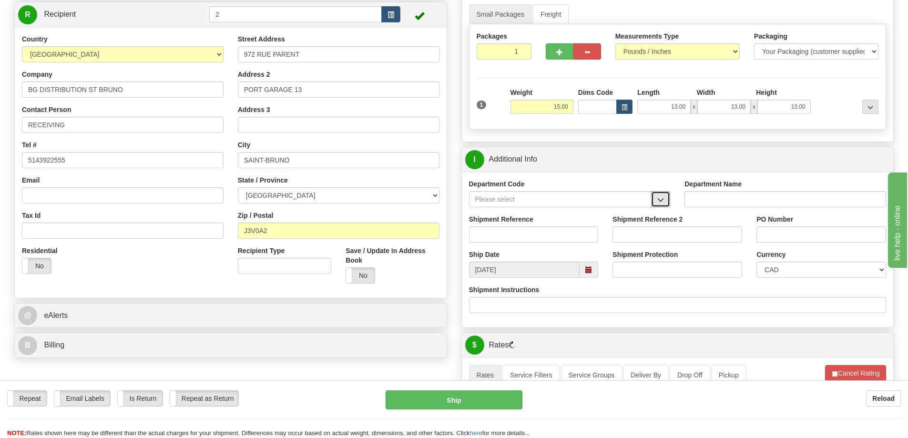
click at [660, 202] on span "button" at bounding box center [660, 200] width 7 height 6
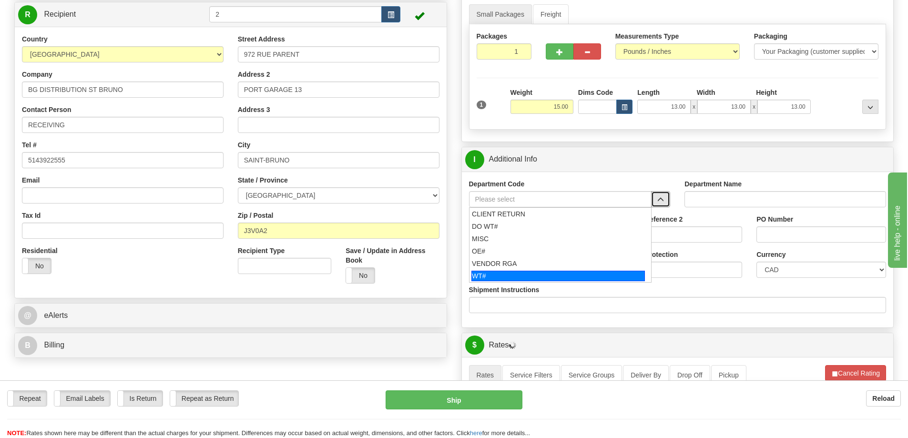
click at [519, 275] on div "WT#" at bounding box center [557, 276] width 173 height 10
type input "WT#"
type input "WAREHOUSE TRANSFERS"
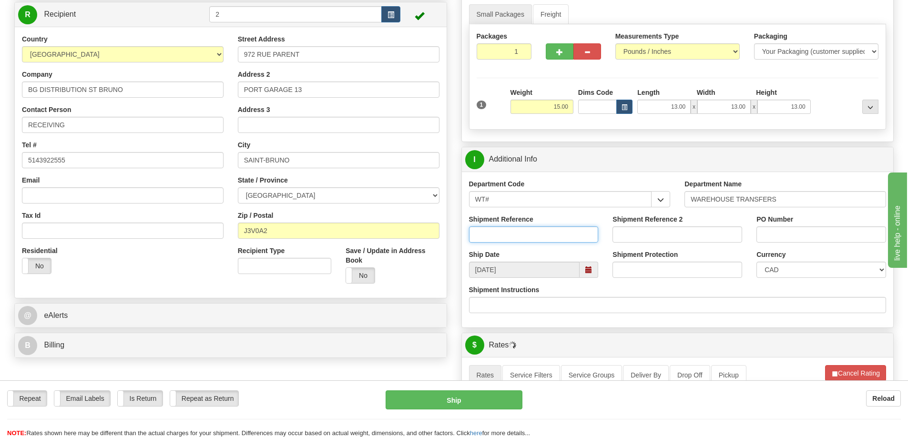
click at [524, 228] on input "Shipment Reference" at bounding box center [534, 234] width 130 height 16
type input "166503 166178"
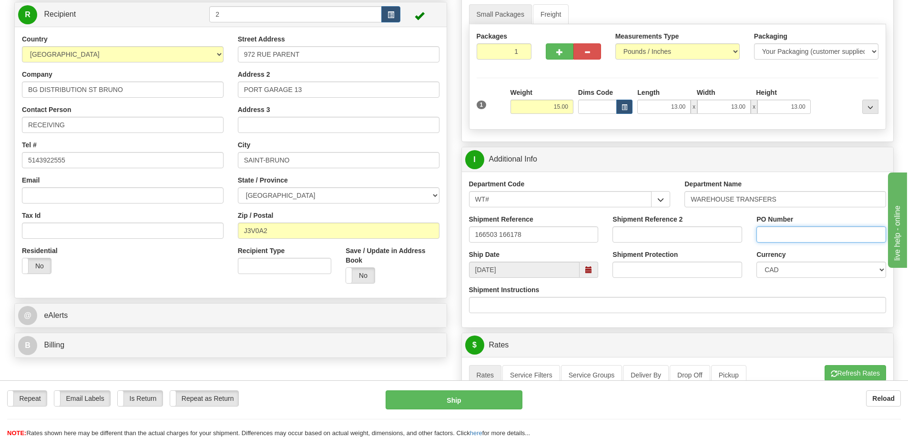
paste input "166503 166178"
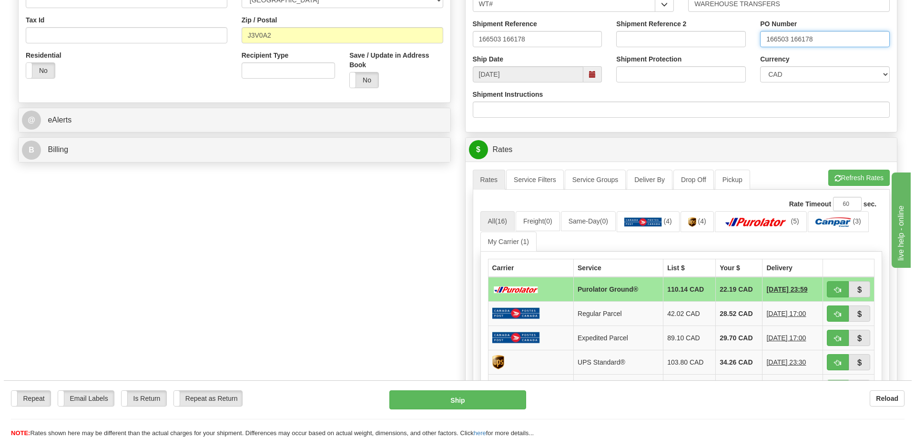
scroll to position [334, 0]
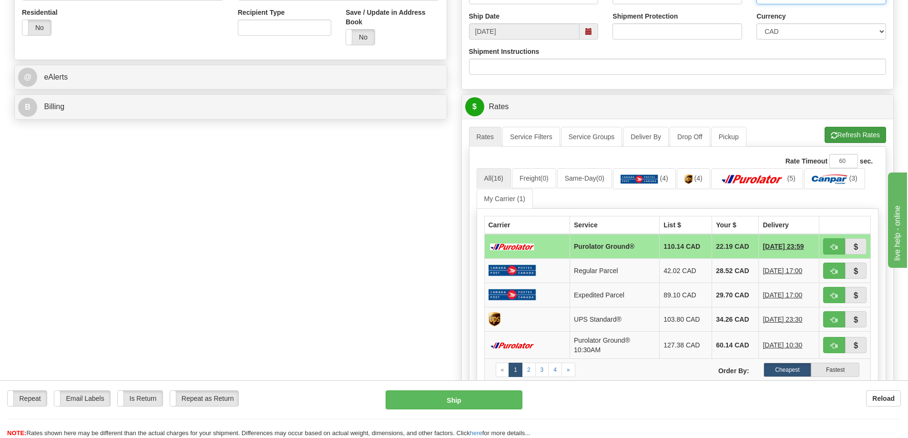
type input "166503 166178"
click at [860, 133] on button "Refresh Rates" at bounding box center [854, 135] width 61 height 16
click at [828, 250] on button "button" at bounding box center [834, 246] width 22 height 16
type input "260"
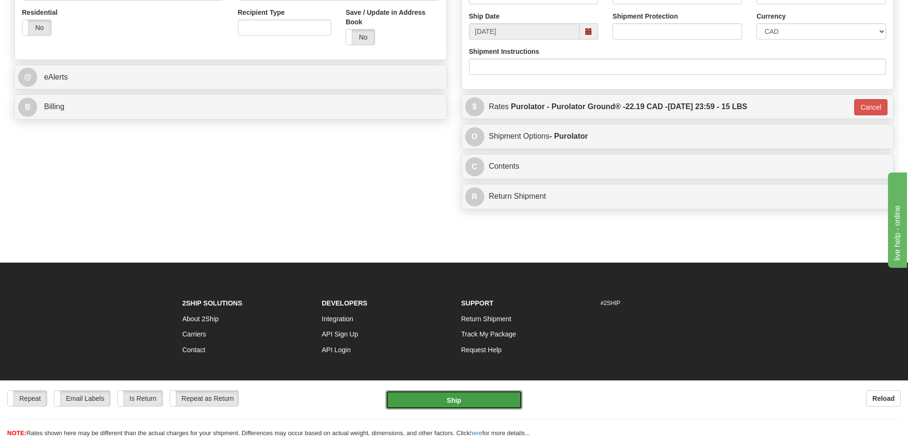
click at [480, 405] on button "Ship" at bounding box center [453, 399] width 137 height 19
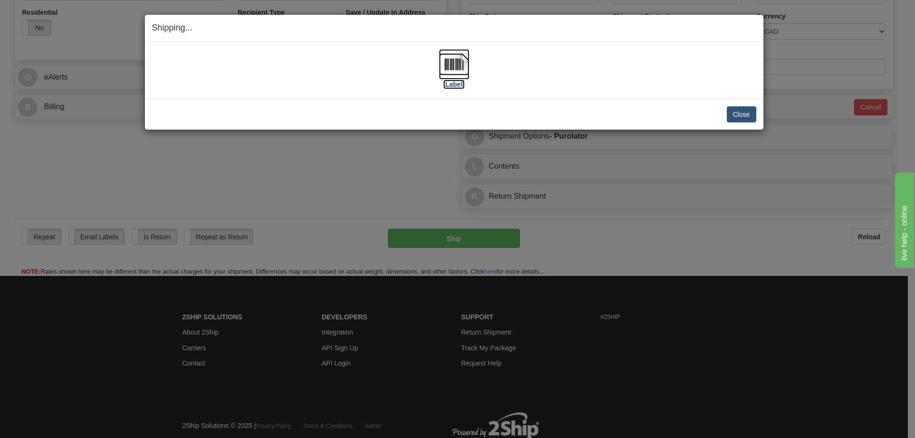
click at [464, 81] on label "[Label]" at bounding box center [454, 85] width 22 height 10
drag, startPoint x: 737, startPoint y: 118, endPoint x: 742, endPoint y: 128, distance: 10.9
click at [737, 118] on button "Close" at bounding box center [742, 114] width 30 height 16
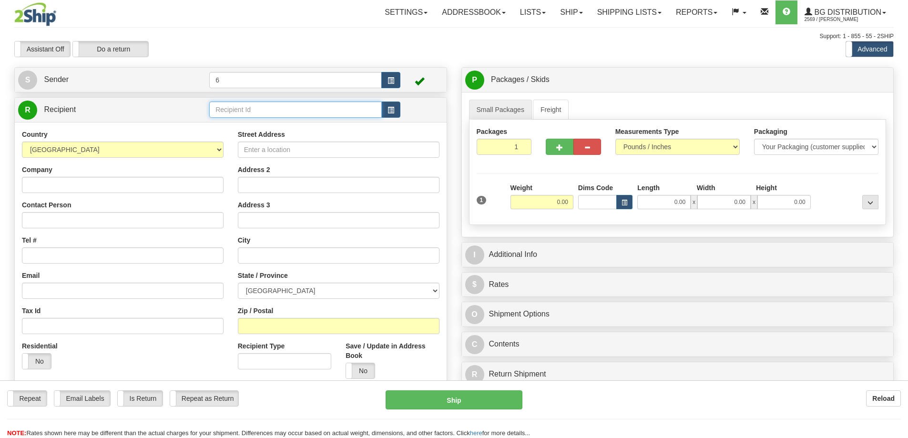
click at [257, 112] on input "text" at bounding box center [295, 109] width 172 height 16
type input "9"
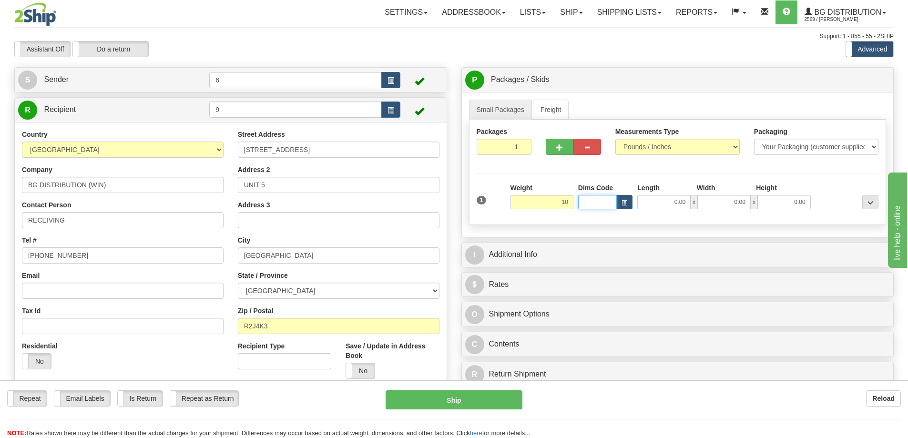
type input "10.00"
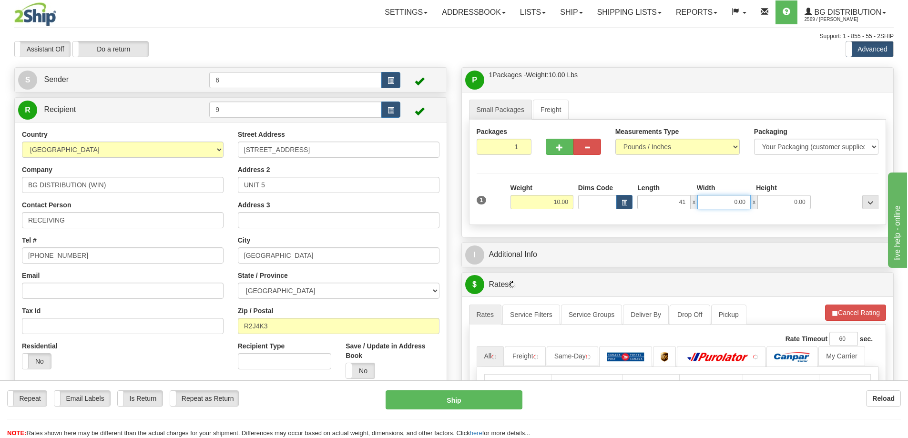
type input "41.00"
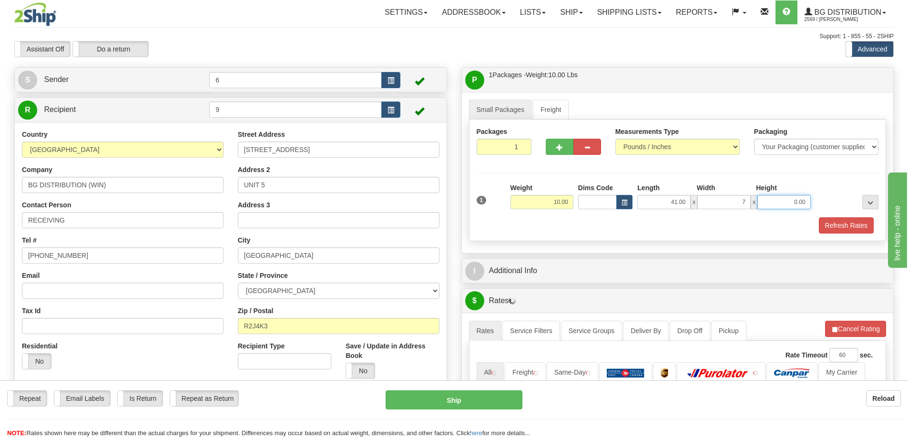
type input "7.00"
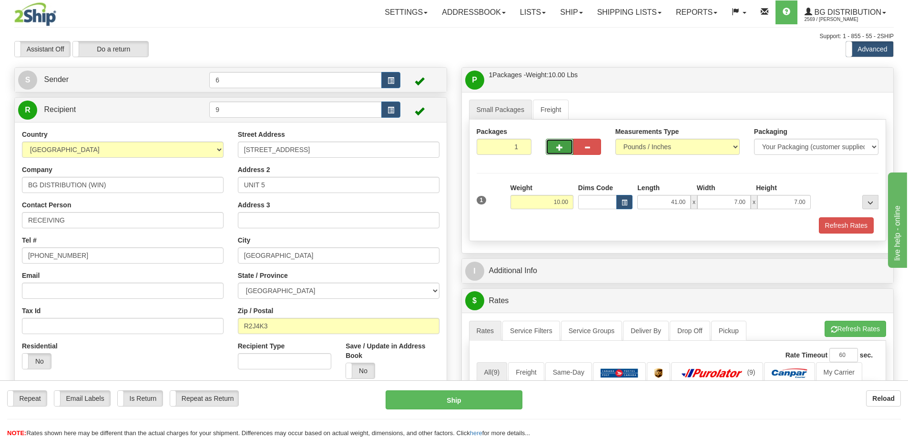
click at [555, 151] on button "button" at bounding box center [560, 147] width 28 height 16
radio input "true"
type input "2"
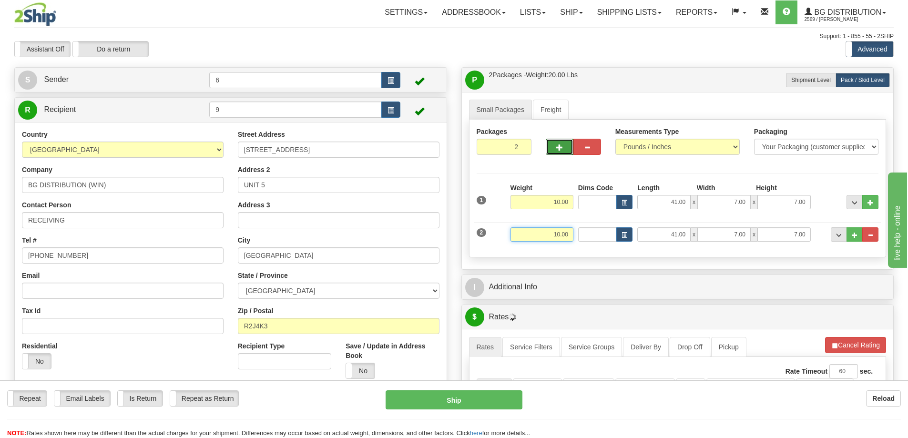
drag, startPoint x: 547, startPoint y: 236, endPoint x: 637, endPoint y: 230, distance: 89.8
click at [637, 230] on div "2 Weight 10.00 Dims Code Length Width Height" at bounding box center [677, 233] width 407 height 32
type input "24.00"
type input "17.00"
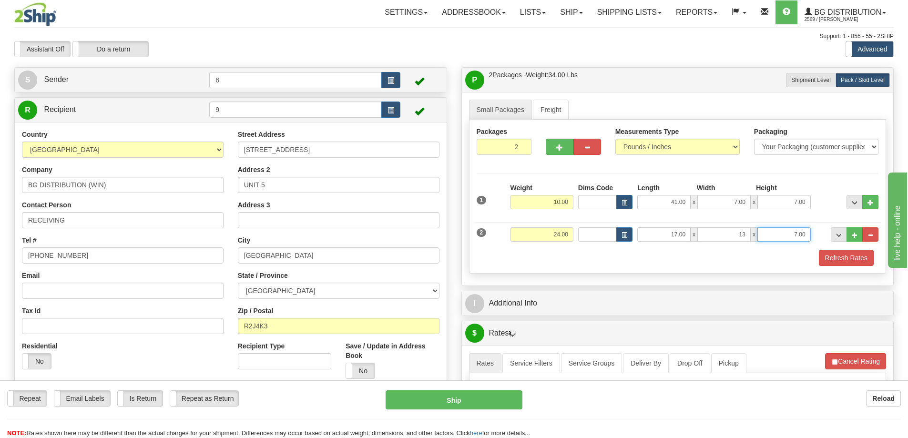
type input "13.00"
type input "11.00"
click at [869, 258] on button "Refresh Rates" at bounding box center [846, 258] width 55 height 16
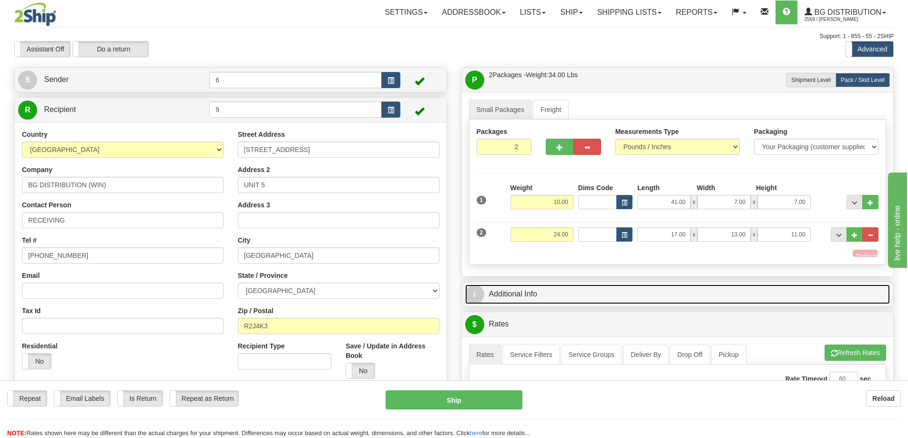
click at [837, 287] on link "I Additional Info" at bounding box center [677, 294] width 425 height 20
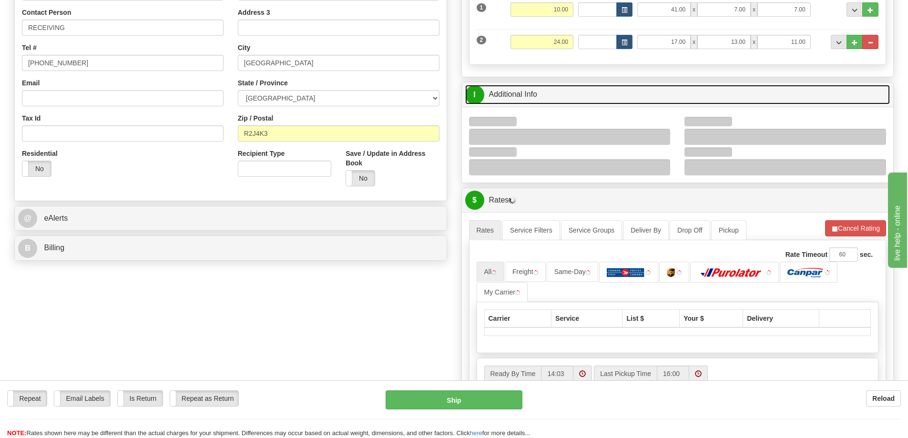
scroll to position [238, 0]
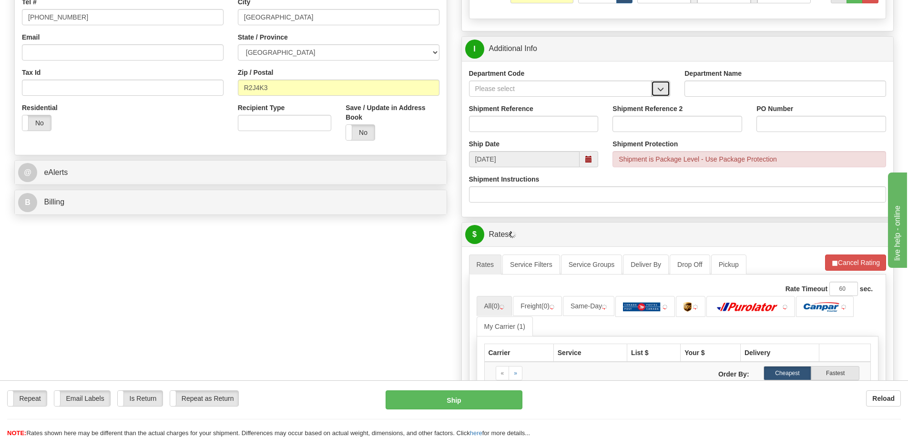
drag, startPoint x: 665, startPoint y: 87, endPoint x: 653, endPoint y: 94, distance: 14.5
click at [665, 87] on button "button" at bounding box center [660, 89] width 19 height 16
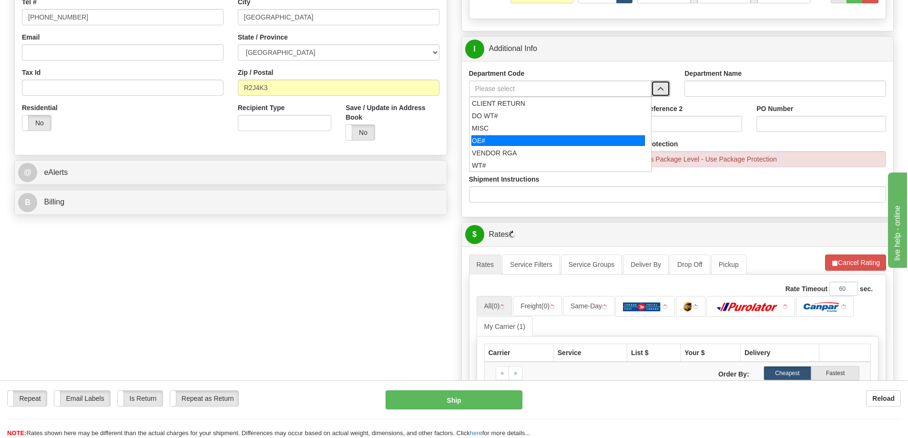
click at [527, 143] on div "OE#" at bounding box center [557, 140] width 173 height 10
type input "OE#"
type input "ORDERS"
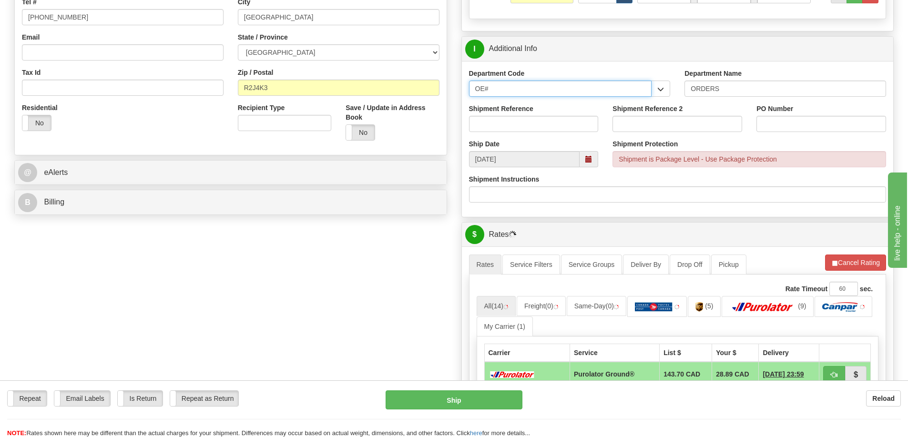
drag, startPoint x: 644, startPoint y: 86, endPoint x: 422, endPoint y: 102, distance: 222.7
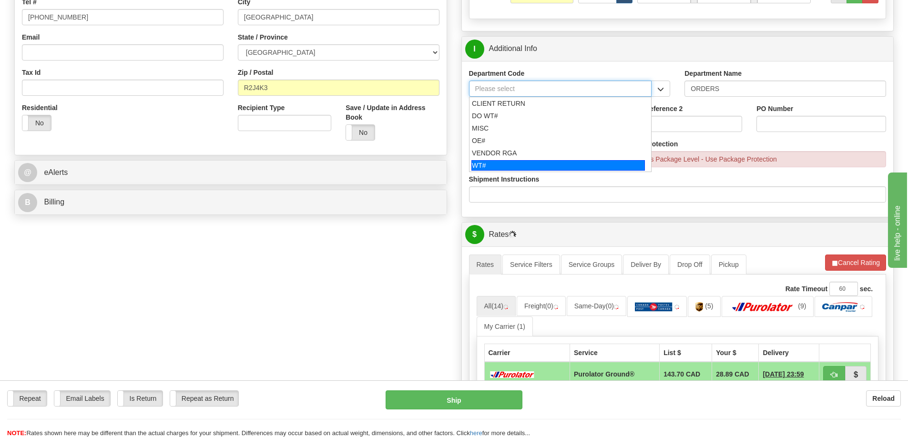
click at [485, 166] on div "WT#" at bounding box center [557, 165] width 173 height 10
type input "WT#"
type input "WAREHOUSE TRANSFERS"
type input "WT#"
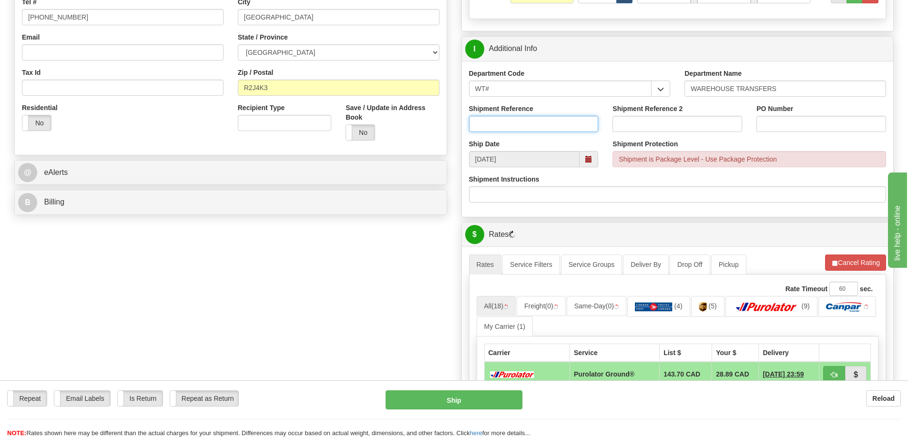
click at [495, 126] on input "Shipment Reference" at bounding box center [534, 124] width 130 height 16
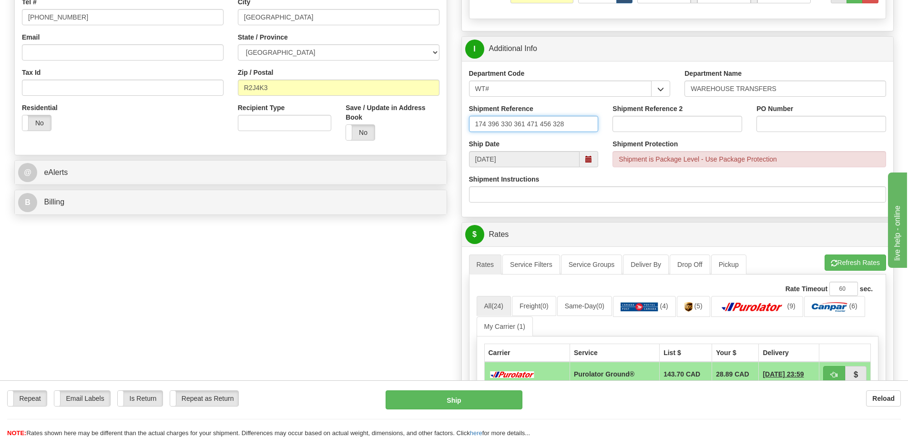
type input "174 396 330 361 471 456 328"
paste input "174 396 330 361 471 456 328"
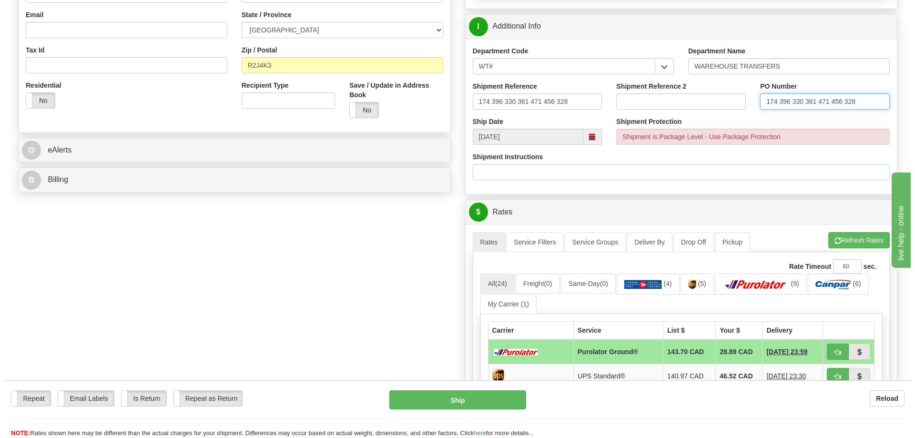
scroll to position [381, 0]
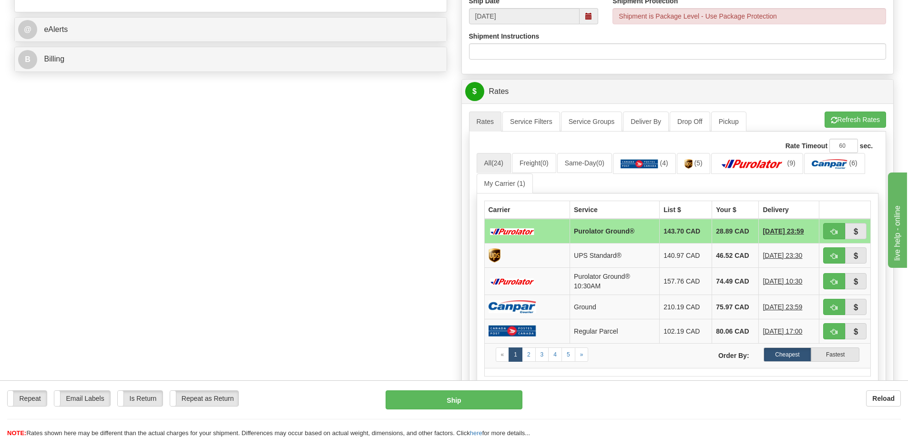
type input "174 396 330 361 471 456 328"
click at [850, 111] on div "A change has been made which could impact your rate estimate. To ensure the est…" at bounding box center [677, 111] width 417 height 0
click at [851, 120] on button "Refresh Rates" at bounding box center [854, 119] width 61 height 16
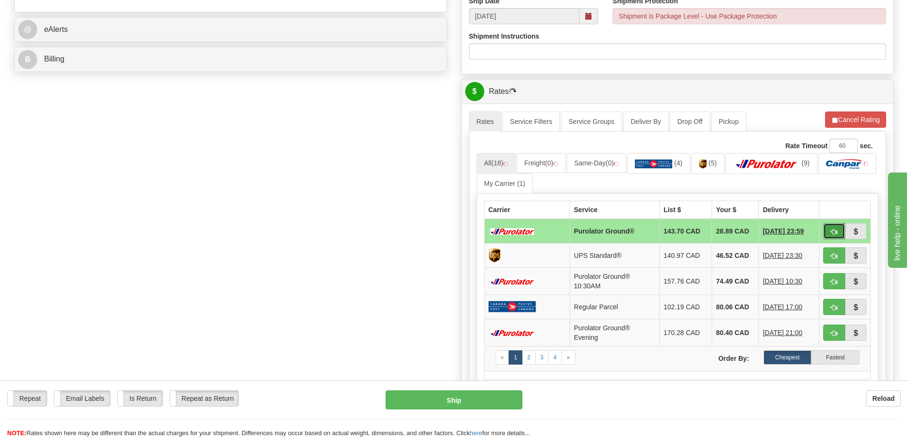
click at [833, 239] on button "button" at bounding box center [834, 231] width 22 height 16
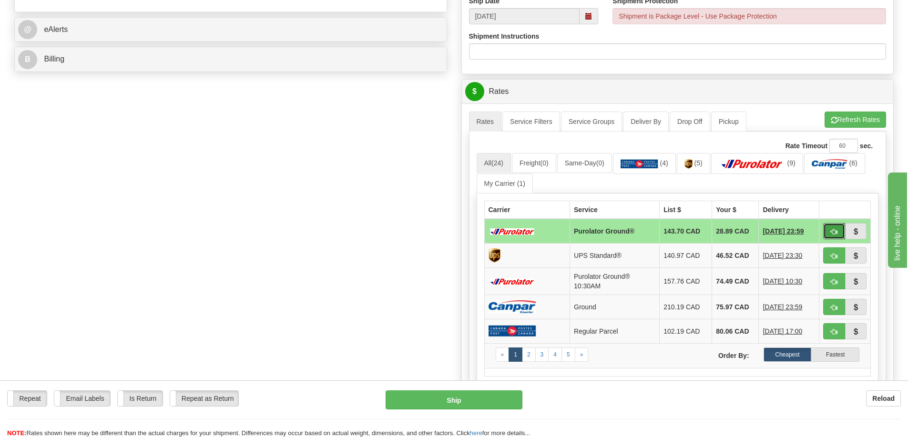
click at [833, 231] on span "button" at bounding box center [834, 232] width 7 height 6
type input "260"
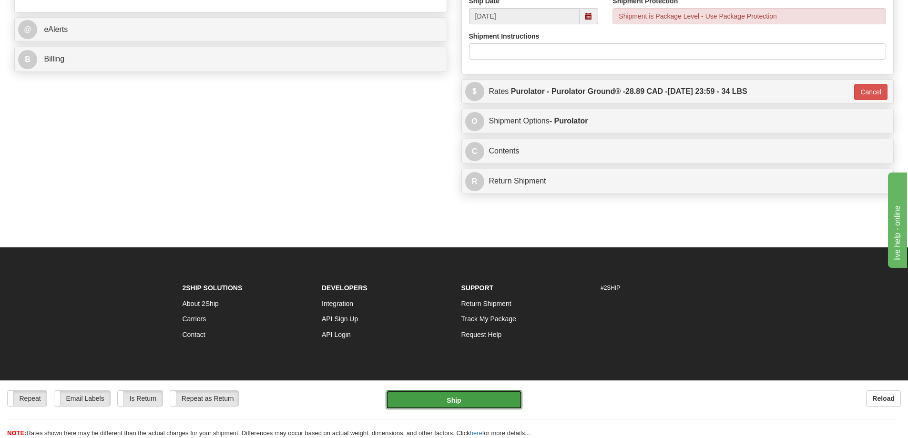
click at [491, 398] on button "Ship" at bounding box center [453, 399] width 137 height 19
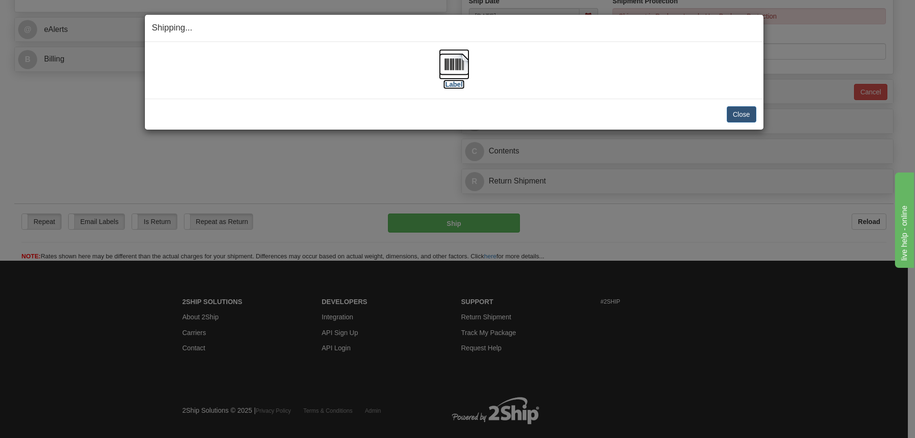
click at [456, 84] on label "[Label]" at bounding box center [454, 85] width 22 height 10
click at [740, 113] on button "Close" at bounding box center [742, 114] width 30 height 16
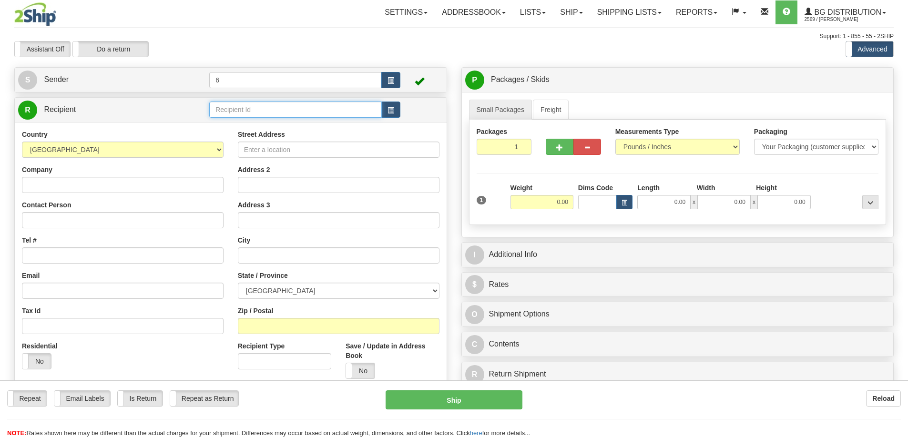
click at [246, 107] on input "text" at bounding box center [295, 109] width 172 height 16
click at [247, 107] on input "text" at bounding box center [295, 109] width 172 height 16
click at [247, 106] on input "text" at bounding box center [295, 109] width 172 height 16
click at [247, 105] on input "text" at bounding box center [295, 109] width 172 height 16
click at [247, 104] on input "text" at bounding box center [295, 109] width 172 height 16
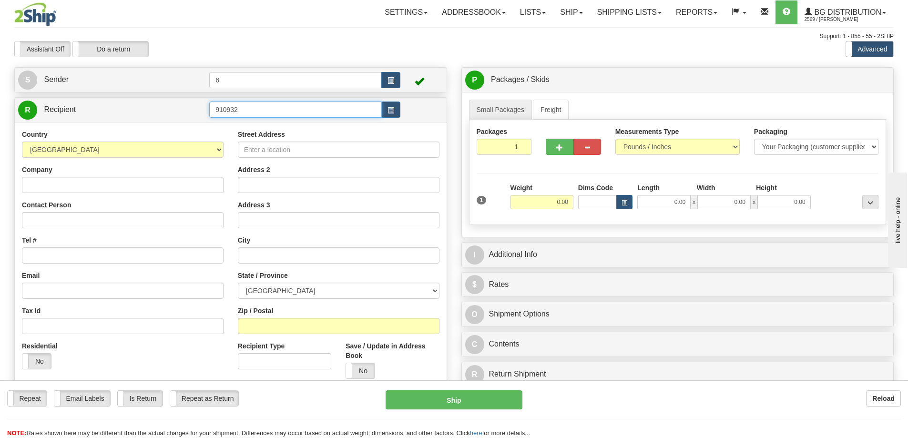
type input "910932"
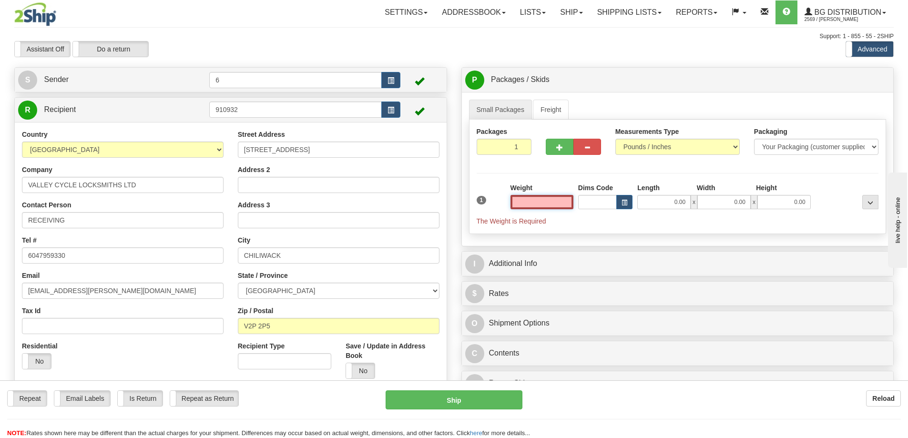
click at [537, 205] on input "text" at bounding box center [541, 202] width 63 height 14
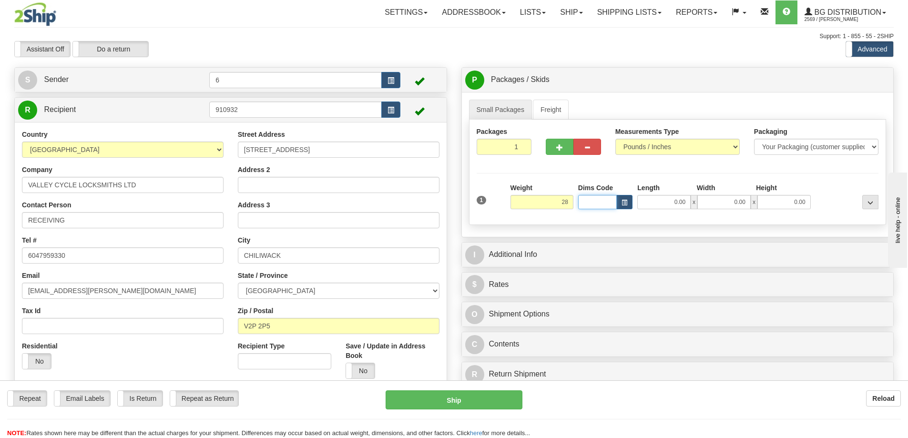
type input "28.00"
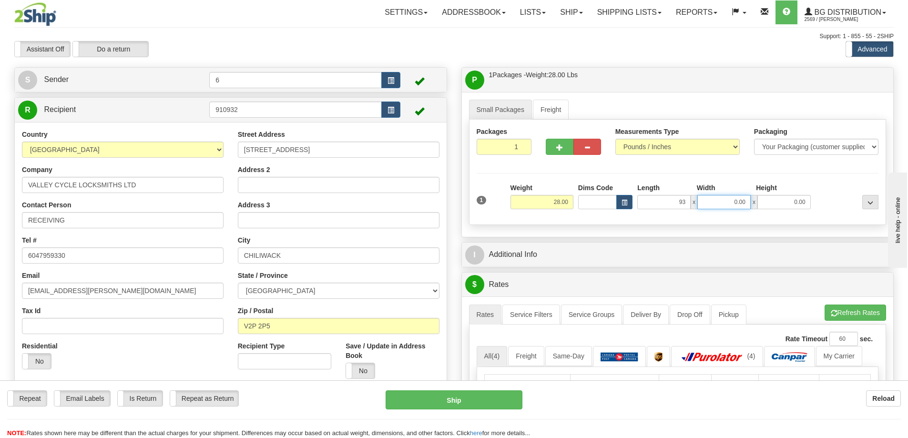
type input "93.00"
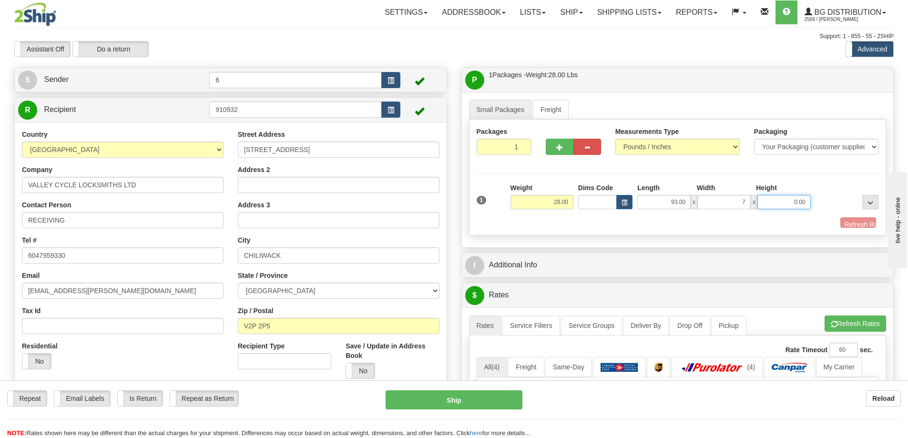
type input "7.00"
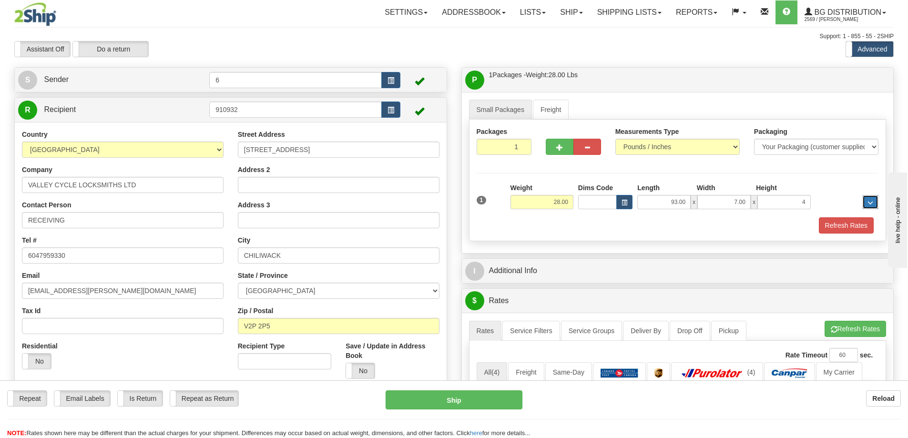
type input "4.00"
click at [851, 225] on button "Refresh Rates" at bounding box center [846, 225] width 55 height 16
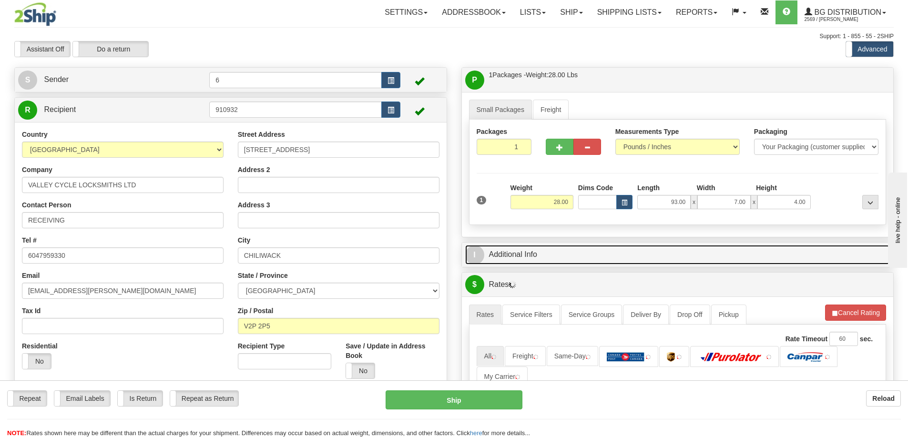
click at [825, 252] on link "I Additional Info" at bounding box center [677, 255] width 425 height 20
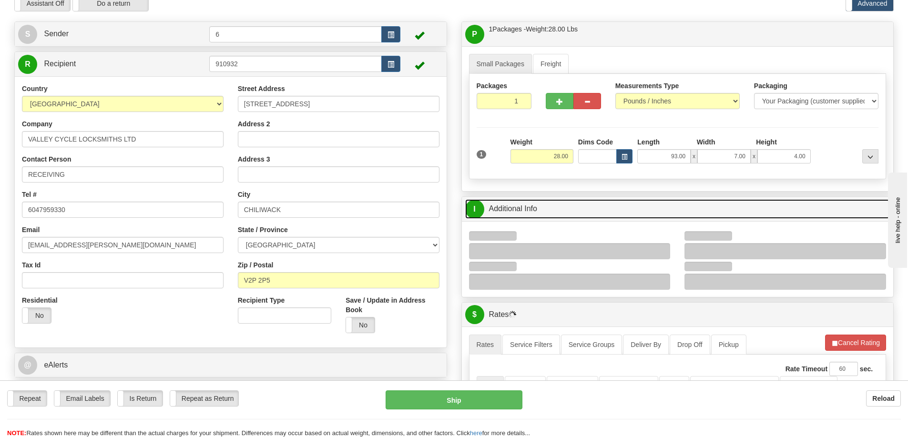
scroll to position [95, 0]
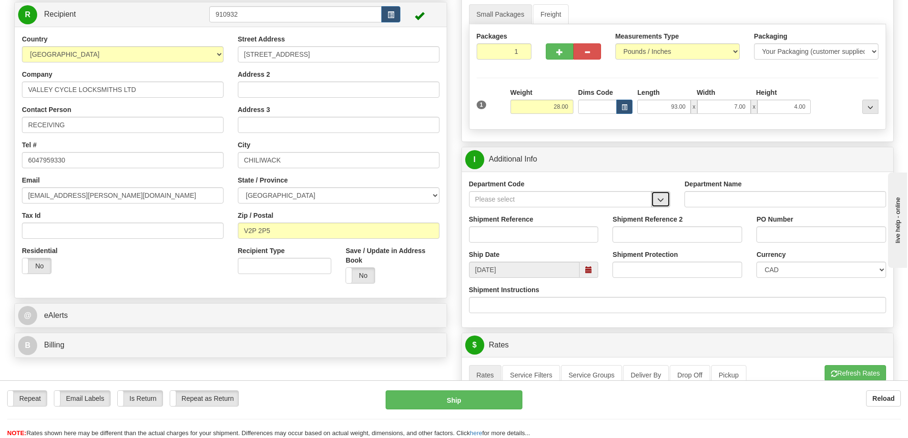
click at [667, 203] on button "button" at bounding box center [660, 199] width 19 height 16
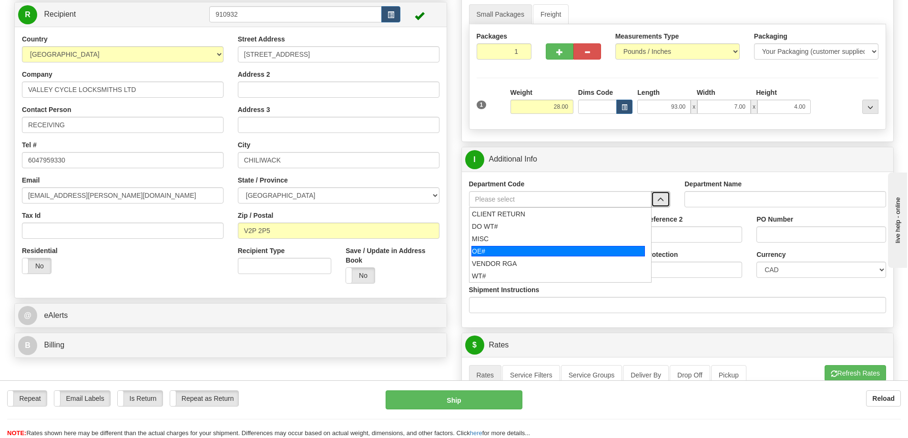
click at [517, 250] on div "OE#" at bounding box center [557, 251] width 173 height 10
type input "OE#"
type input "ORDERS"
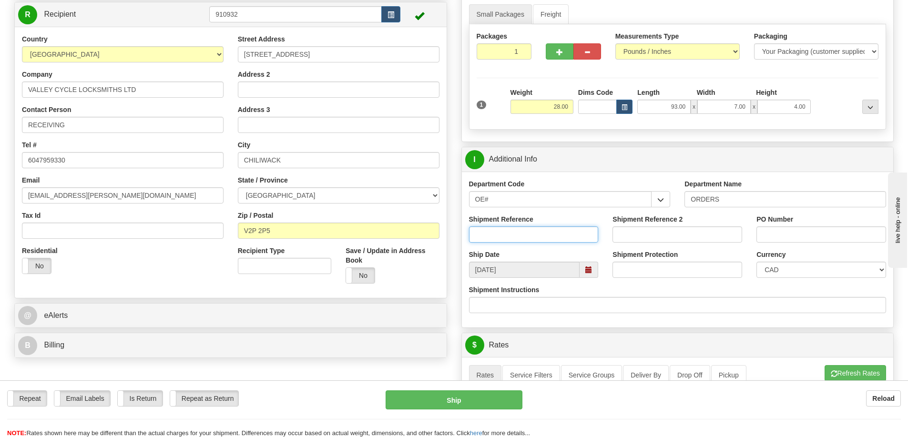
click at [511, 236] on input "Shipment Reference" at bounding box center [534, 234] width 130 height 16
type input "60032834-00"
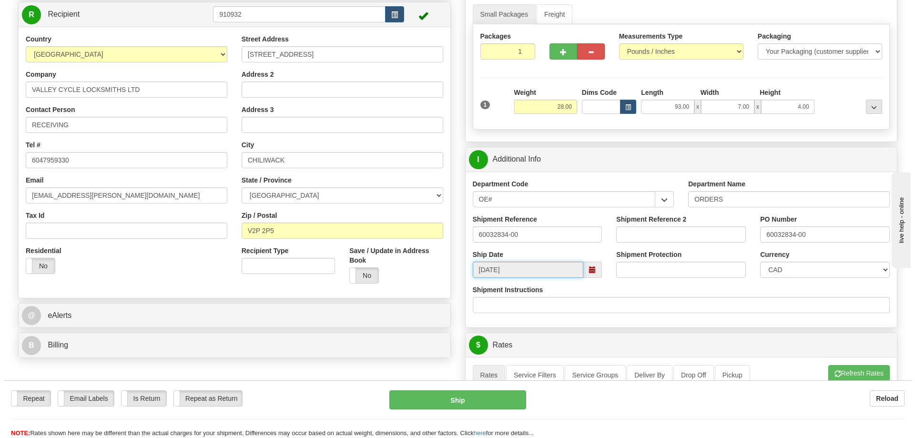
scroll to position [286, 0]
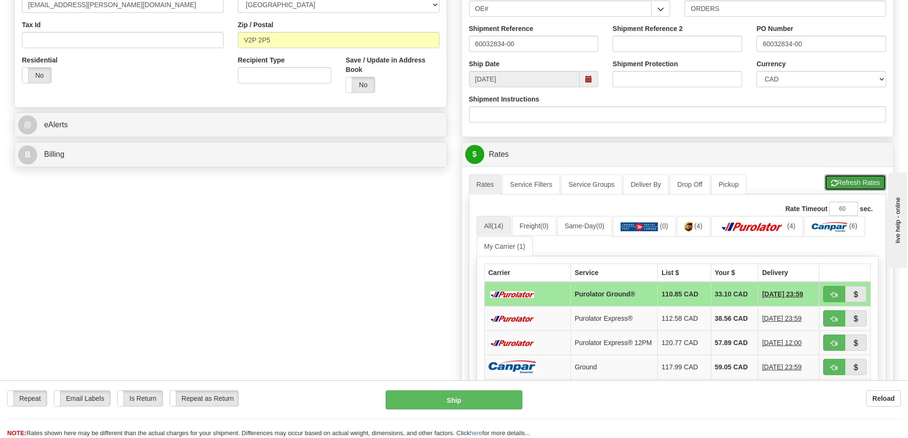
click at [853, 181] on button "Refresh Rates" at bounding box center [854, 182] width 61 height 16
click at [838, 294] on button "button" at bounding box center [834, 294] width 22 height 16
type input "260"
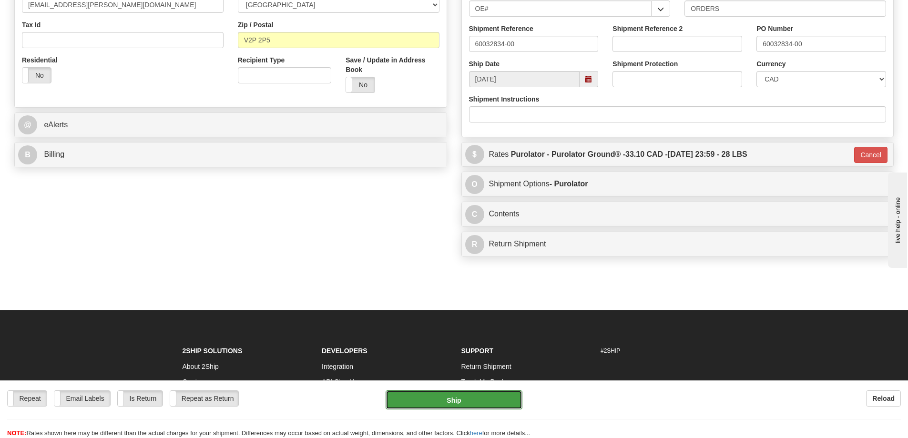
click at [456, 403] on button "Ship" at bounding box center [453, 399] width 137 height 19
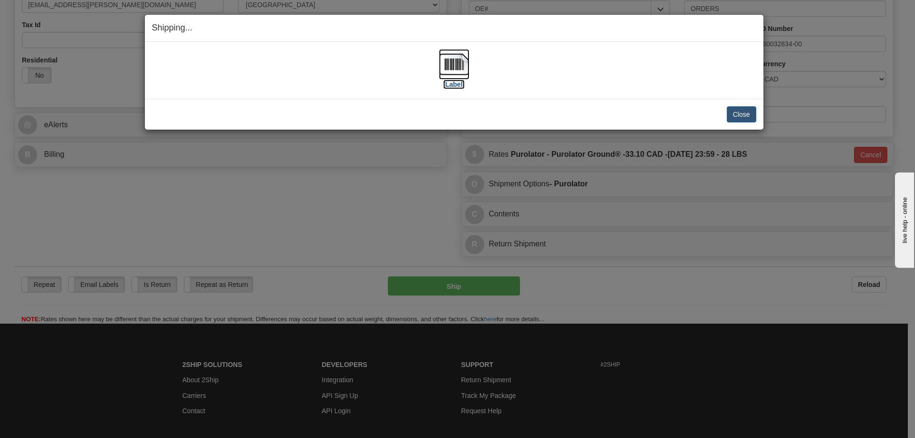
click at [447, 86] on label "[Label]" at bounding box center [454, 85] width 22 height 10
click at [750, 116] on button "Close" at bounding box center [742, 114] width 30 height 16
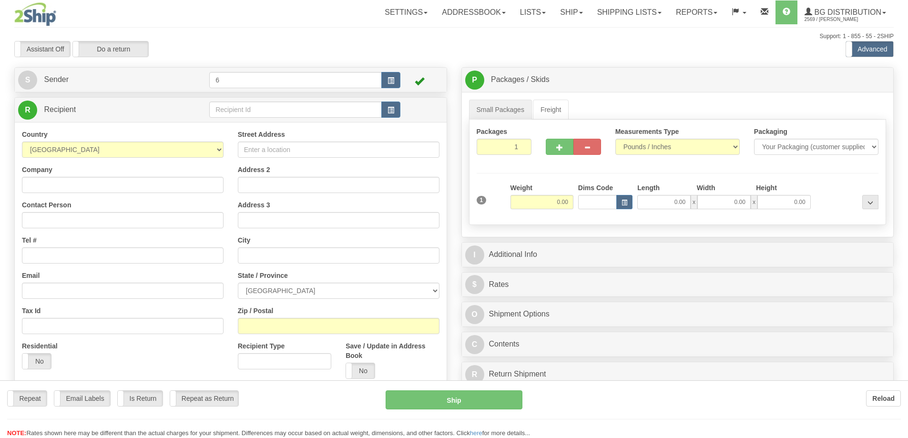
click at [319, 111] on div at bounding box center [454, 219] width 908 height 438
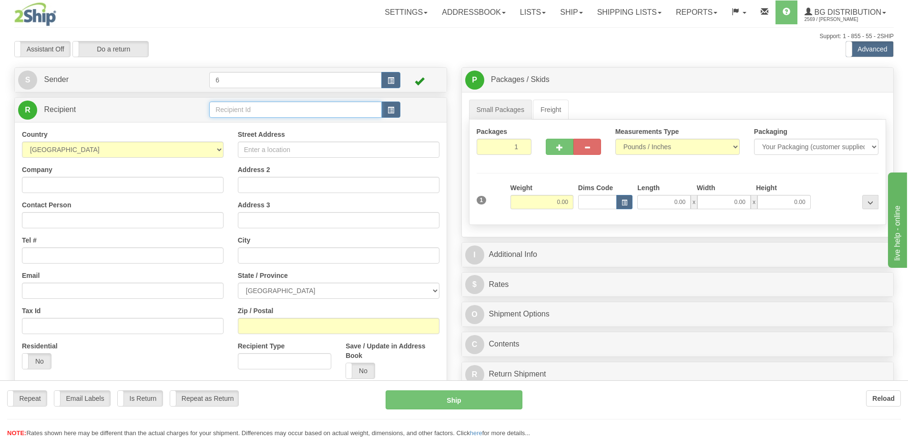
click at [319, 111] on input "text" at bounding box center [295, 109] width 172 height 16
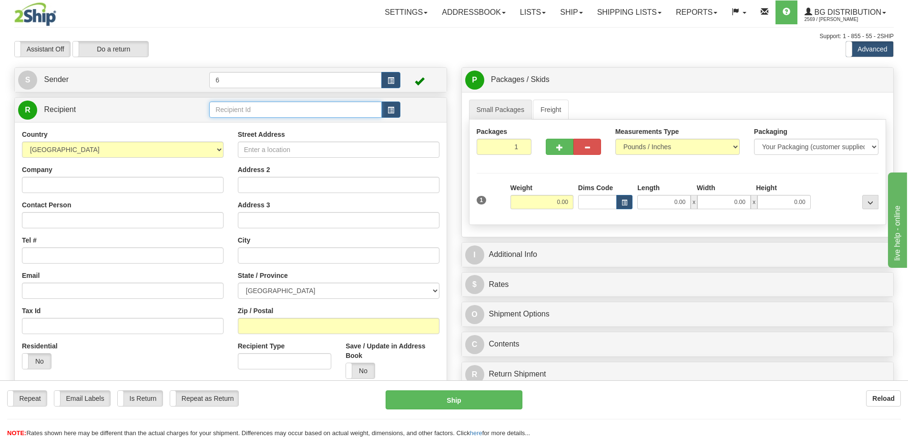
click at [319, 111] on input "text" at bounding box center [295, 109] width 172 height 16
type input "7"
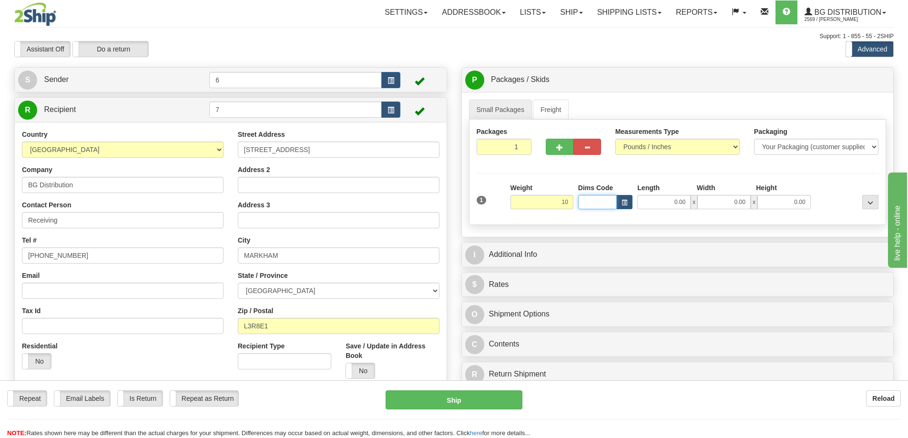
type input "10.00"
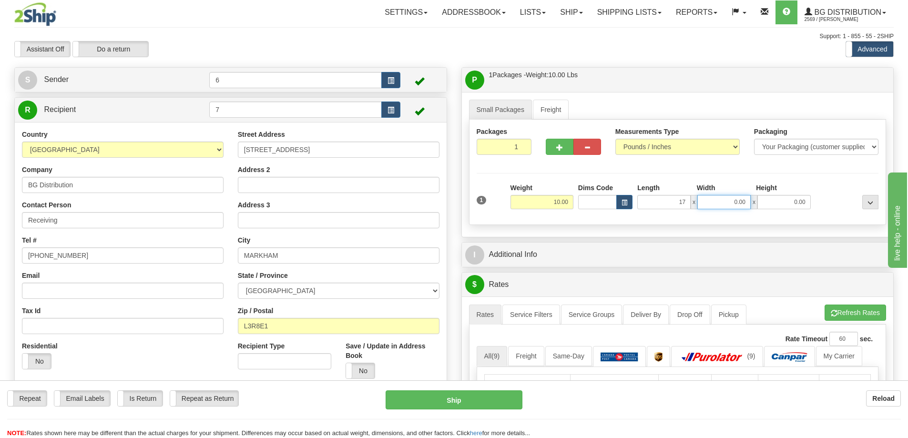
type input "17.00"
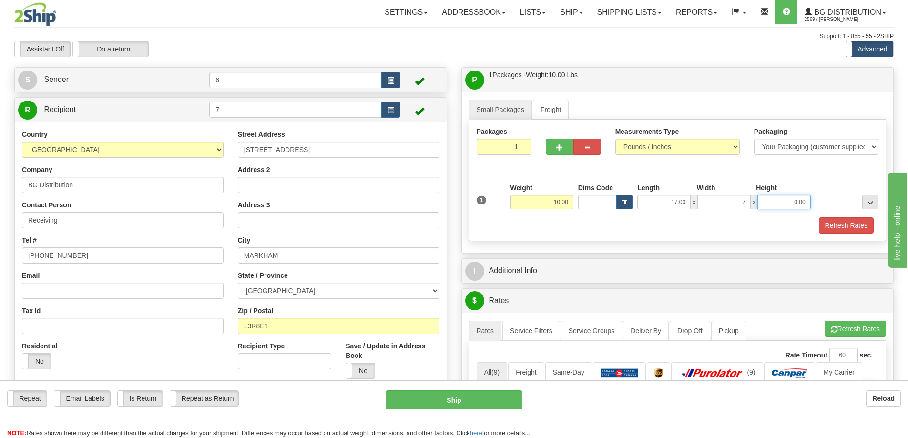
type input "7.00"
type input "5.00"
click at [841, 221] on button "Refresh Rates" at bounding box center [846, 225] width 55 height 16
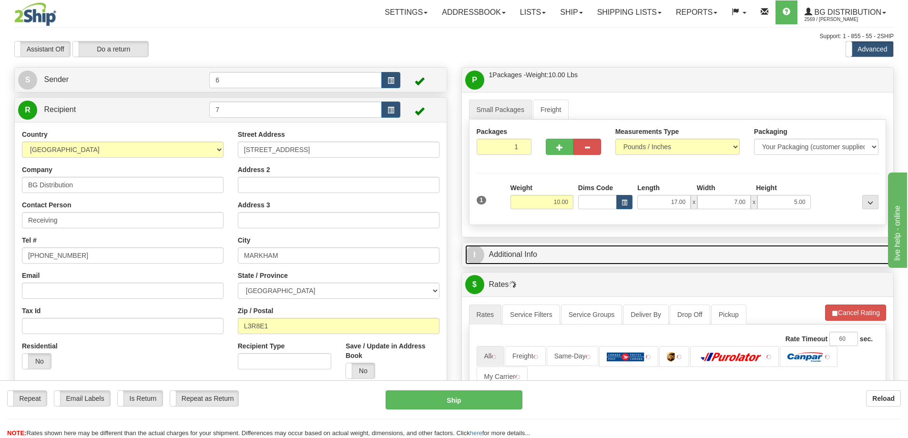
click at [807, 254] on link "I Additional Info" at bounding box center [677, 255] width 425 height 20
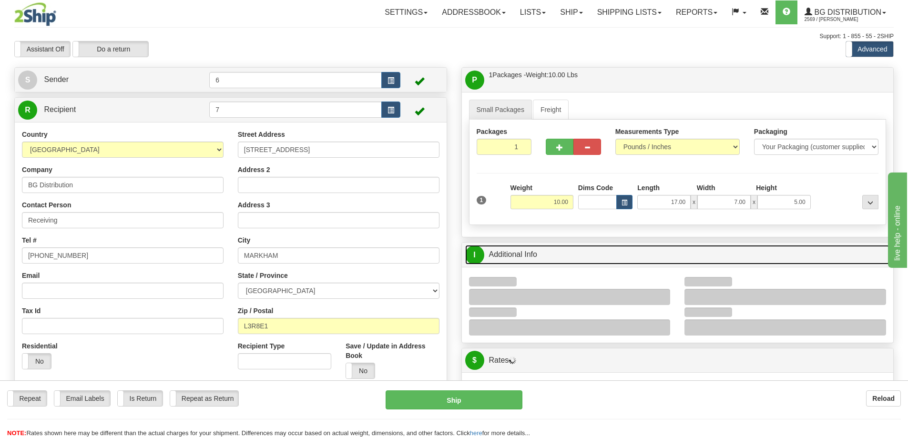
scroll to position [143, 0]
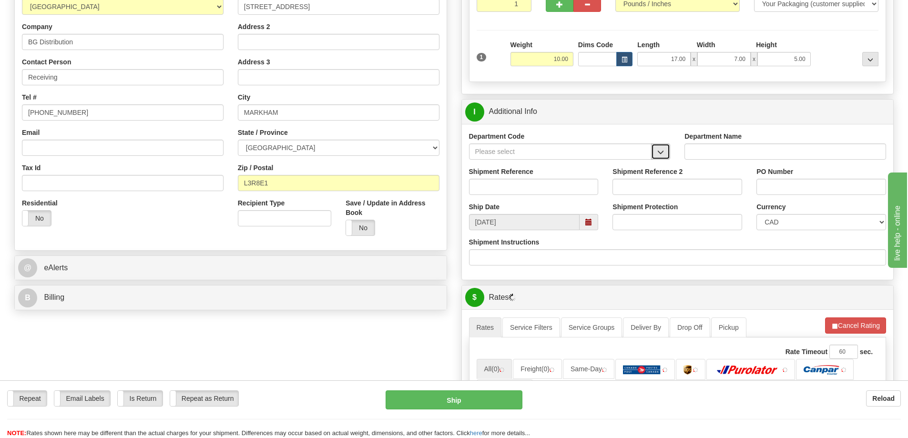
click at [662, 155] on span "button" at bounding box center [660, 152] width 7 height 6
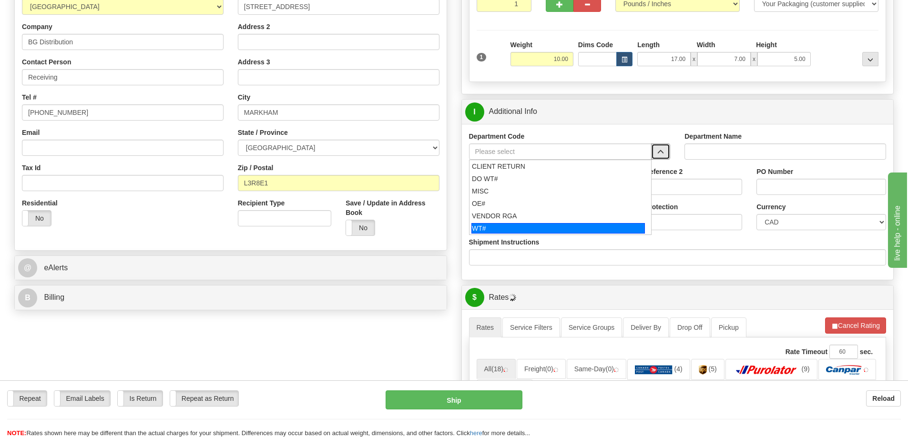
click at [501, 227] on div "WT#" at bounding box center [557, 228] width 173 height 10
type input "WT#"
type input "WAREHOUSE TRANSFERS"
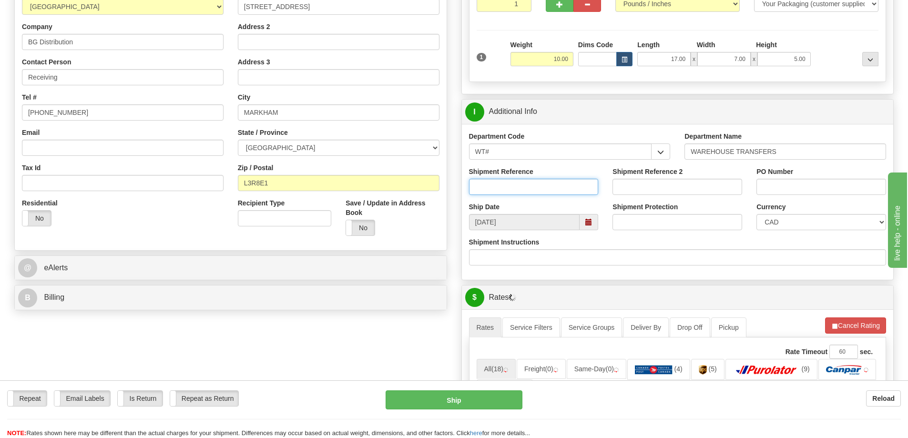
click at [503, 192] on input "Shipment Reference" at bounding box center [534, 187] width 130 height 16
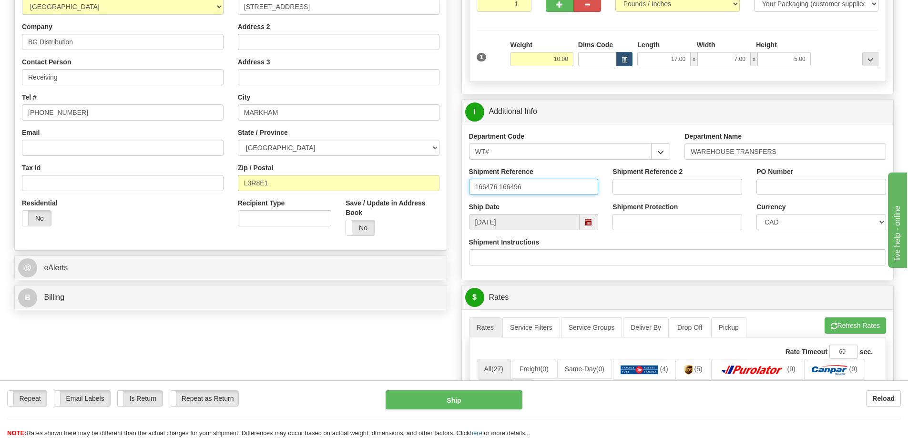
type input "166476 166496"
paste input "166476 166496"
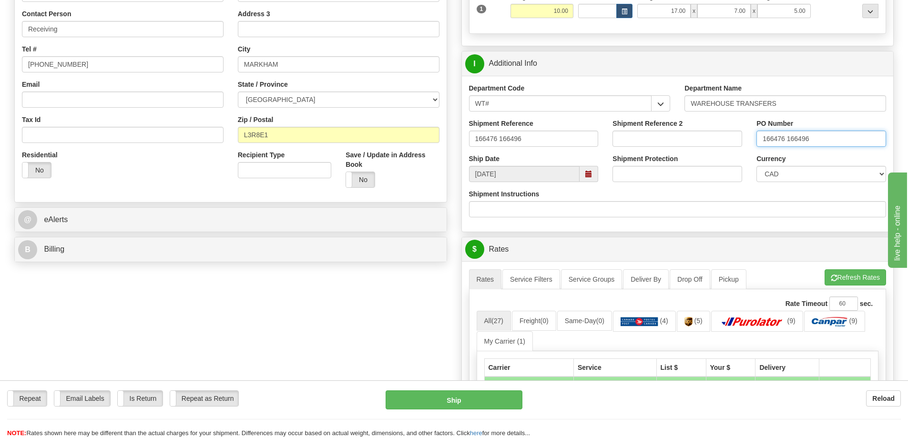
scroll to position [286, 0]
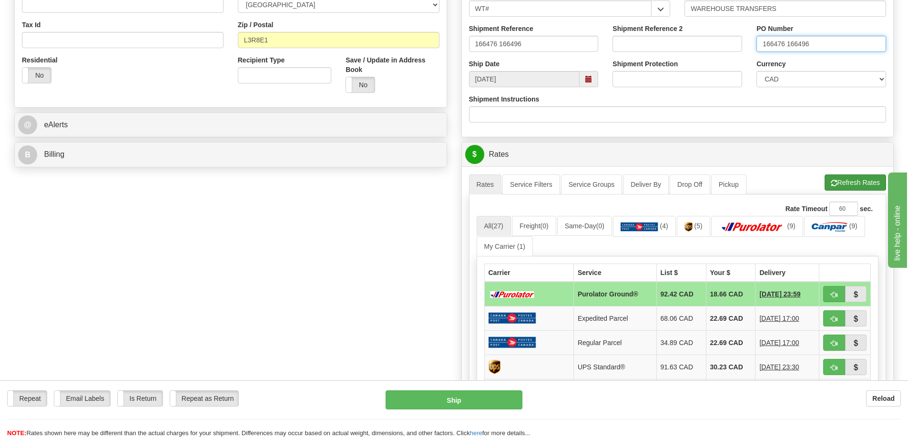
type input "166476 166496"
click at [863, 186] on button "Refresh Rates" at bounding box center [854, 182] width 61 height 16
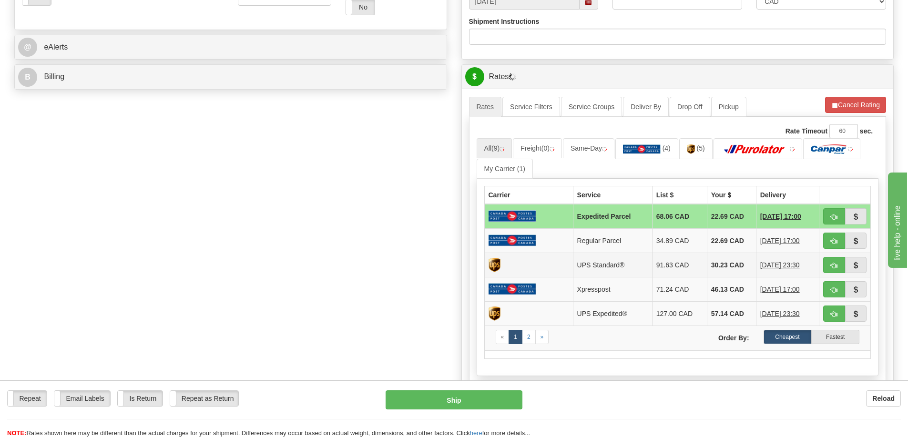
scroll to position [429, 0]
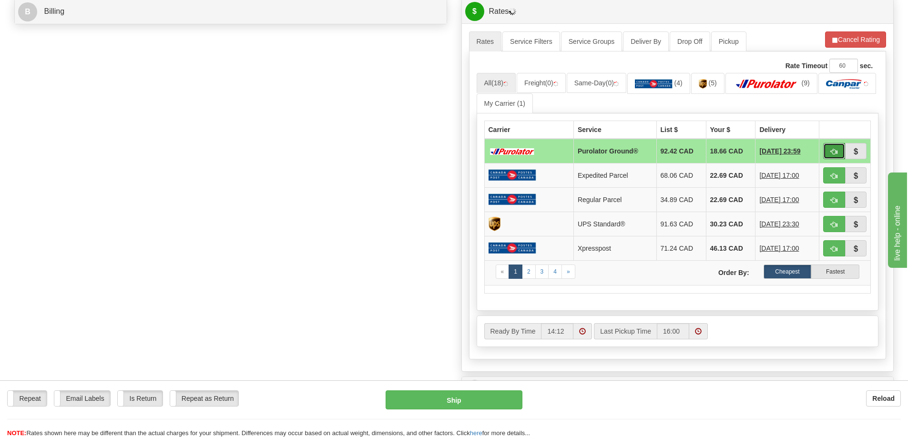
click at [834, 153] on span "button" at bounding box center [834, 152] width 7 height 6
type input "260"
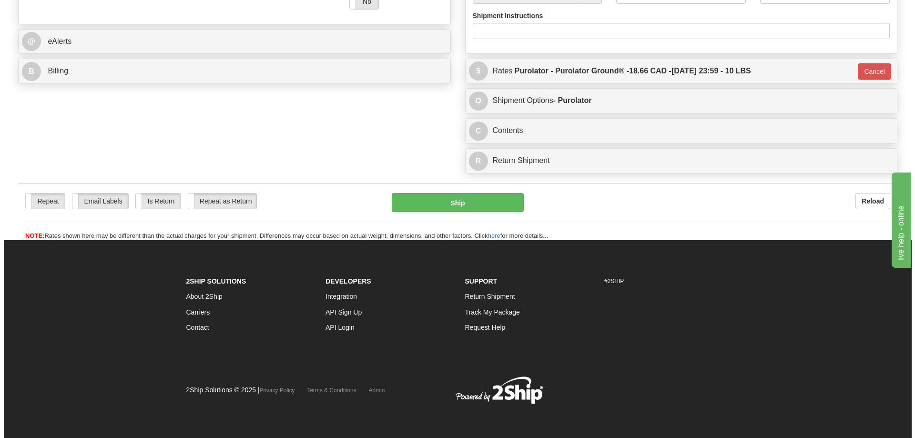
scroll to position [399, 0]
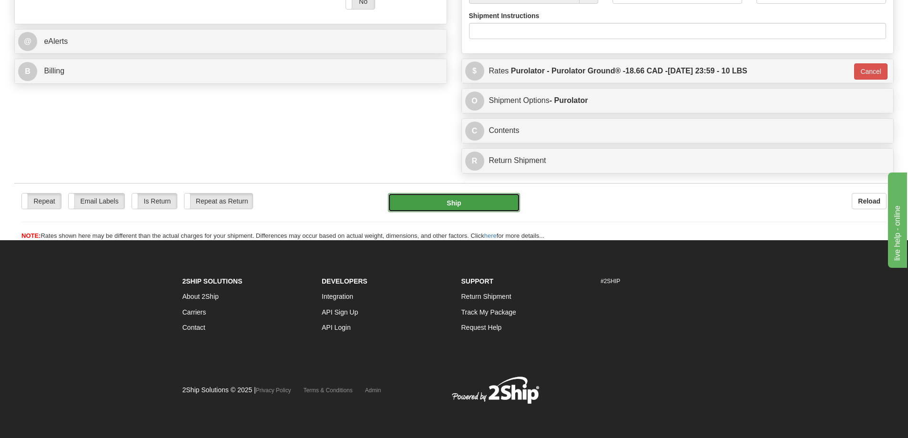
click at [477, 193] on button "Ship" at bounding box center [454, 202] width 132 height 19
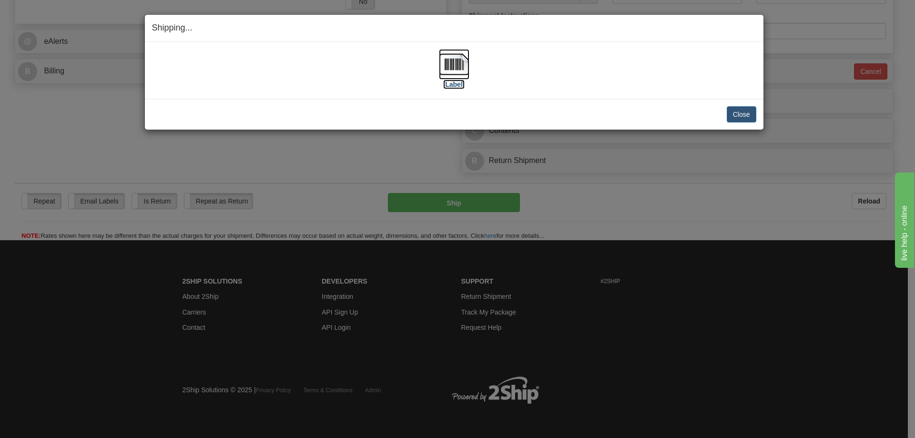
click at [455, 84] on label "[Label]" at bounding box center [454, 85] width 22 height 10
click at [745, 119] on button "Close" at bounding box center [742, 114] width 30 height 16
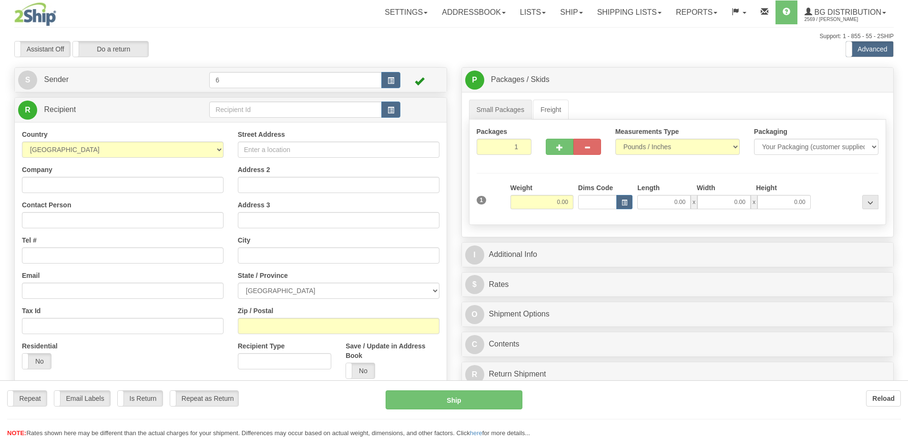
click at [247, 110] on div at bounding box center [454, 219] width 908 height 438
click at [247, 110] on div "Toggle navigation Settings Shipping Preferences Fields Preferences New" at bounding box center [454, 271] width 908 height 542
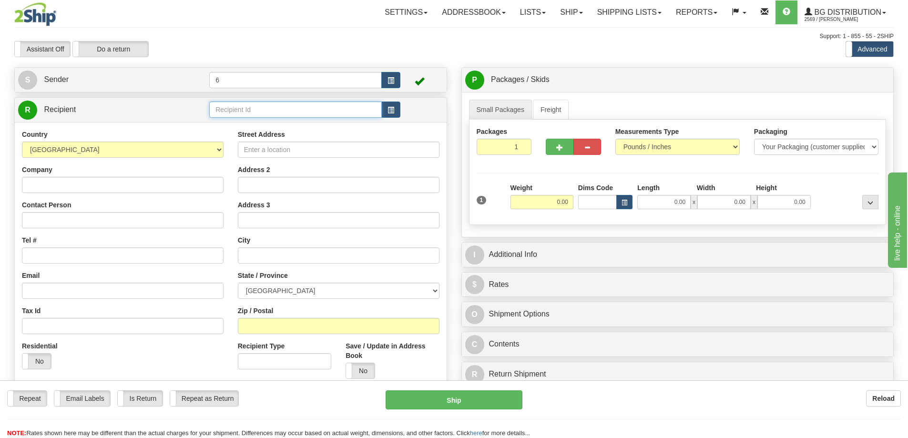
click at [247, 110] on input "text" at bounding box center [295, 109] width 172 height 16
type input "1"
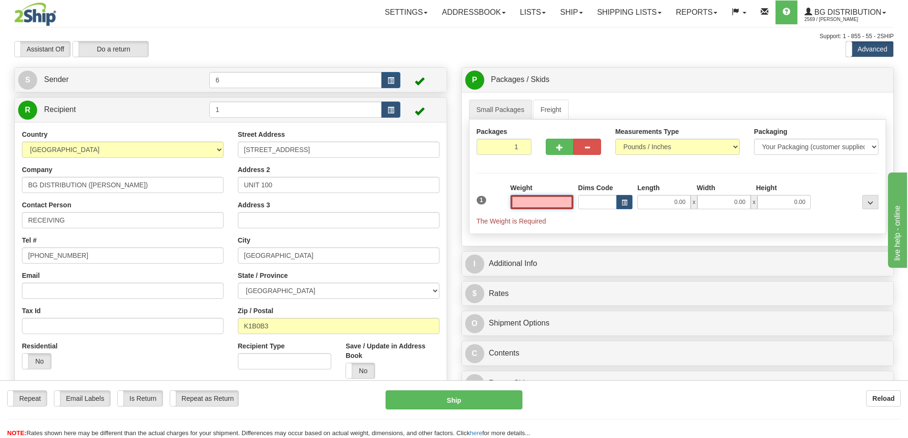
click at [559, 206] on input "text" at bounding box center [541, 202] width 63 height 14
type input "0.00"
click at [788, 151] on select "Your Packaging (customer supplied) Envelope (carrier supplied) Pack (carrier su…" at bounding box center [816, 147] width 124 height 16
select select "2"
click at [754, 140] on select "Your Packaging (customer supplied) Envelope (carrier supplied) Pack (carrier su…" at bounding box center [816, 147] width 124 height 16
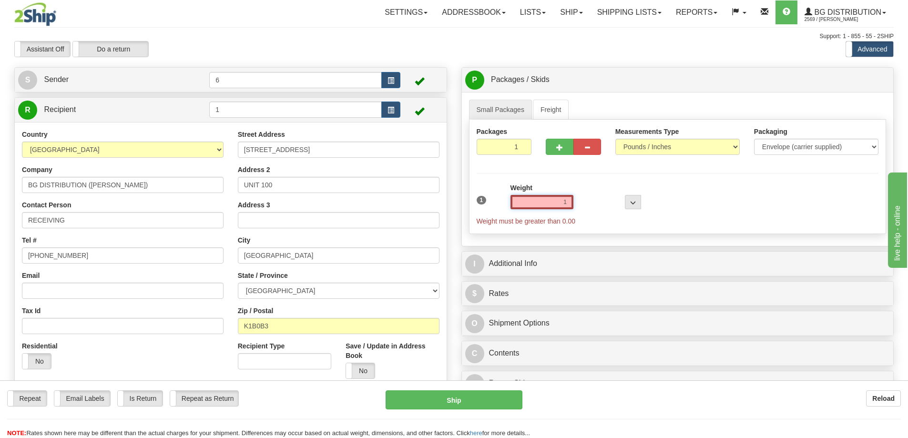
drag, startPoint x: 540, startPoint y: 204, endPoint x: 600, endPoint y: 205, distance: 60.0
click at [600, 205] on div "1 Weight 1 Dims Code Length" at bounding box center [677, 204] width 407 height 43
type input "1.00"
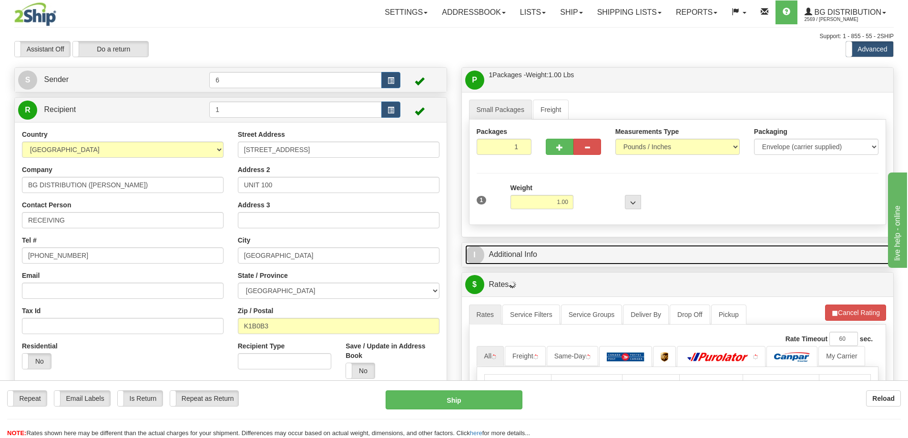
click at [541, 253] on link "I Additional Info" at bounding box center [677, 255] width 425 height 20
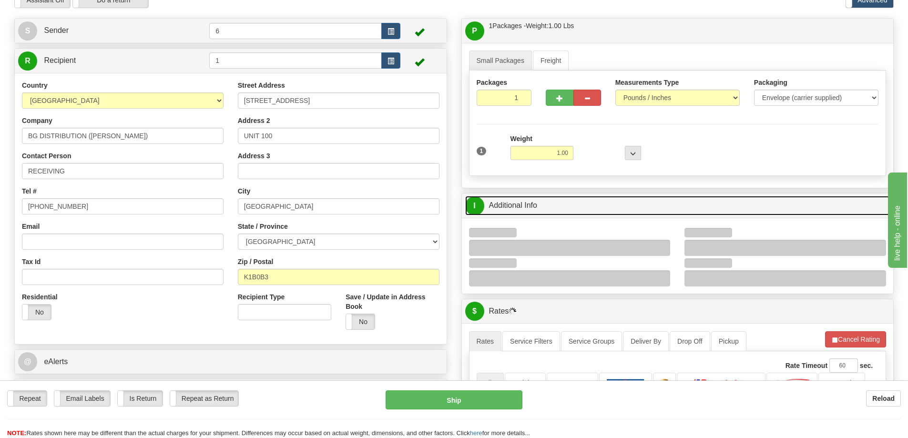
scroll to position [95, 0]
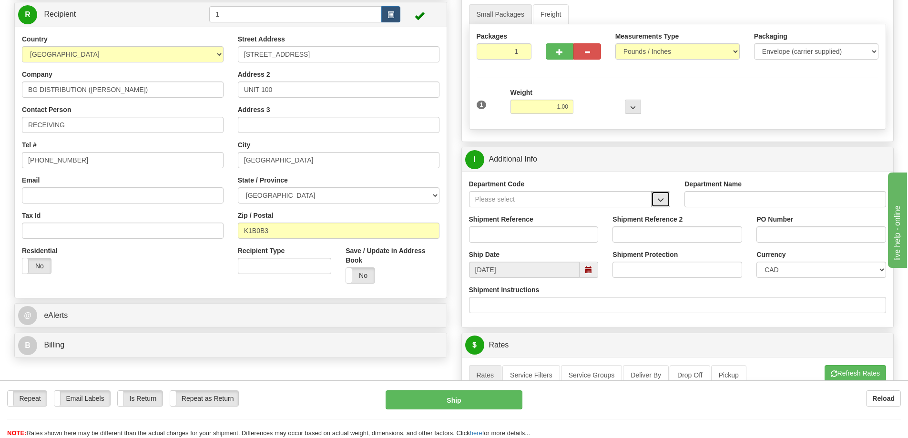
click at [665, 201] on button "button" at bounding box center [660, 199] width 19 height 16
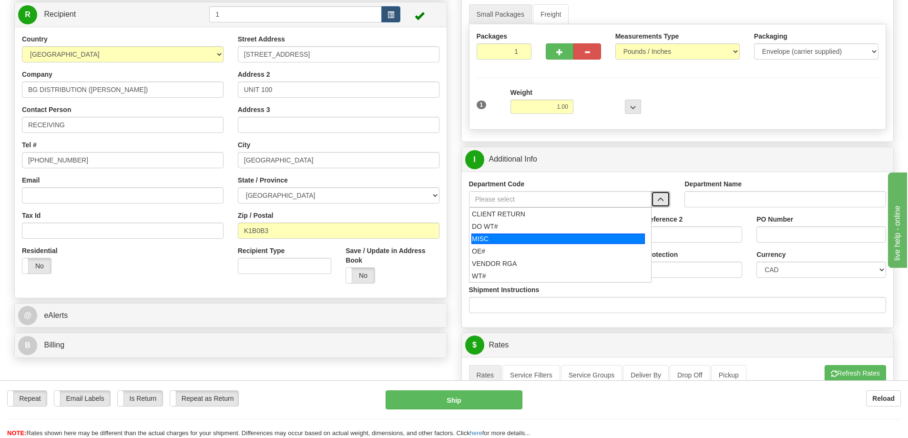
click at [492, 240] on div "MISC" at bounding box center [557, 238] width 173 height 10
type input "MISC"
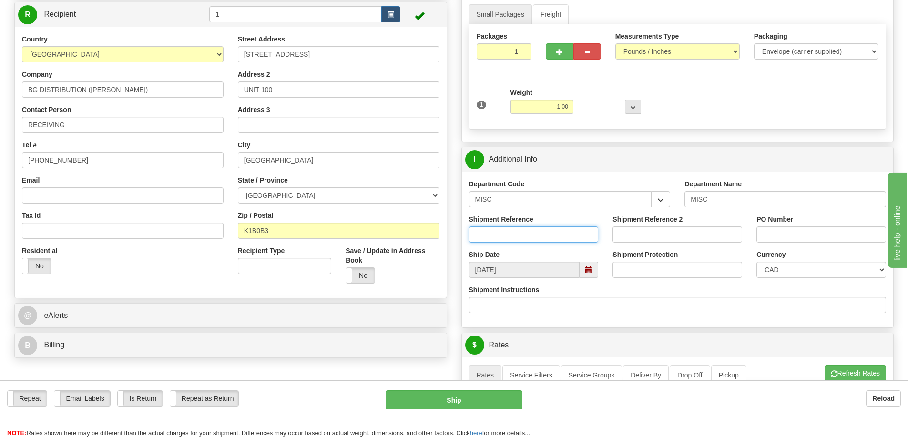
click at [512, 230] on input "Shipment Reference" at bounding box center [534, 234] width 130 height 16
type input "FOR [PERSON_NAME]"
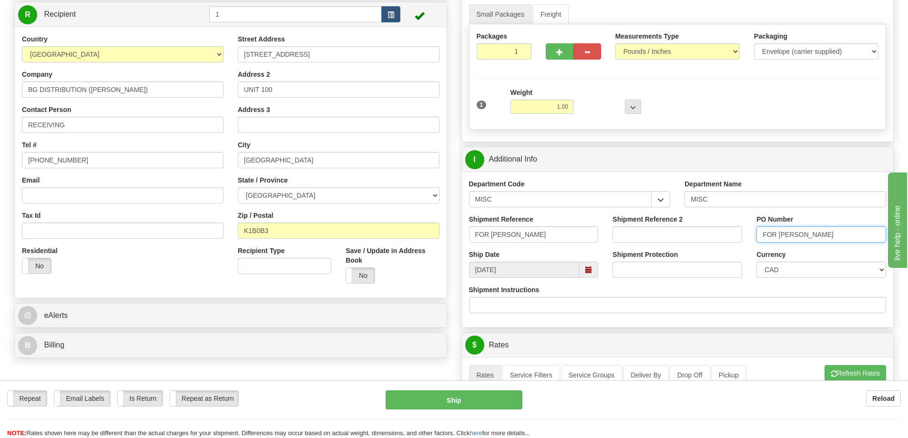
type input "FOR [PERSON_NAME]"
drag, startPoint x: 81, startPoint y: 130, endPoint x: -90, endPoint y: 141, distance: 171.0
click at [0, 141] on html "Training Course Close Toggle navigation Settings Shipping Preferences New Sende…" at bounding box center [454, 124] width 908 height 438
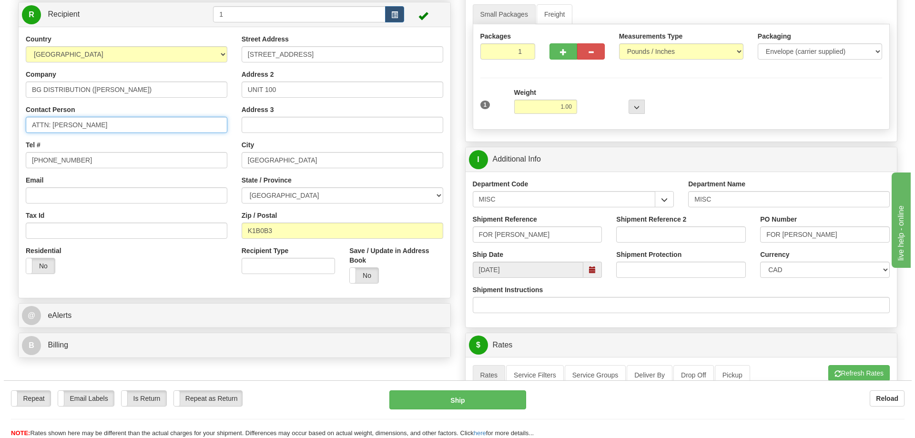
scroll to position [286, 0]
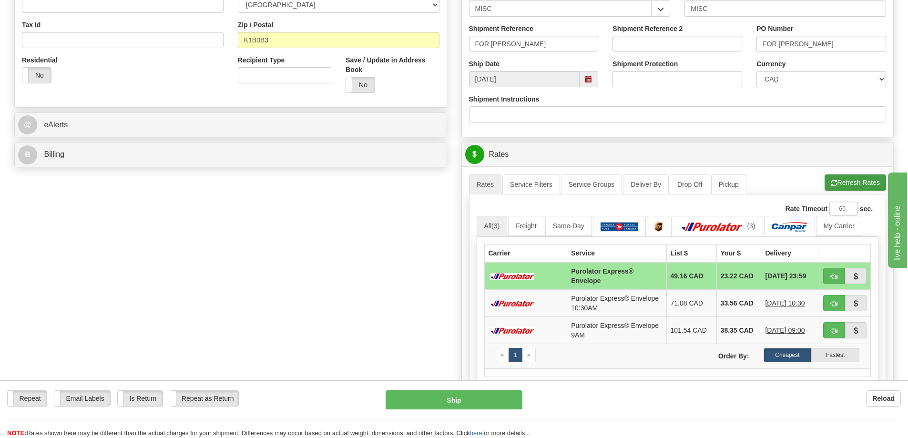
type input "ATTN: TRACY"
click at [843, 177] on button "Refresh Rates" at bounding box center [854, 182] width 61 height 16
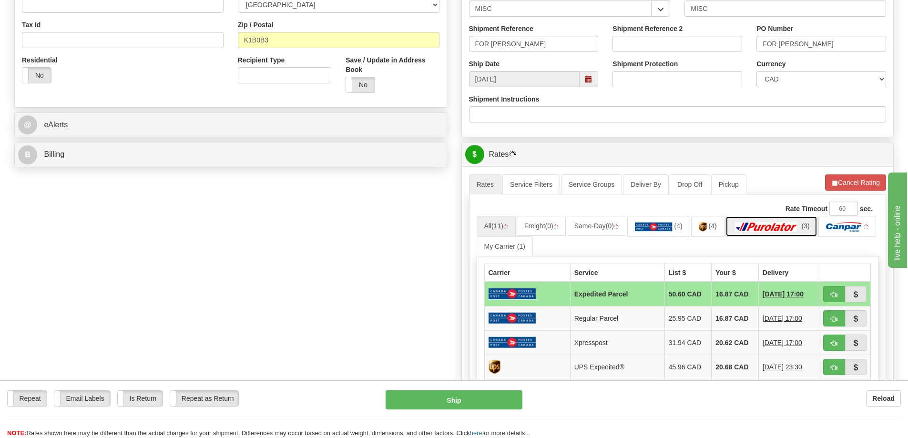
click at [776, 229] on img at bounding box center [766, 227] width 67 height 10
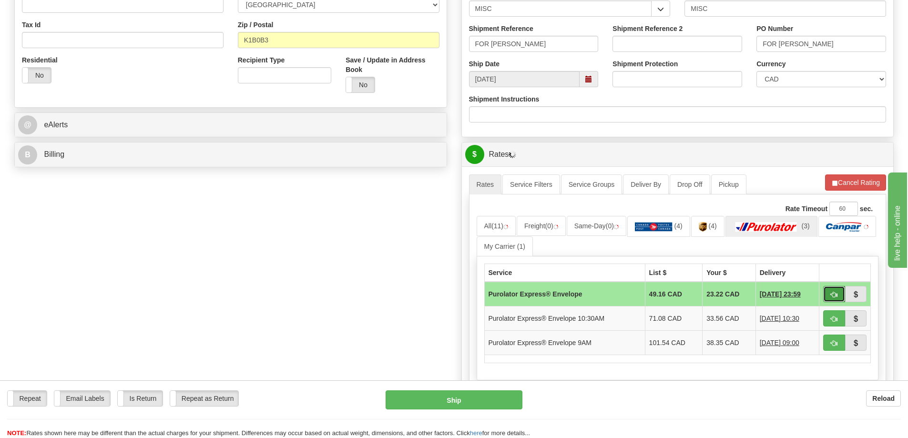
click at [835, 295] on span "button" at bounding box center [834, 295] width 7 height 6
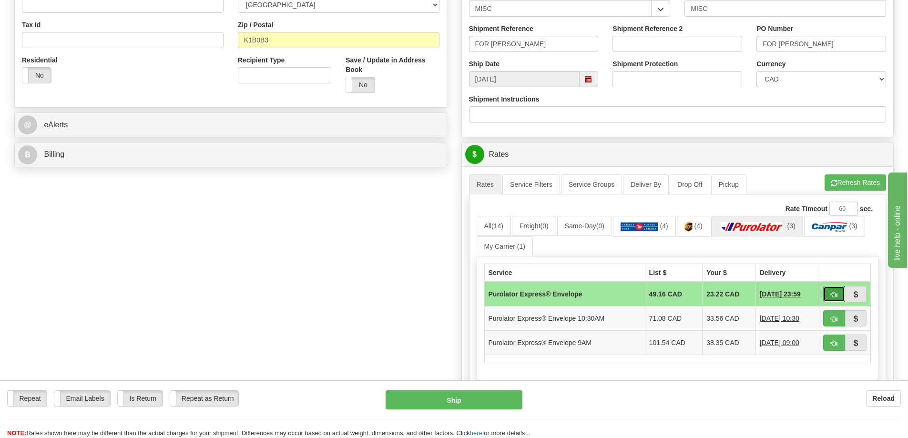
click at [833, 292] on span "button" at bounding box center [834, 295] width 7 height 6
type input "212"
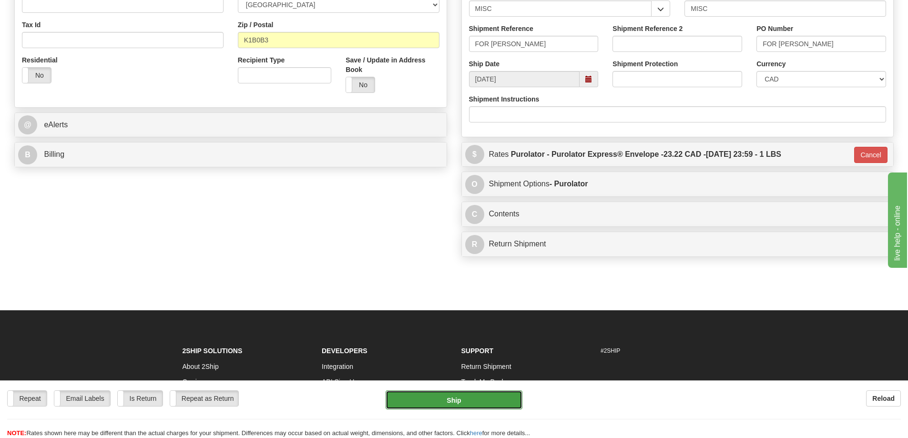
click at [486, 395] on button "Ship" at bounding box center [453, 399] width 137 height 19
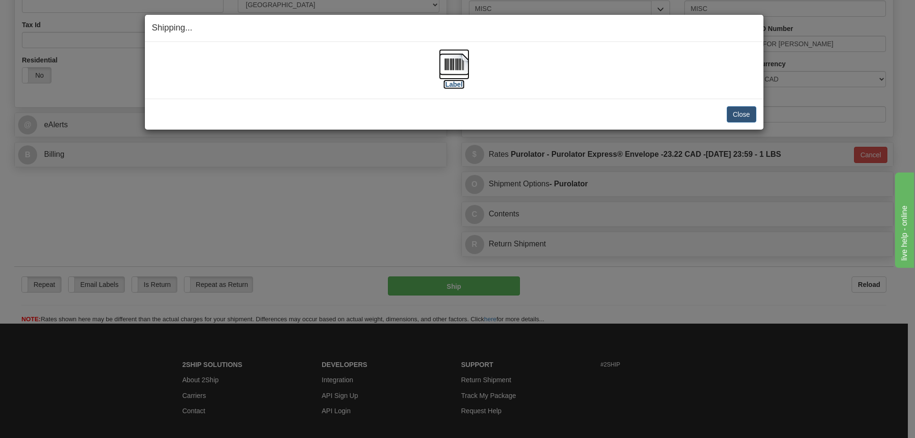
click at [450, 82] on label "[Label]" at bounding box center [454, 85] width 22 height 10
click at [749, 117] on button "Close" at bounding box center [742, 114] width 30 height 16
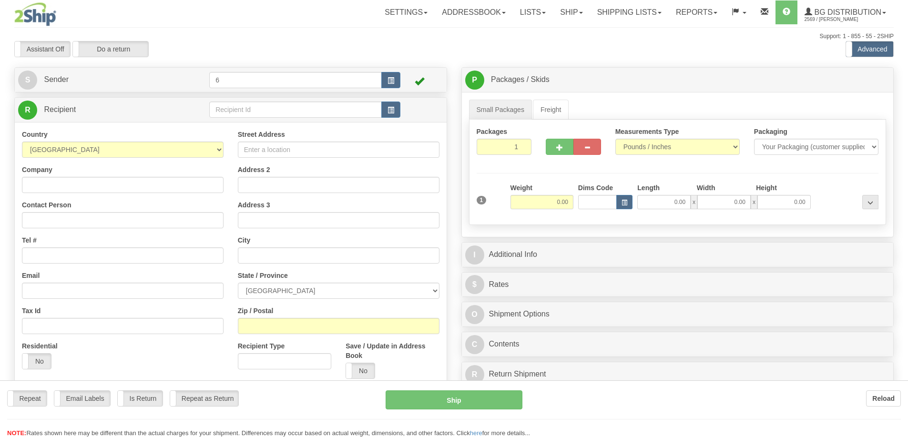
click at [288, 113] on div at bounding box center [454, 219] width 908 height 438
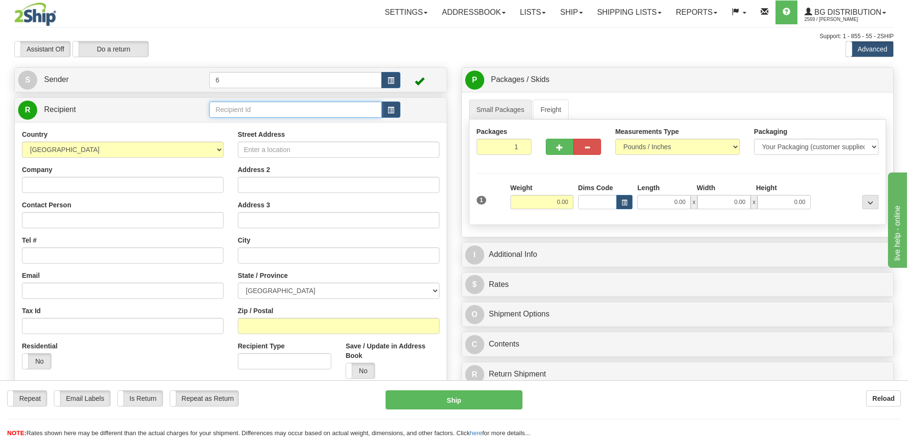
click at [288, 113] on input "text" at bounding box center [295, 109] width 172 height 16
type input "3"
click button "Delete" at bounding box center [0, 0] width 0 height 0
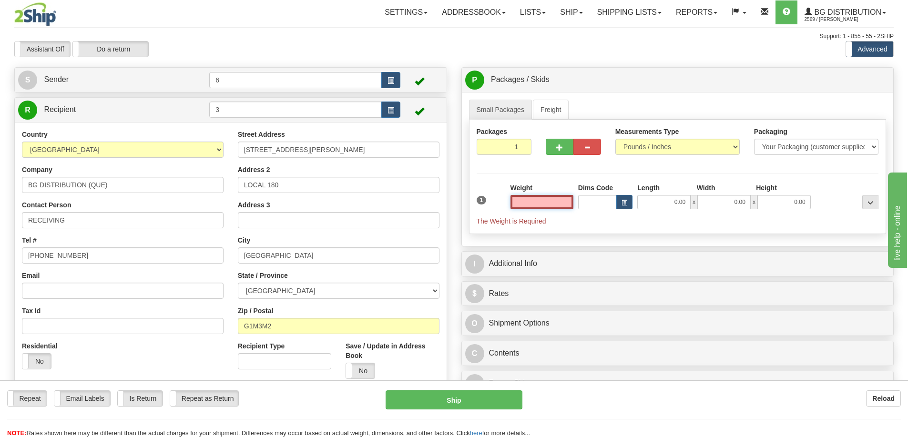
click at [560, 208] on input "text" at bounding box center [541, 202] width 63 height 14
type input "3.00"
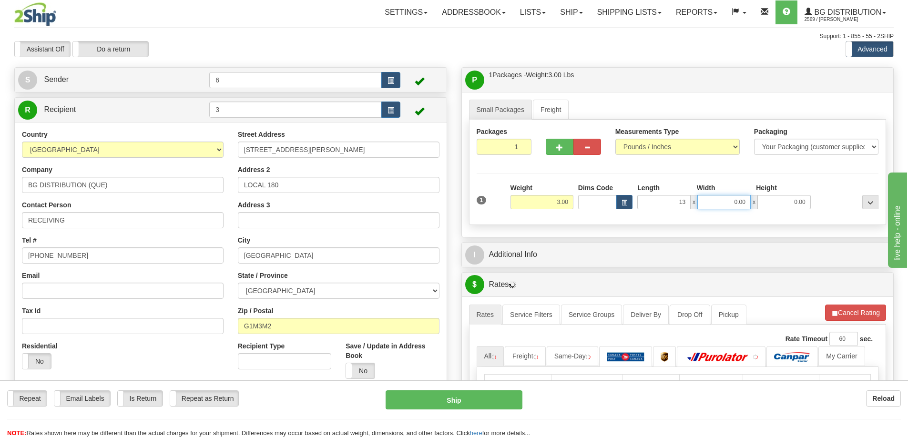
type input "13.00"
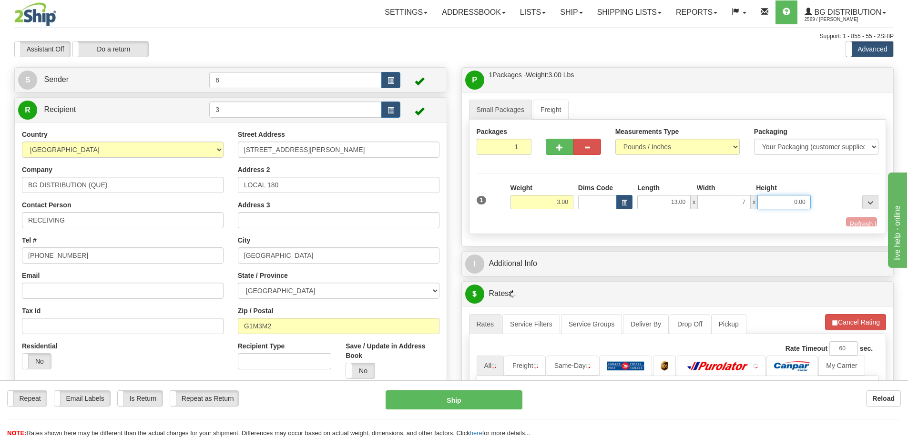
type input "7.00"
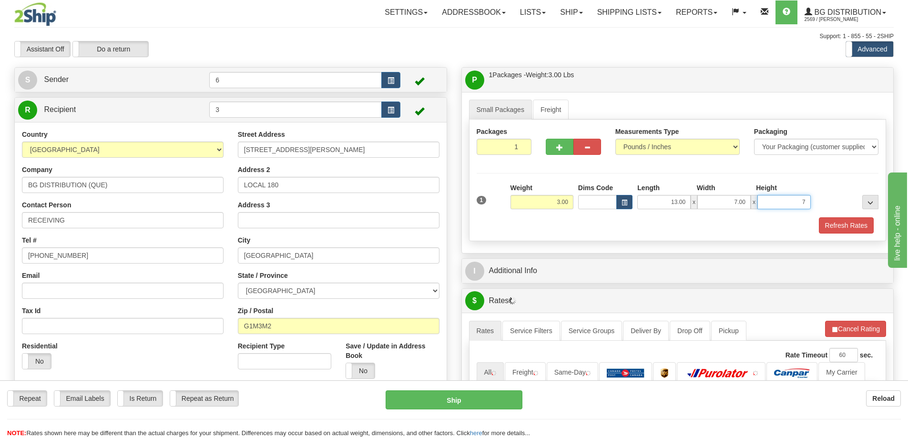
type input "7"
type input "7.00"
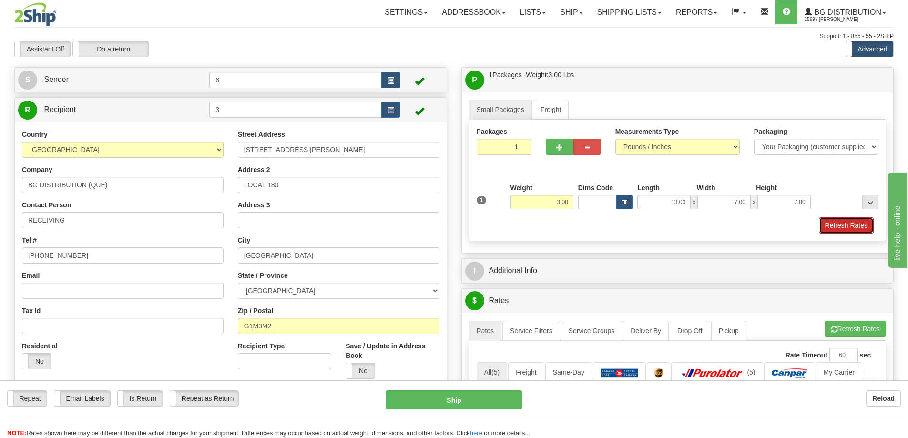
click at [855, 223] on button "Refresh Rates" at bounding box center [846, 225] width 55 height 16
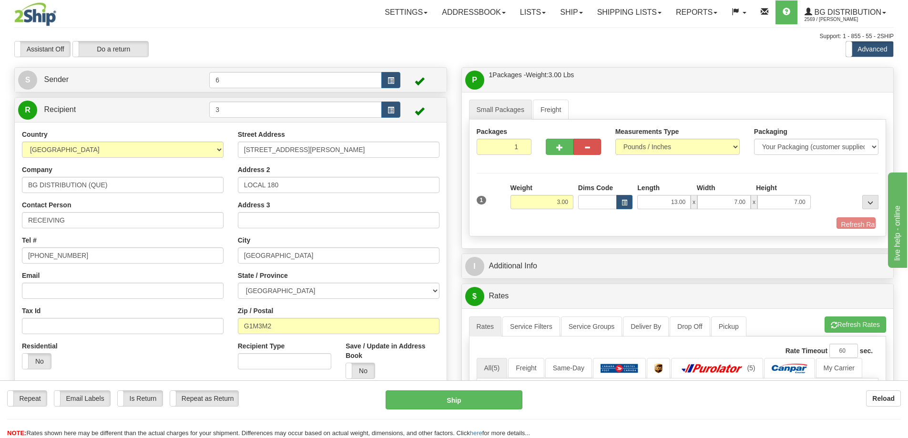
click at [819, 267] on div "I Additional Info" at bounding box center [678, 266] width 432 height 24
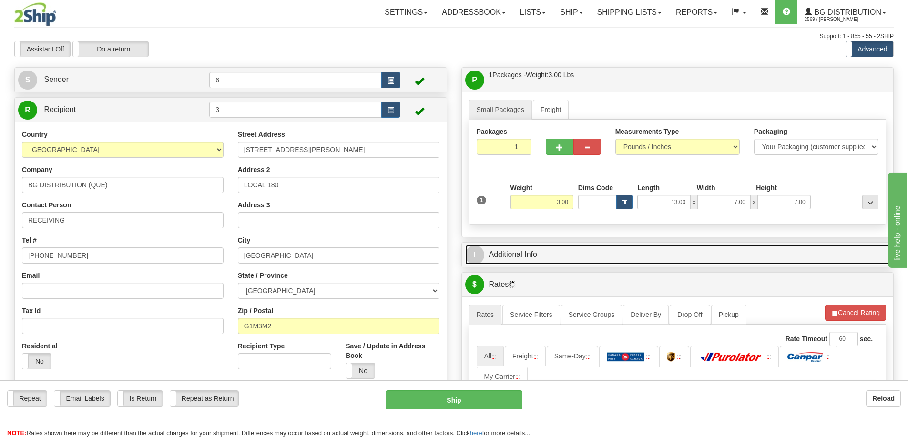
click at [768, 253] on link "I Additional Info" at bounding box center [677, 255] width 425 height 20
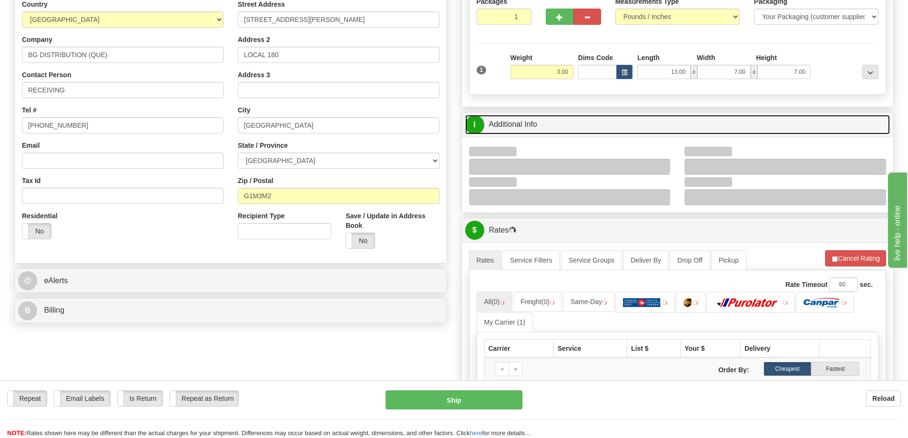
scroll to position [143, 0]
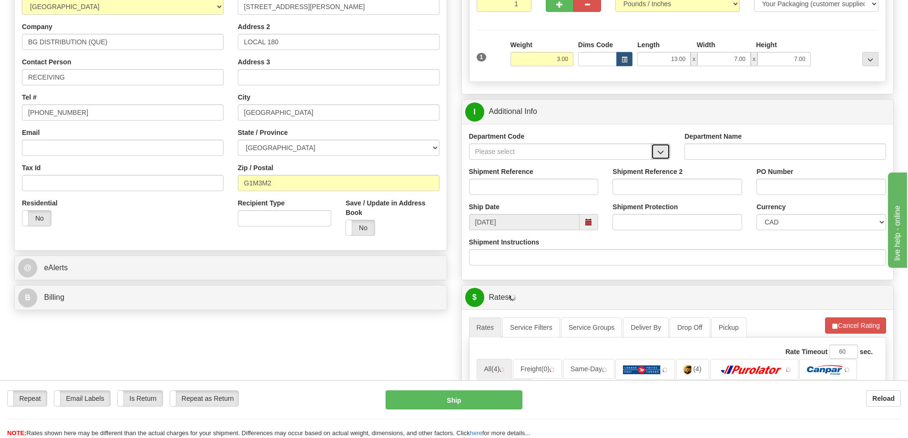
click at [664, 155] on span "button" at bounding box center [660, 152] width 7 height 6
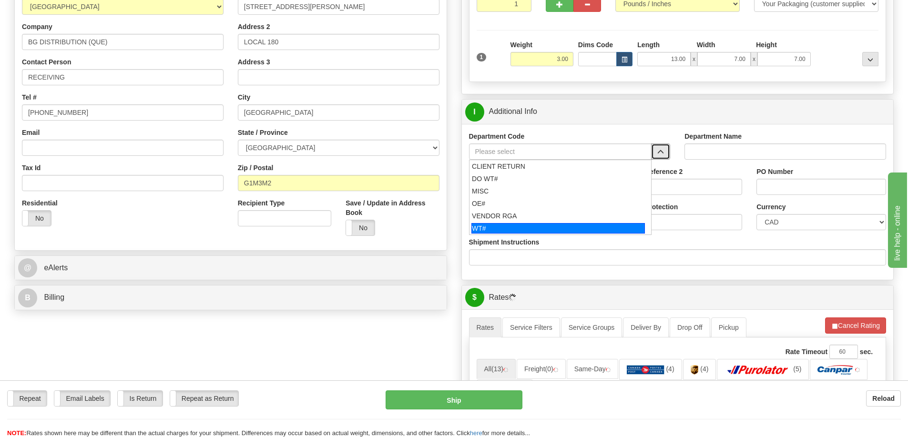
click at [507, 229] on div "WT#" at bounding box center [557, 228] width 173 height 10
type input "WT#"
type input "WAREHOUSE TRANSFERS"
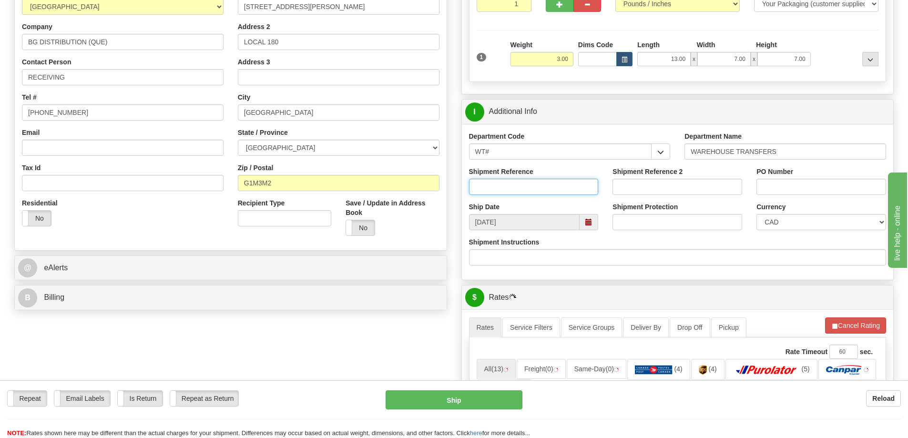
drag, startPoint x: 503, startPoint y: 191, endPoint x: 505, endPoint y: 185, distance: 6.5
click at [504, 190] on input "Shipment Reference" at bounding box center [534, 187] width 130 height 16
type input "166296-00"
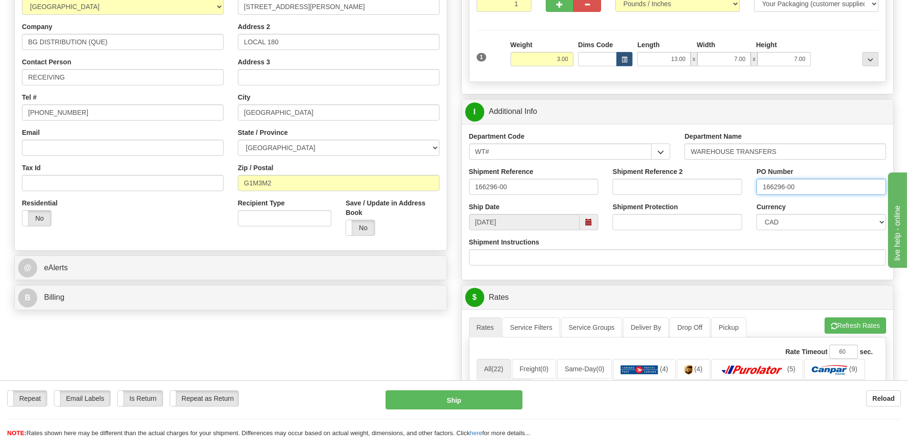
type input "166296-00"
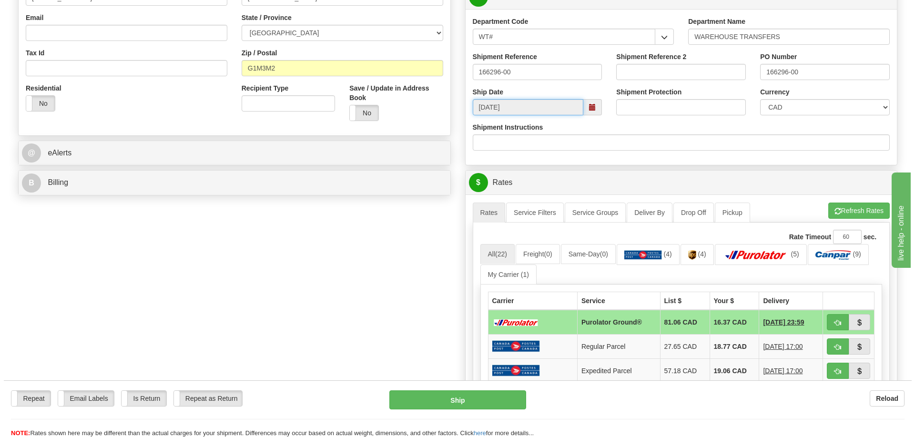
scroll to position [334, 0]
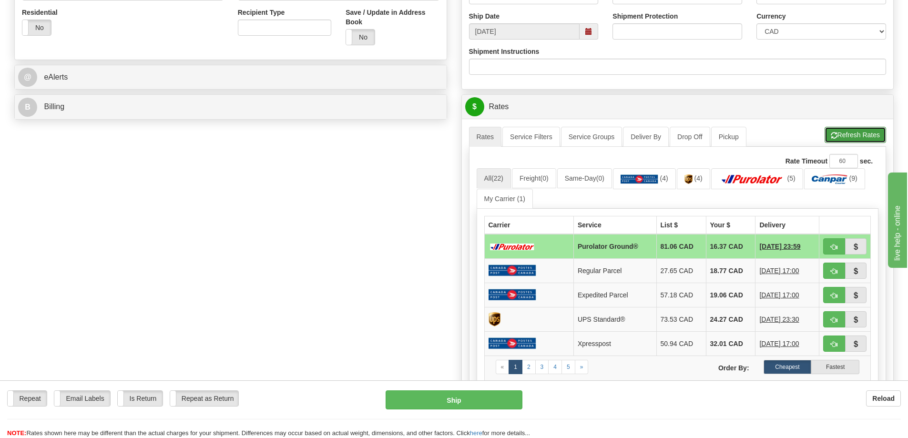
click at [836, 143] on button "Refresh Rates" at bounding box center [854, 135] width 61 height 16
click at [839, 253] on button "button" at bounding box center [834, 246] width 22 height 16
type input "260"
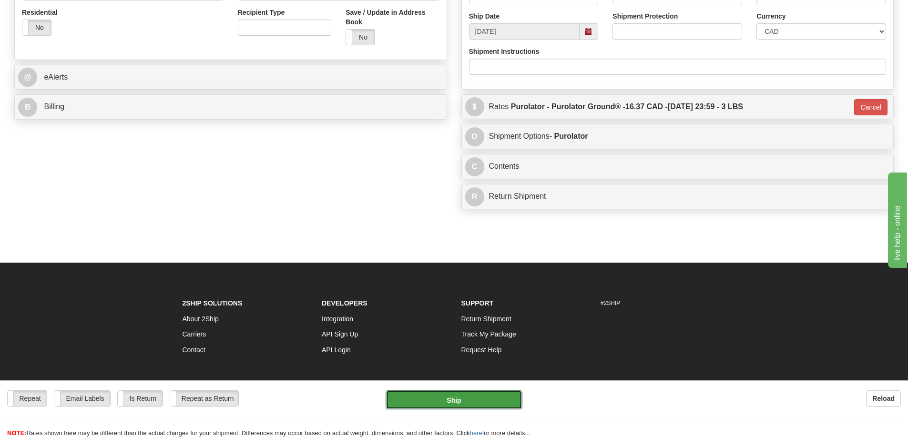
click at [476, 404] on button "Ship" at bounding box center [453, 399] width 137 height 19
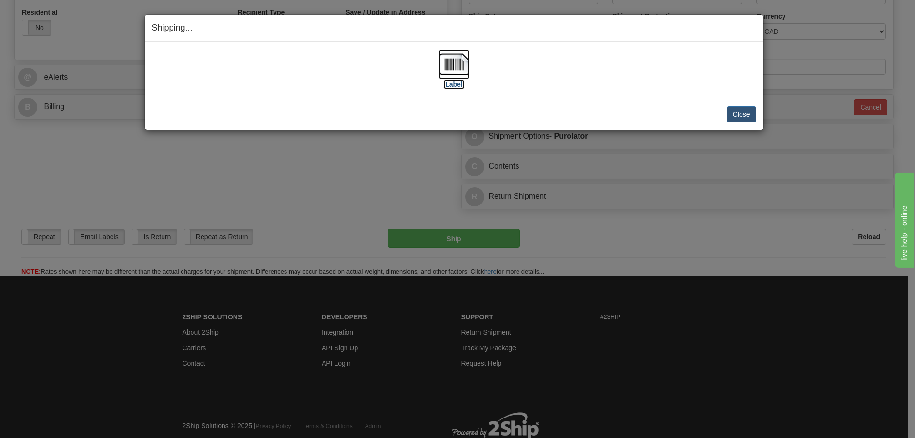
click at [455, 85] on label "[Label]" at bounding box center [454, 85] width 22 height 10
click at [740, 109] on button "Close" at bounding box center [742, 114] width 30 height 16
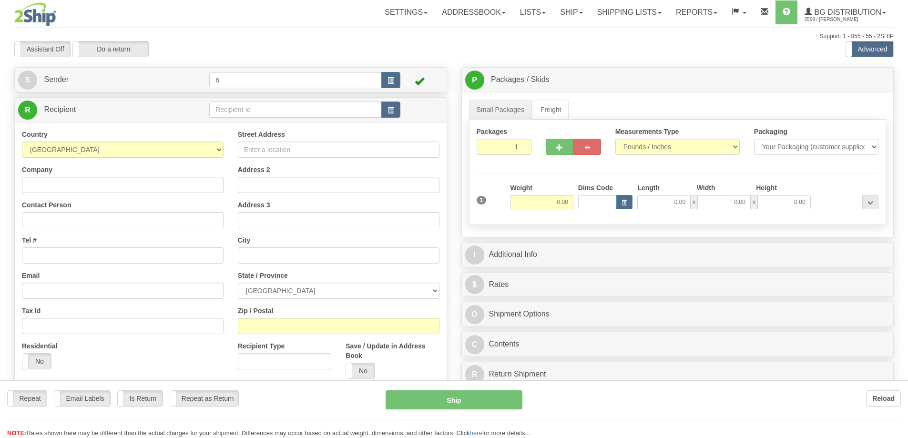
click at [235, 110] on div at bounding box center [454, 219] width 908 height 438
click at [235, 110] on input "text" at bounding box center [295, 109] width 172 height 16
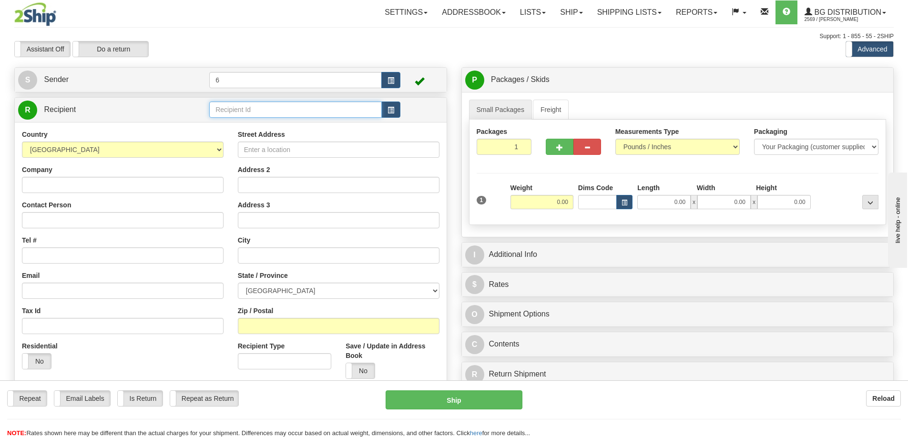
click at [235, 110] on input "text" at bounding box center [295, 109] width 172 height 16
type input "41013"
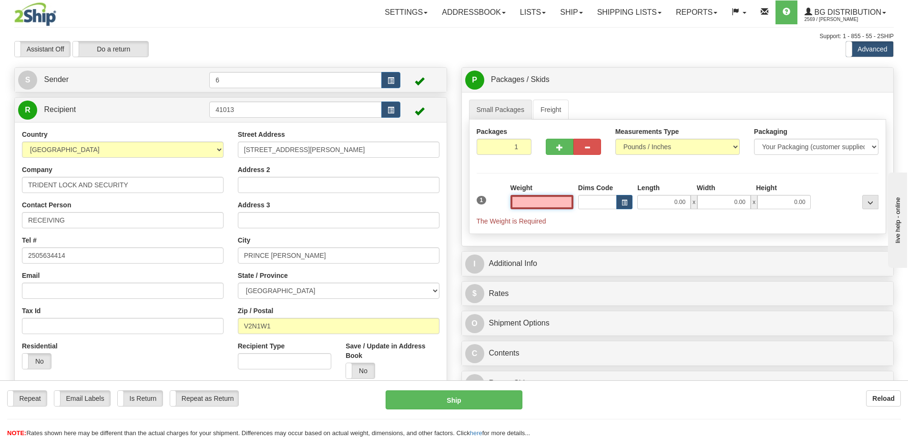
click at [548, 203] on input "text" at bounding box center [541, 202] width 63 height 14
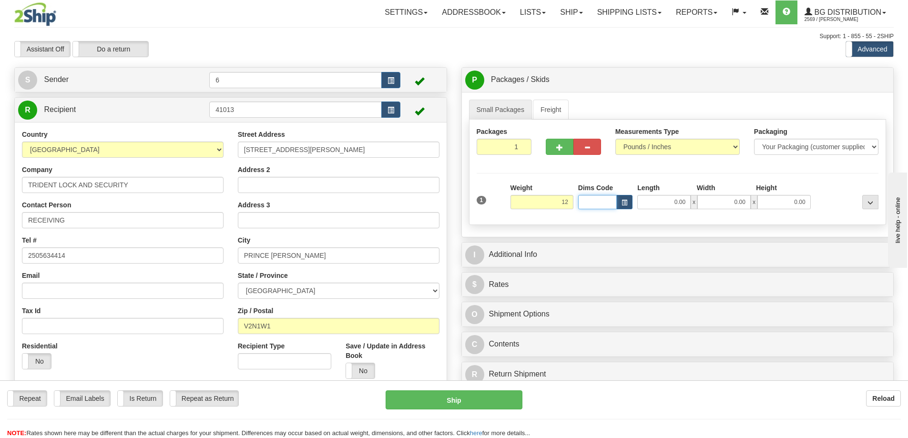
type input "12.00"
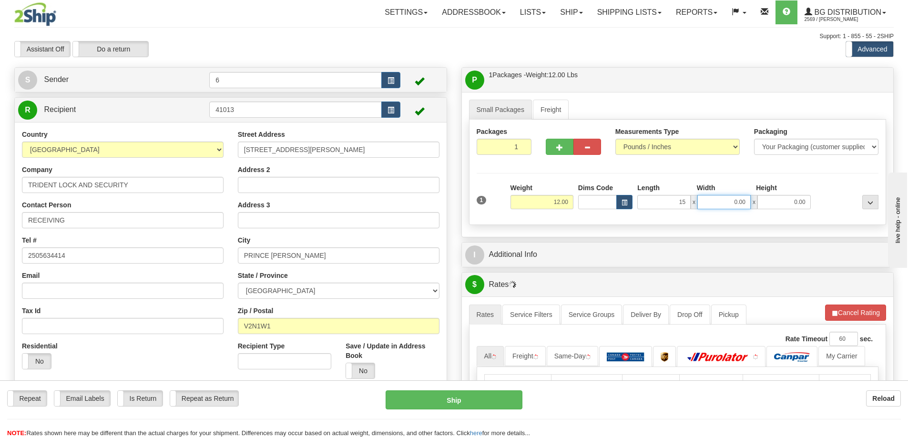
type input "15.00"
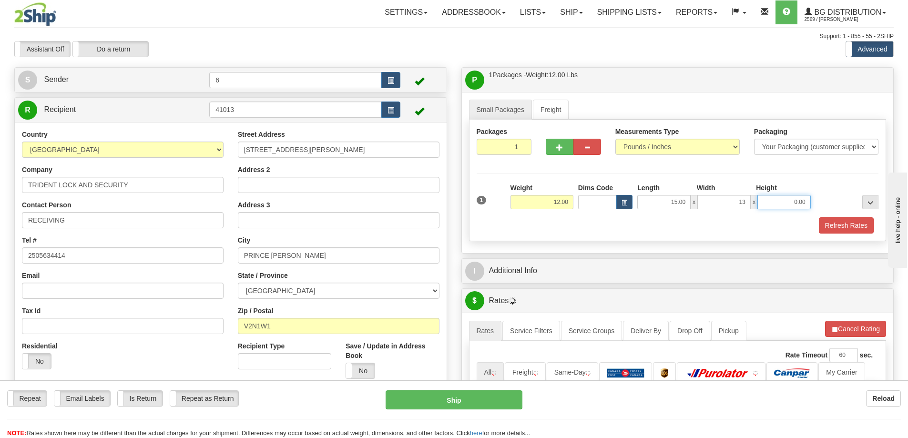
type input "13.00"
type input "10.00"
click at [851, 223] on button "Refresh Rates" at bounding box center [846, 225] width 55 height 16
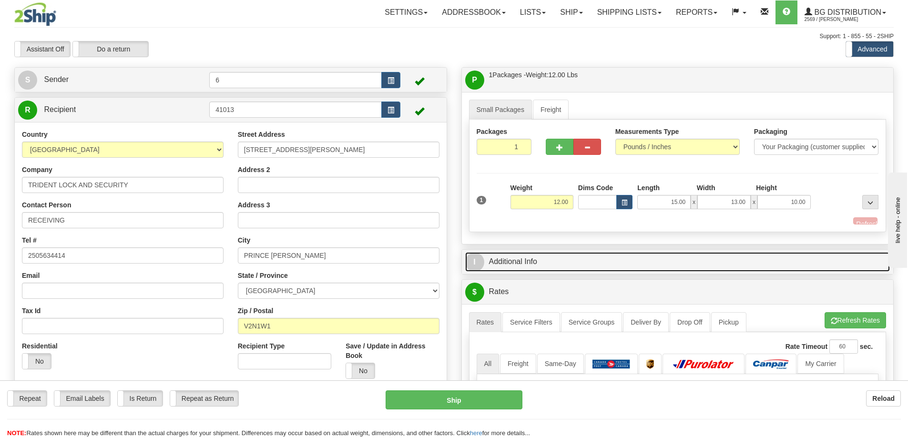
click at [805, 258] on link "I Additional Info" at bounding box center [677, 262] width 425 height 20
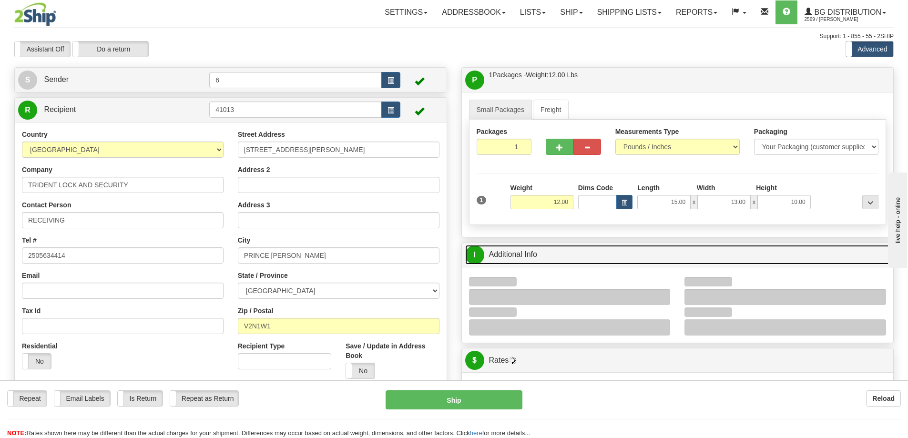
scroll to position [191, 0]
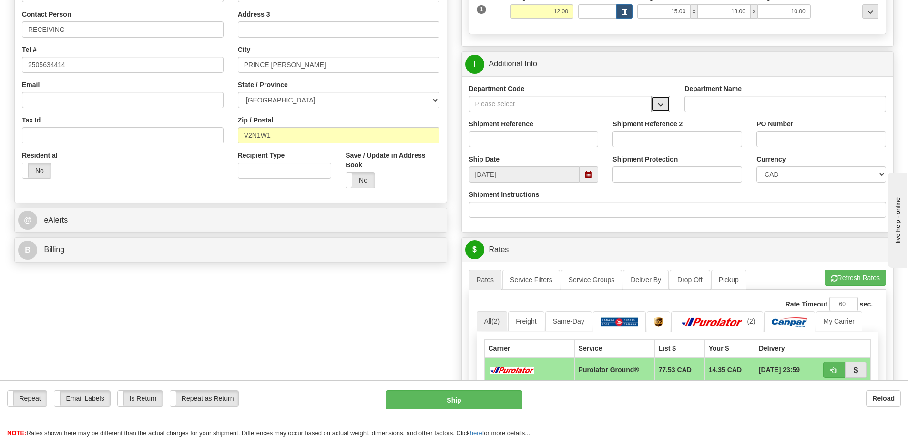
click at [655, 102] on button "button" at bounding box center [660, 104] width 19 height 16
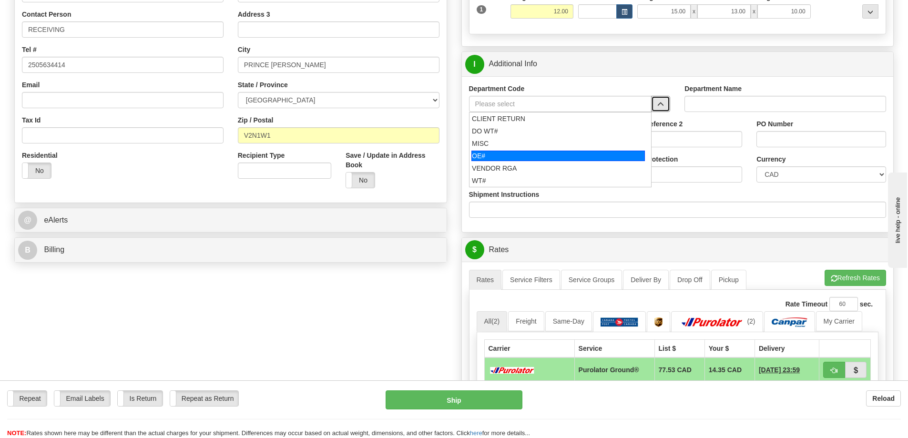
drag, startPoint x: 506, startPoint y: 158, endPoint x: 497, endPoint y: 134, distance: 24.7
click at [505, 158] on div "OE#" at bounding box center [557, 156] width 173 height 10
type input "OE#"
type input "ORDERS"
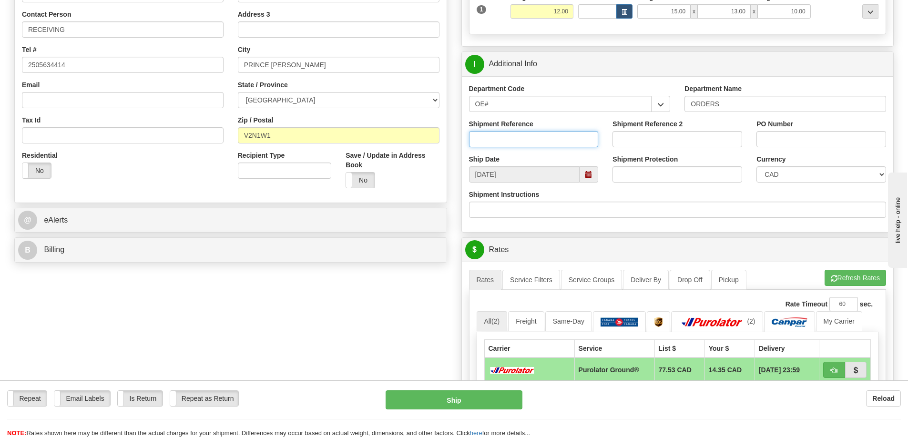
click at [497, 134] on input "Shipment Reference" at bounding box center [534, 139] width 130 height 16
type input "60032858-00"
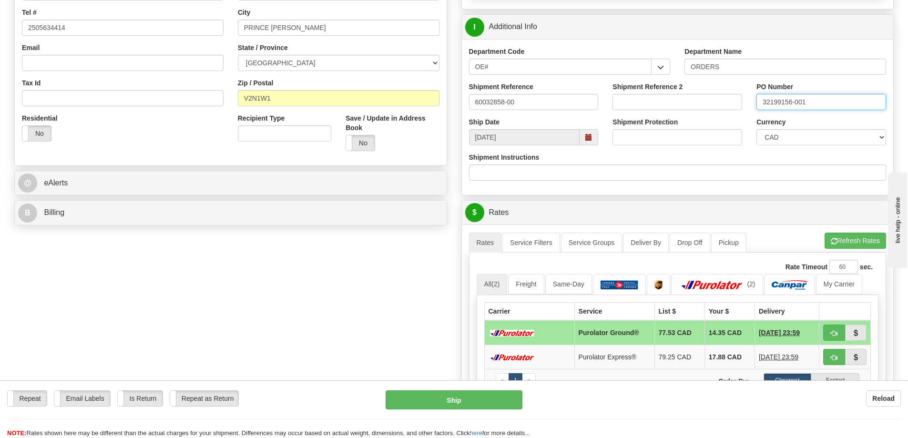
scroll to position [429, 0]
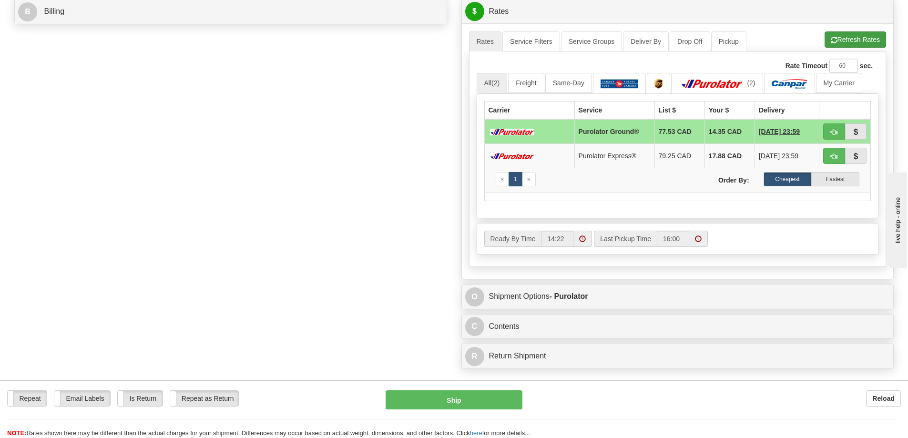
type input "32199156-001"
click at [851, 42] on button "Refresh Rates" at bounding box center [854, 39] width 61 height 16
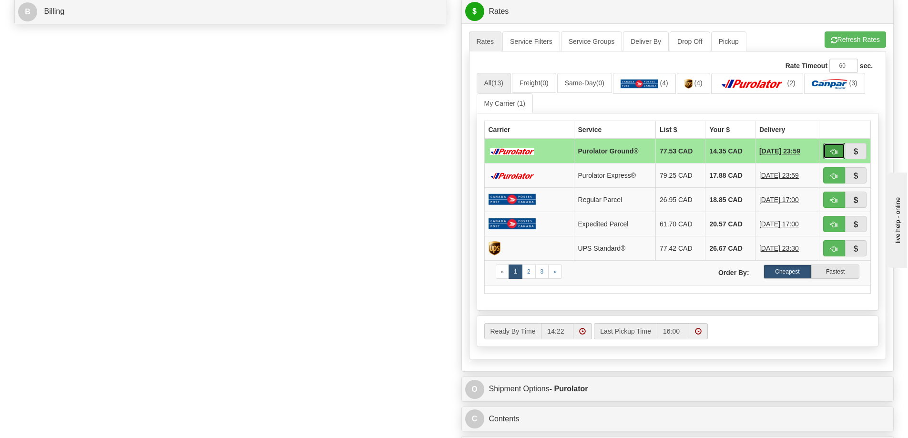
drag, startPoint x: 837, startPoint y: 149, endPoint x: 834, endPoint y: 140, distance: 9.9
click at [839, 147] on button "button" at bounding box center [834, 151] width 22 height 16
type input "260"
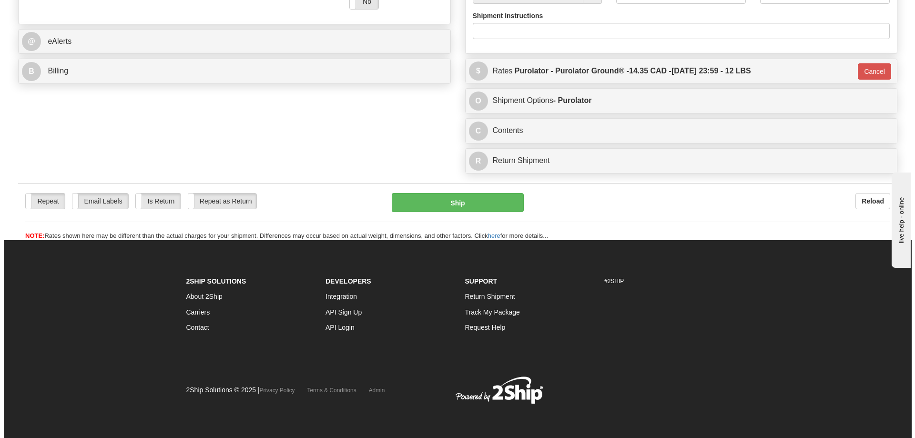
scroll to position [399, 0]
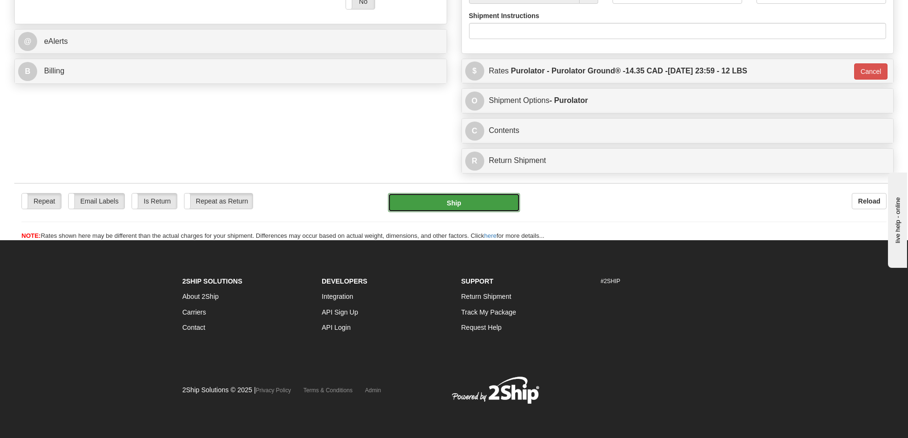
click at [462, 193] on button "Ship" at bounding box center [454, 202] width 132 height 19
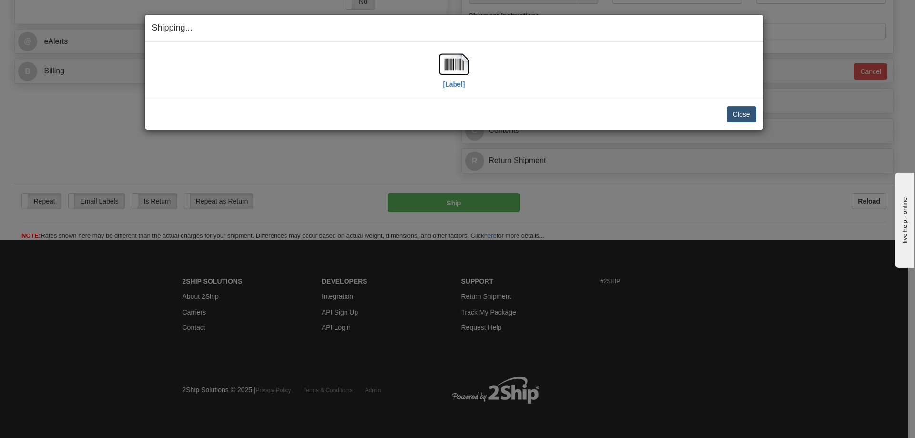
click at [467, 81] on div "[Label]" at bounding box center [454, 70] width 30 height 42
click at [463, 84] on label "[Label]" at bounding box center [454, 85] width 22 height 10
drag, startPoint x: 739, startPoint y: 115, endPoint x: 734, endPoint y: 116, distance: 4.9
click at [736, 115] on button "Close" at bounding box center [742, 114] width 30 height 16
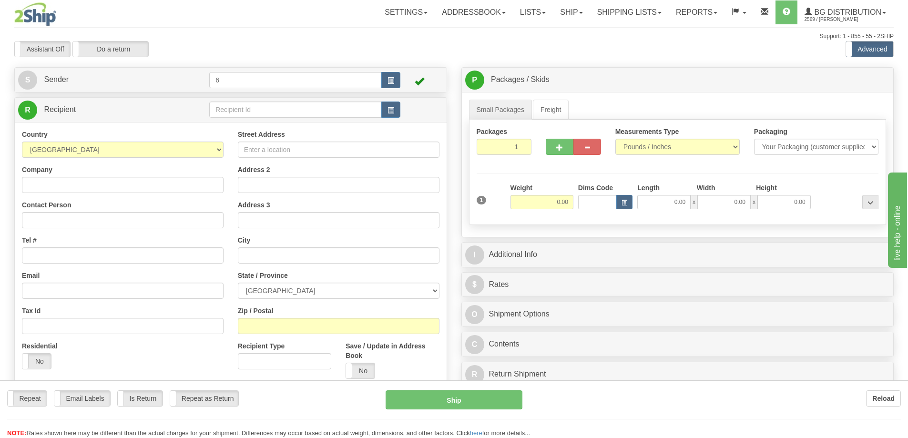
click at [237, 112] on div "Toggle navigation Settings Shipping Preferences Fields Preferences New" at bounding box center [454, 271] width 908 height 542
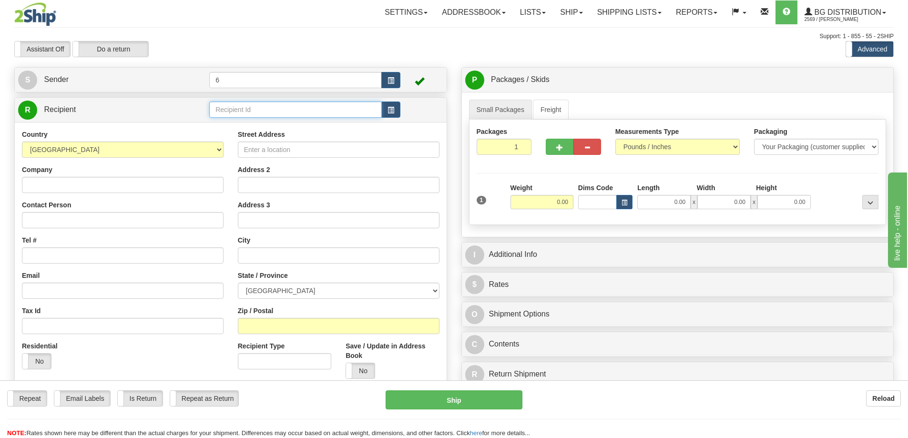
click at [237, 112] on input "text" at bounding box center [295, 109] width 172 height 16
drag, startPoint x: 237, startPoint y: 112, endPoint x: 229, endPoint y: 114, distance: 8.9
click at [237, 112] on input "text" at bounding box center [295, 109] width 172 height 16
type input "42035"
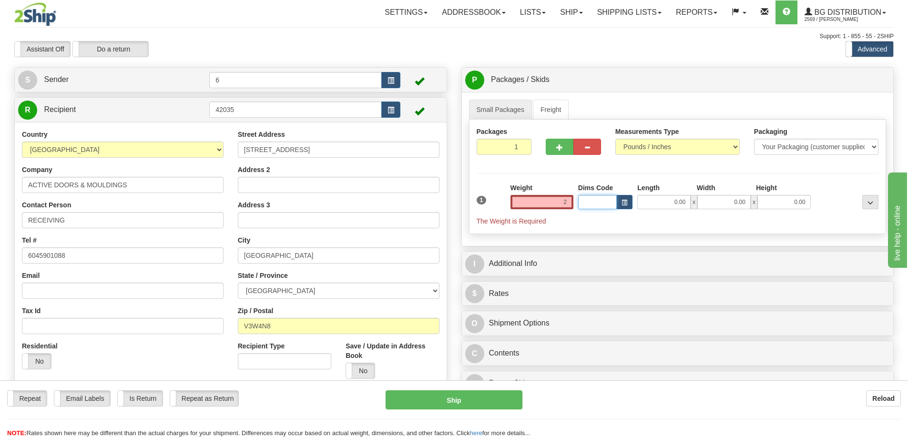
type input "2.00"
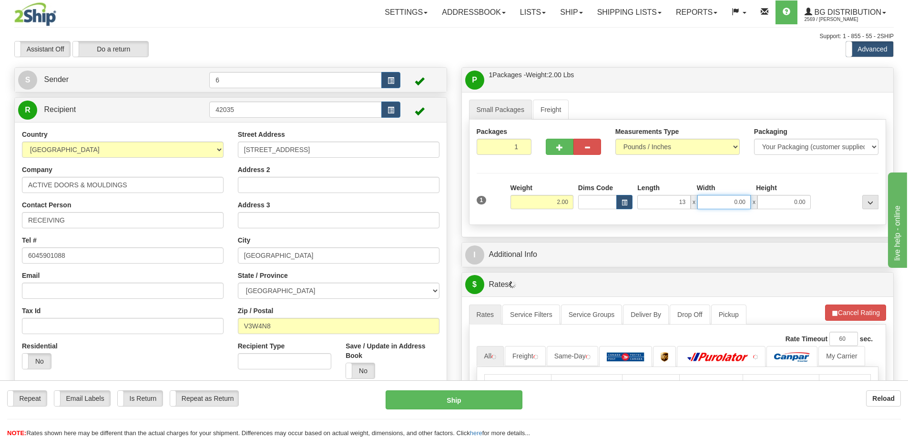
type input "13.00"
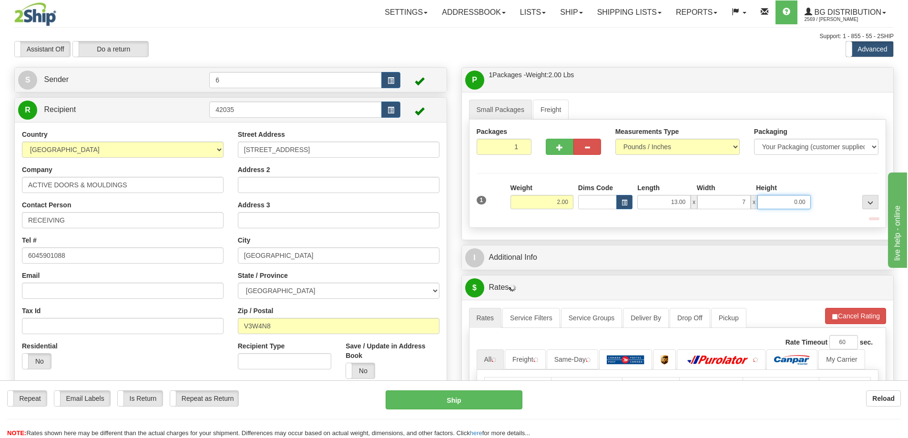
type input "7.00"
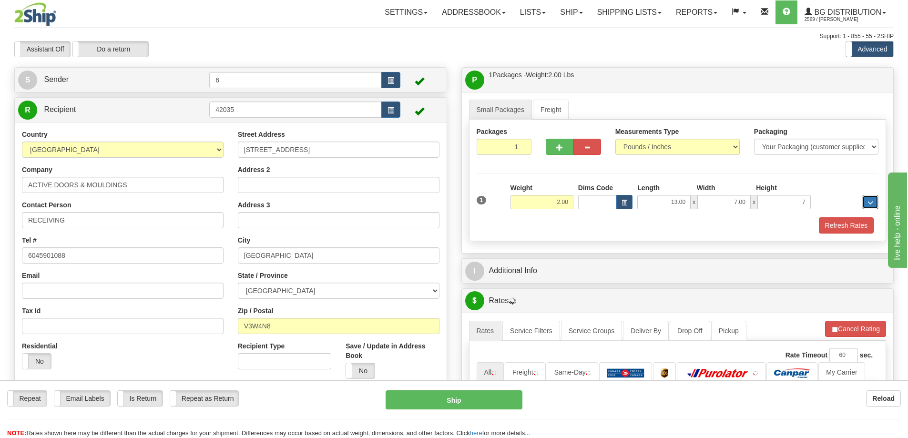
type input "7.00"
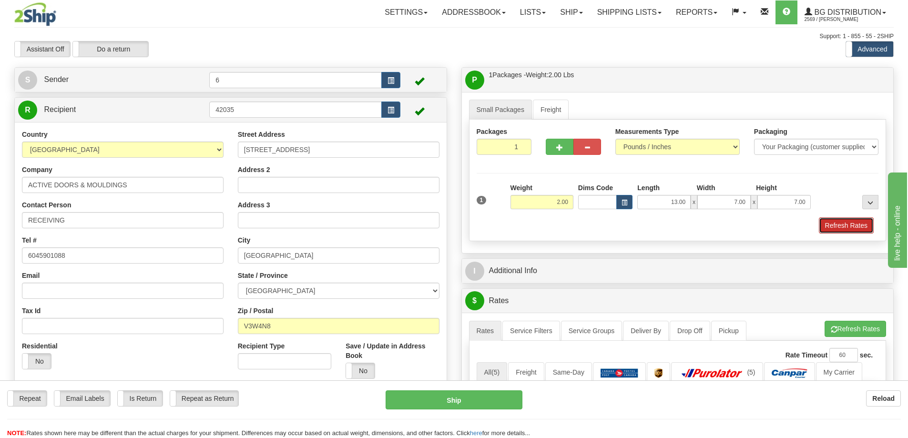
click at [860, 222] on button "Refresh Rates" at bounding box center [846, 225] width 55 height 16
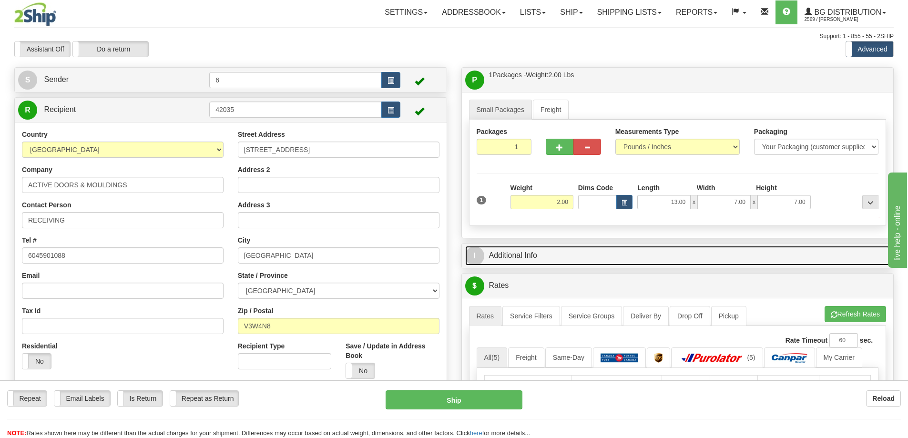
click at [831, 254] on link "I Additional Info" at bounding box center [677, 256] width 425 height 20
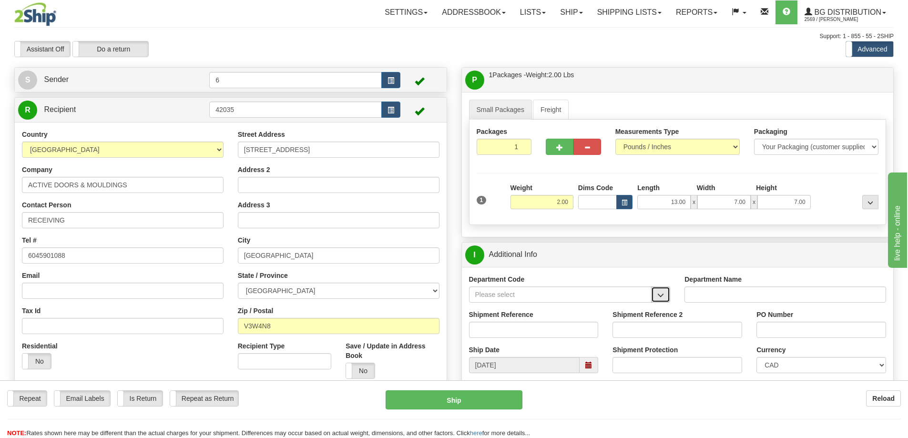
click at [667, 294] on button "button" at bounding box center [660, 294] width 19 height 16
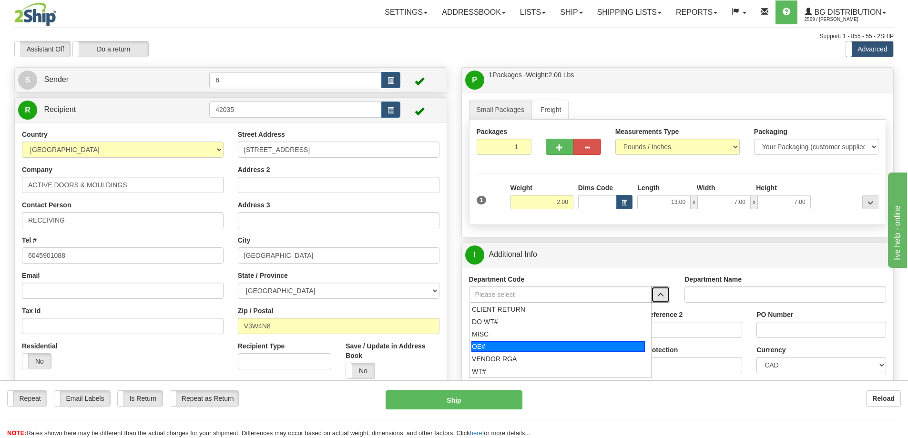
click at [517, 352] on div "OE#" at bounding box center [557, 346] width 173 height 10
type input "OE#"
type input "ORDERS"
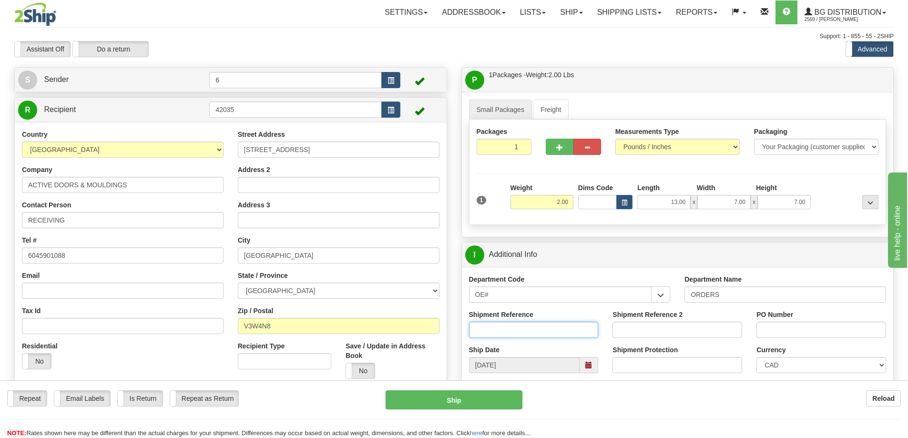
click at [512, 329] on input "Shipment Reference" at bounding box center [534, 330] width 130 height 16
type input "60032837-00"
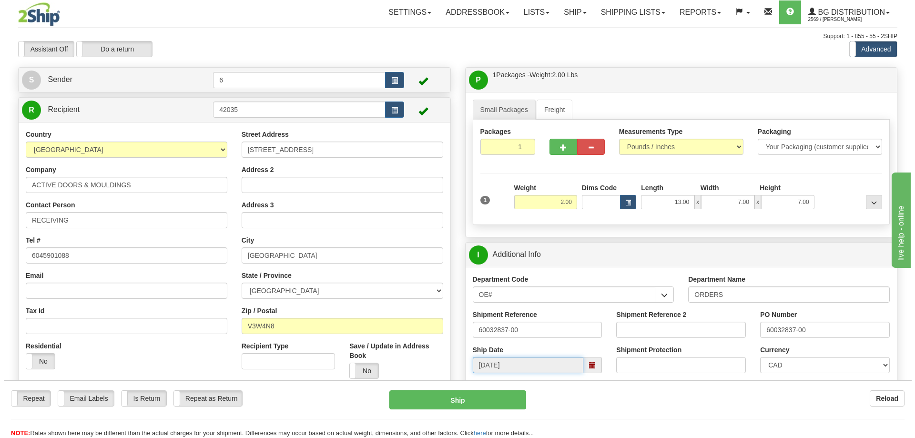
scroll to position [238, 0]
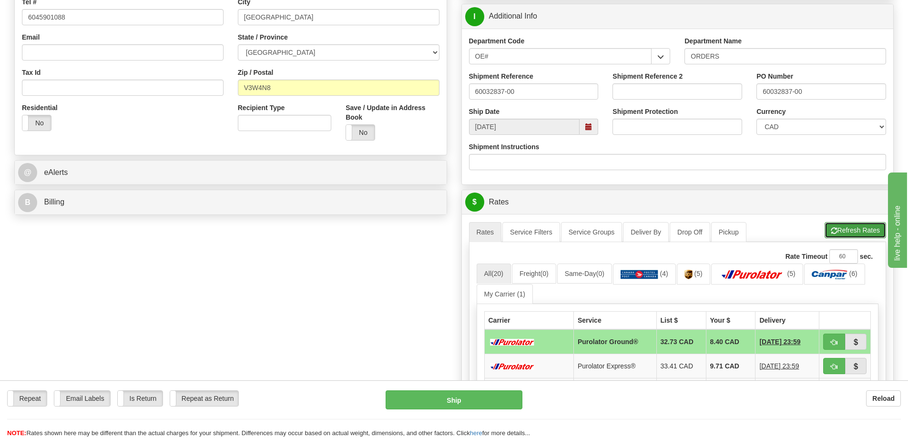
click at [867, 228] on button "Refresh Rates" at bounding box center [854, 230] width 61 height 16
drag, startPoint x: 834, startPoint y: 343, endPoint x: 821, endPoint y: 352, distance: 15.3
click at [834, 343] on span "button" at bounding box center [834, 342] width 7 height 6
type input "260"
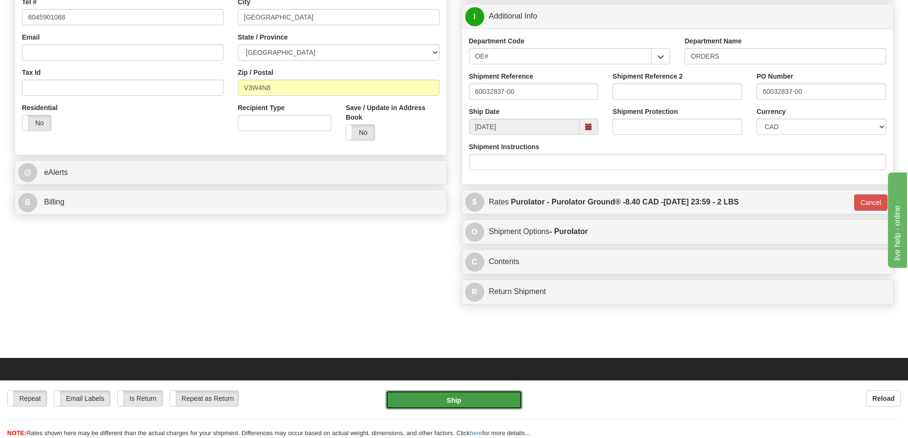
click at [473, 399] on button "Ship" at bounding box center [453, 399] width 137 height 19
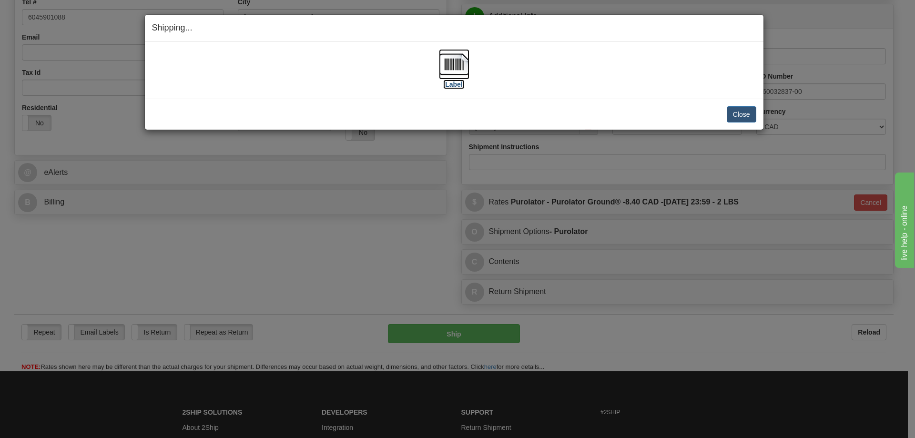
click at [453, 81] on label "[Label]" at bounding box center [454, 85] width 22 height 10
click at [739, 111] on button "Close" at bounding box center [742, 114] width 30 height 16
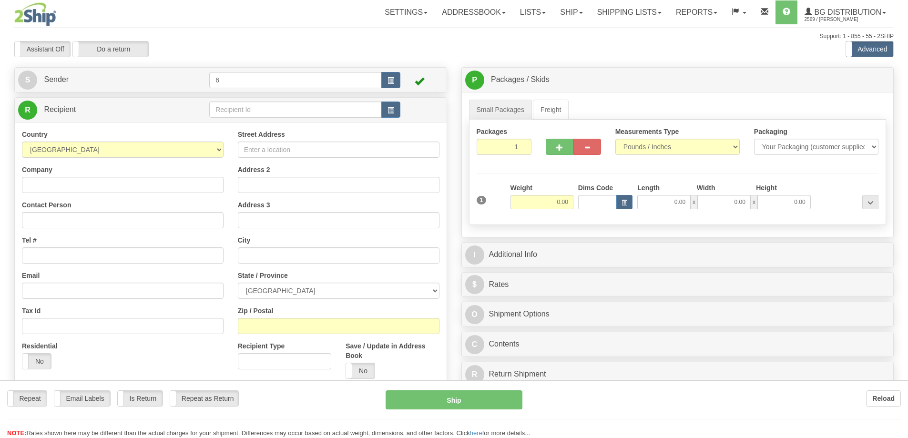
click at [236, 110] on div at bounding box center [454, 219] width 908 height 438
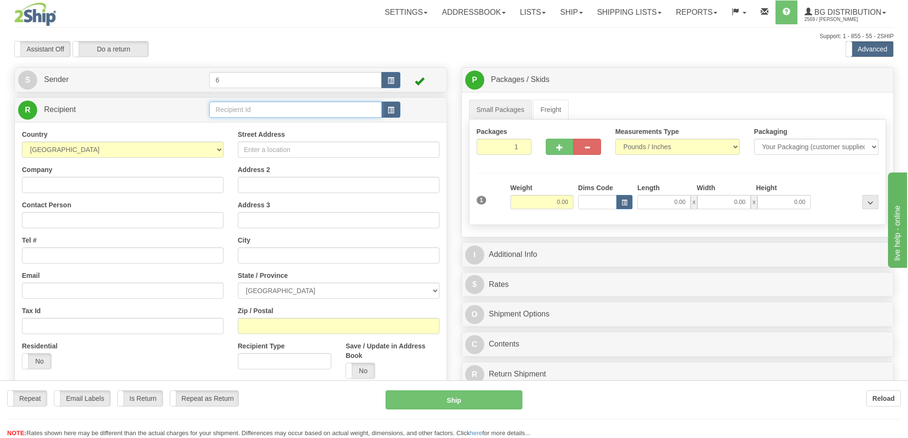
click at [236, 110] on input "text" at bounding box center [295, 109] width 172 height 16
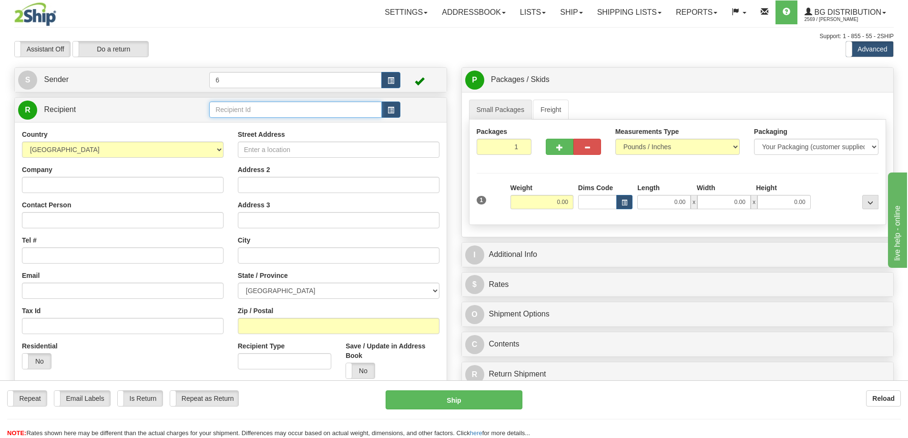
click at [236, 110] on input "text" at bounding box center [295, 109] width 172 height 16
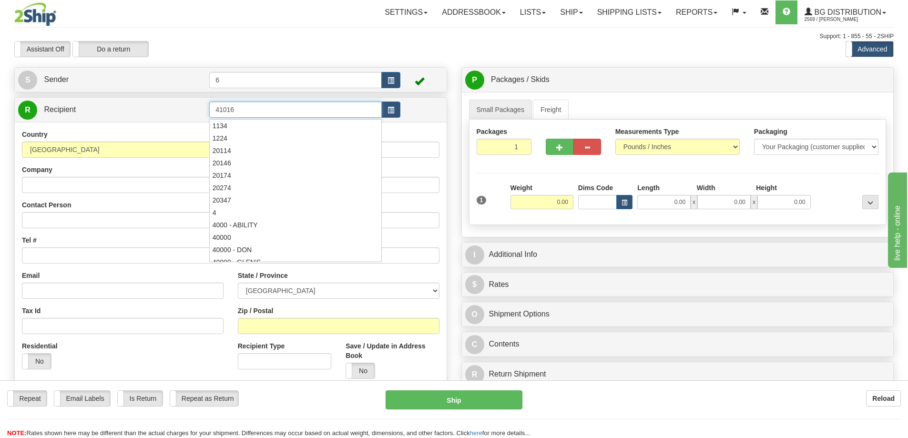
type input "41016"
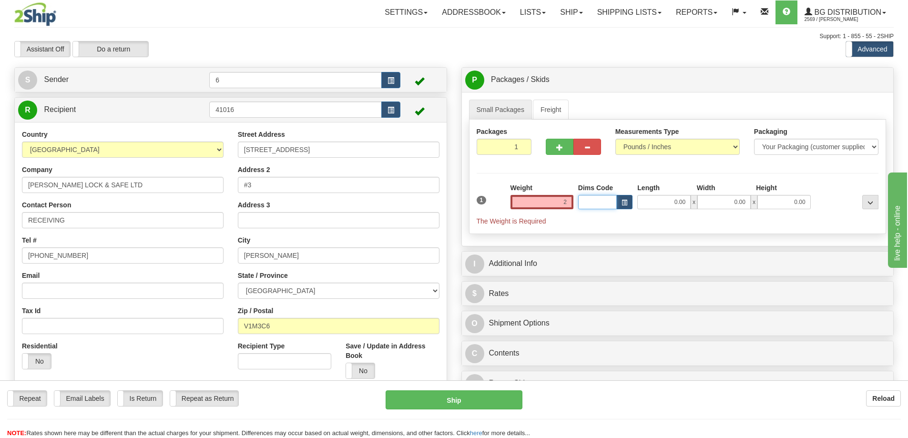
type input "2.00"
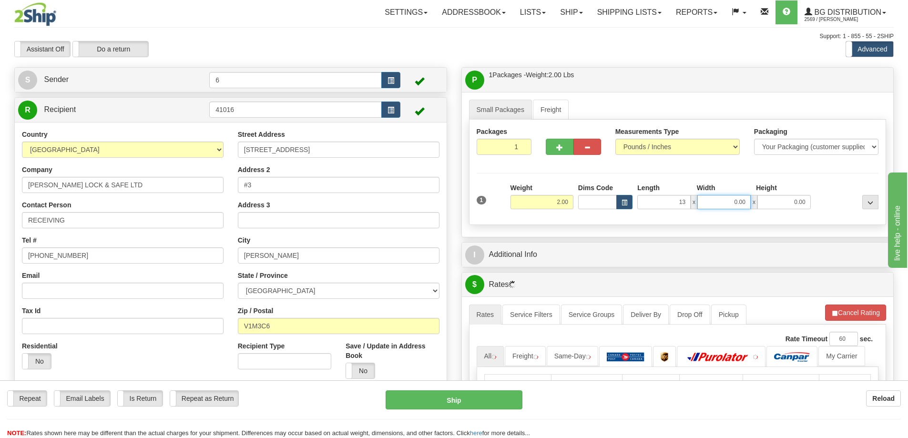
type input "13.00"
type input "7.00"
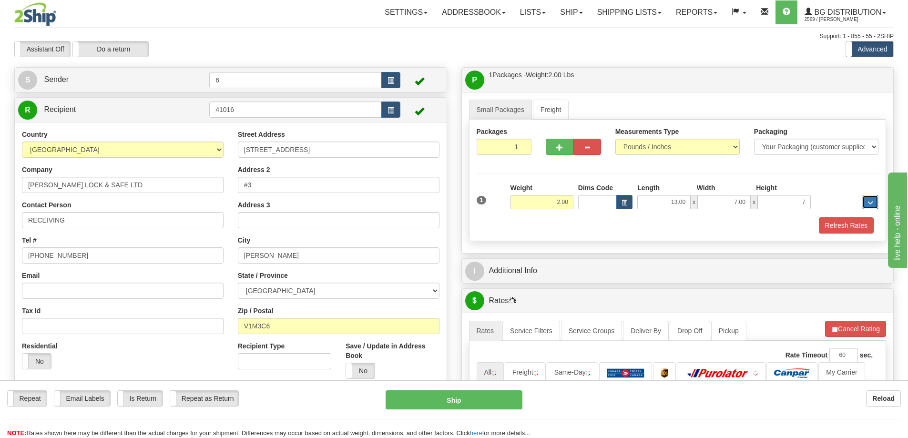
type input "7.00"
click at [843, 231] on button "Refresh Rates" at bounding box center [846, 225] width 55 height 16
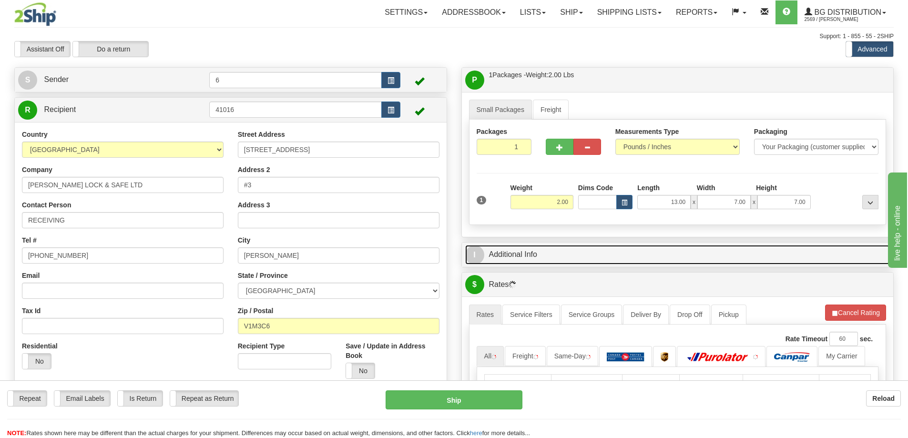
click at [817, 261] on link "I Additional Info" at bounding box center [677, 255] width 425 height 20
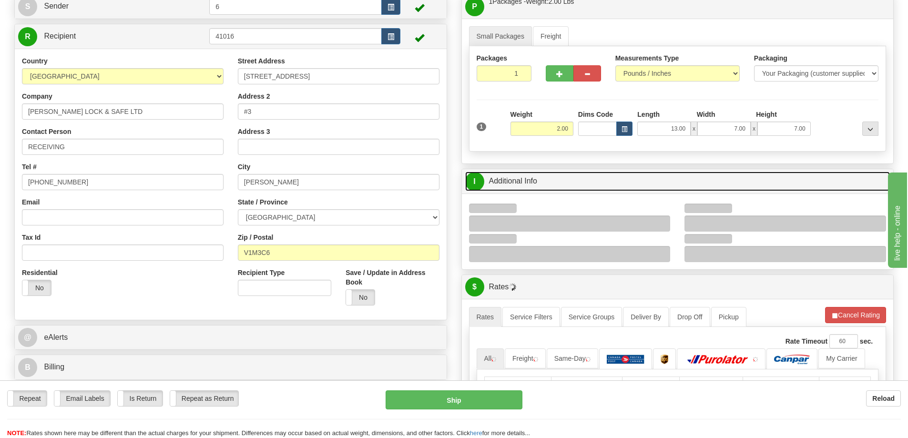
scroll to position [143, 0]
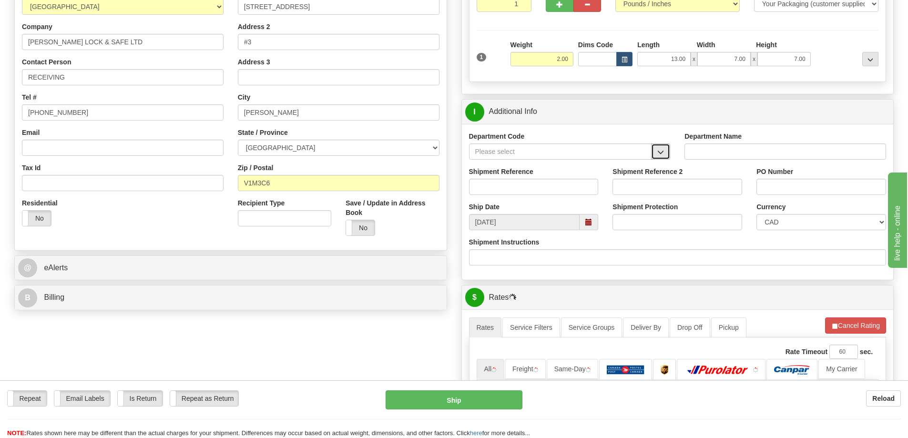
click at [663, 153] on span "button" at bounding box center [660, 152] width 7 height 6
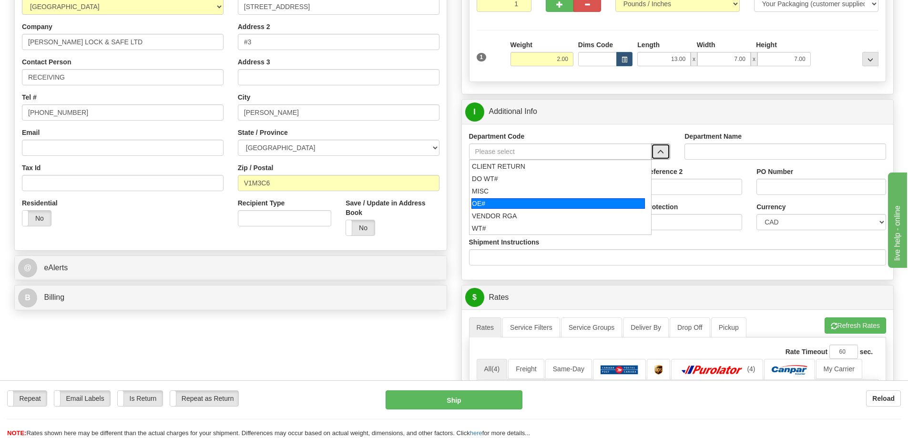
drag, startPoint x: 528, startPoint y: 207, endPoint x: 521, endPoint y: 183, distance: 24.9
click at [527, 206] on div "OE#" at bounding box center [557, 203] width 173 height 10
type input "OE#"
type input "ORDERS"
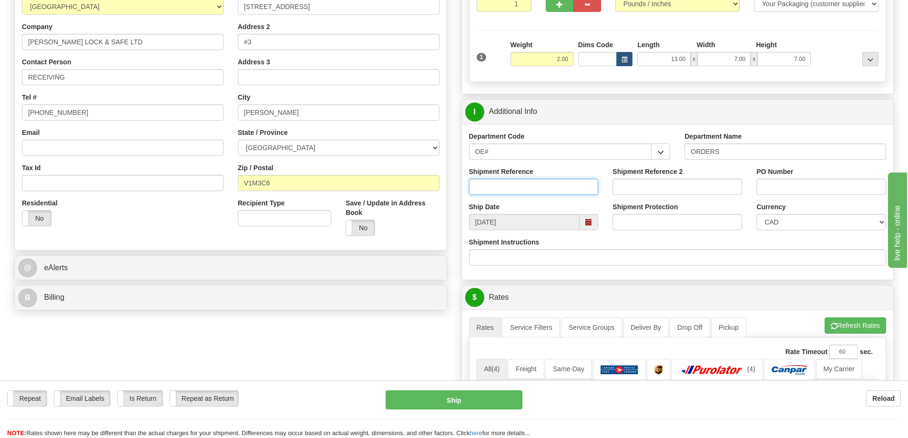
click at [521, 182] on input "Shipment Reference" at bounding box center [534, 187] width 130 height 16
type input "60032519-00"
drag, startPoint x: 841, startPoint y: 193, endPoint x: 890, endPoint y: 169, distance: 54.1
click at [875, 183] on input "60032519-010" at bounding box center [821, 187] width 130 height 16
type input "60032519-00"
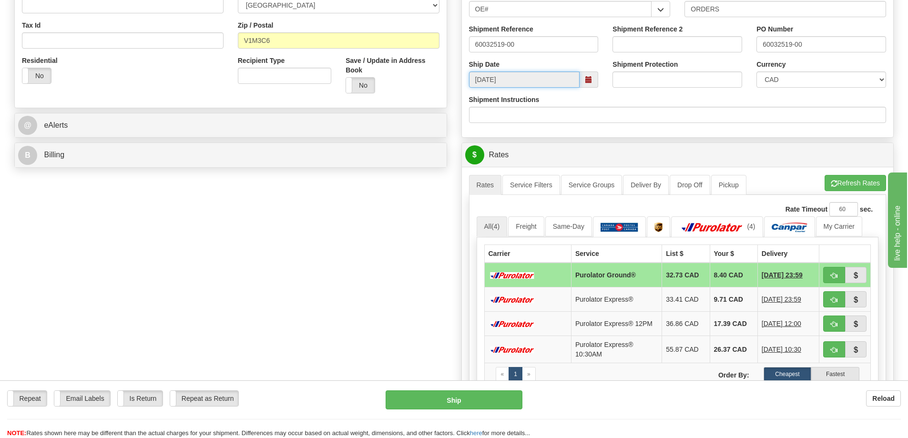
scroll to position [286, 0]
click at [863, 181] on button "Refresh Rates" at bounding box center [854, 182] width 61 height 16
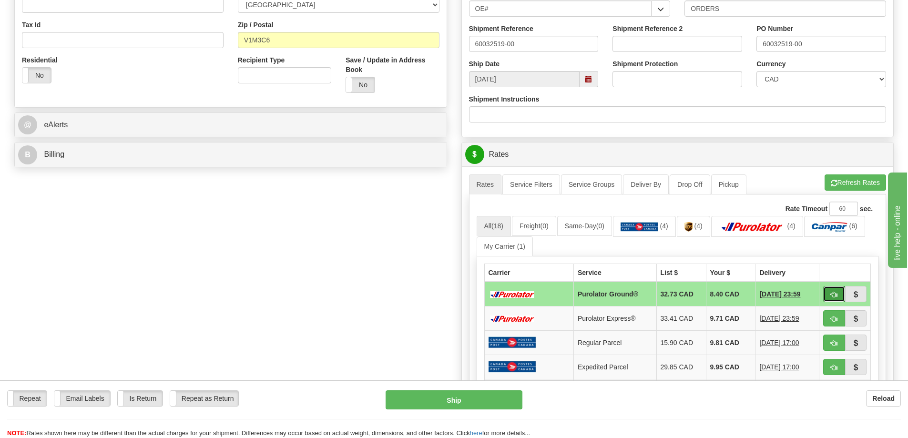
click at [834, 291] on button "button" at bounding box center [834, 294] width 22 height 16
type input "260"
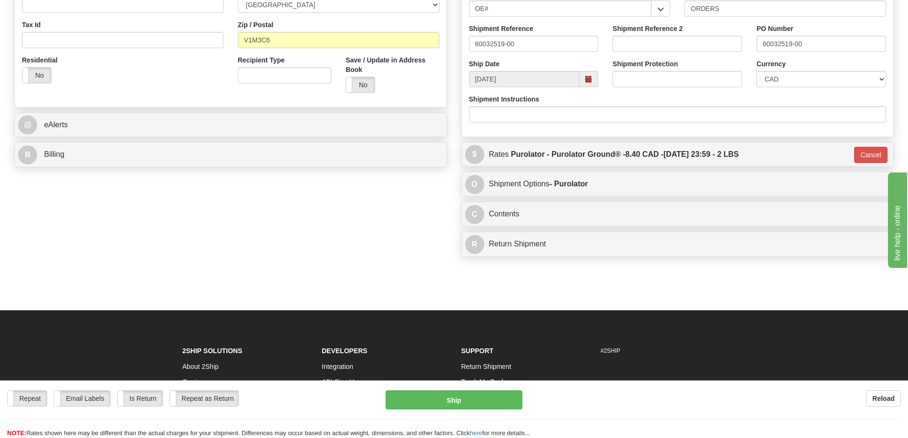
click at [486, 386] on div "Repeat Repeat Email Labels Email Labels Edit Is Return Is Return Repeat as Retu…" at bounding box center [454, 409] width 908 height 58
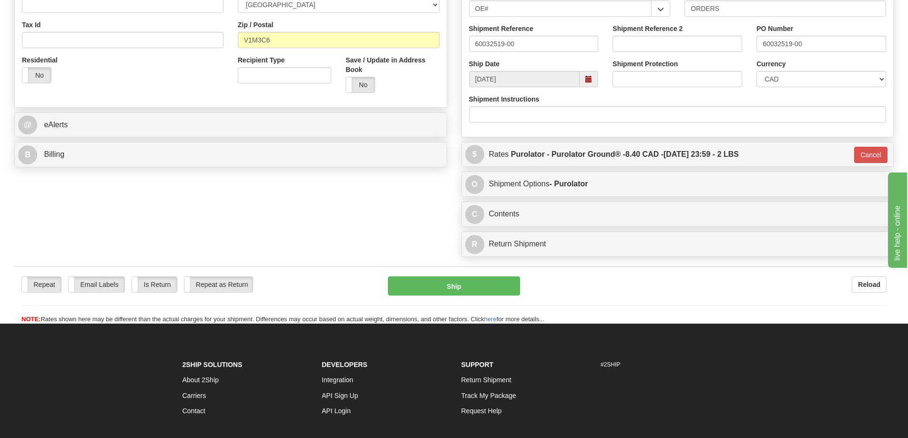
click at [481, 399] on link "Track My Package" at bounding box center [488, 396] width 55 height 8
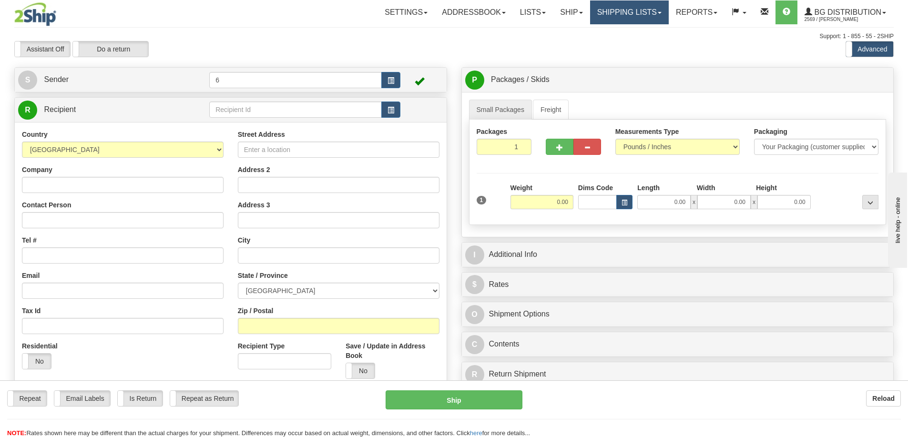
click at [620, 8] on link "Shipping lists" at bounding box center [629, 12] width 79 height 24
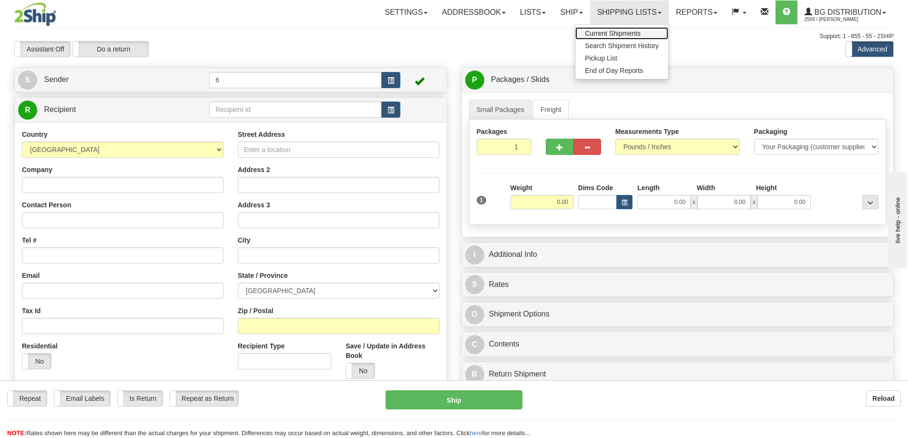
click at [615, 30] on span "Current Shipments" at bounding box center [613, 34] width 56 height 8
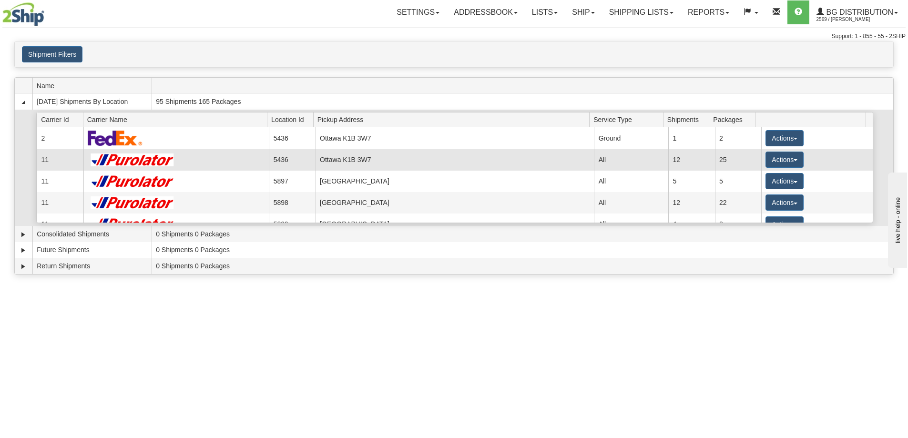
scroll to position [95, 0]
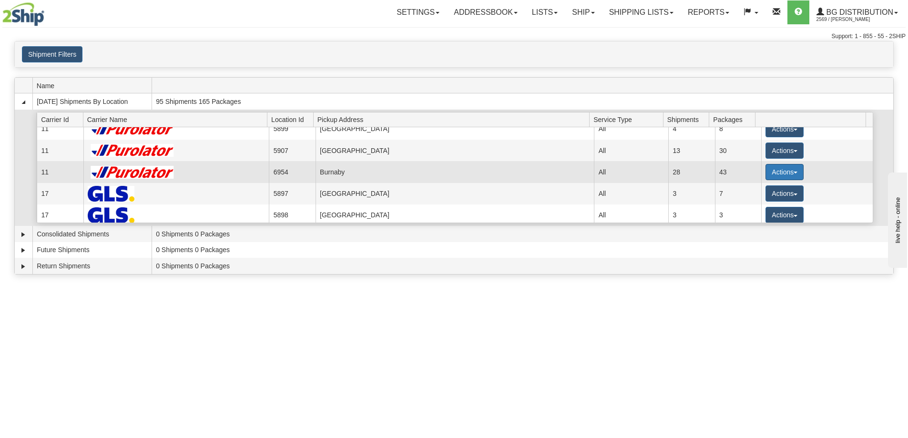
click at [793, 173] on span "button" at bounding box center [795, 173] width 4 height 2
click at [762, 190] on span "Details" at bounding box center [749, 189] width 26 height 7
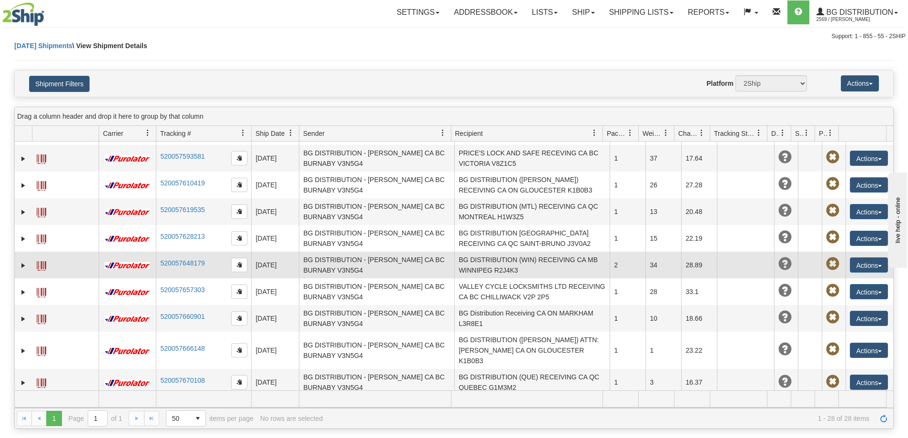
scroll to position [498, 0]
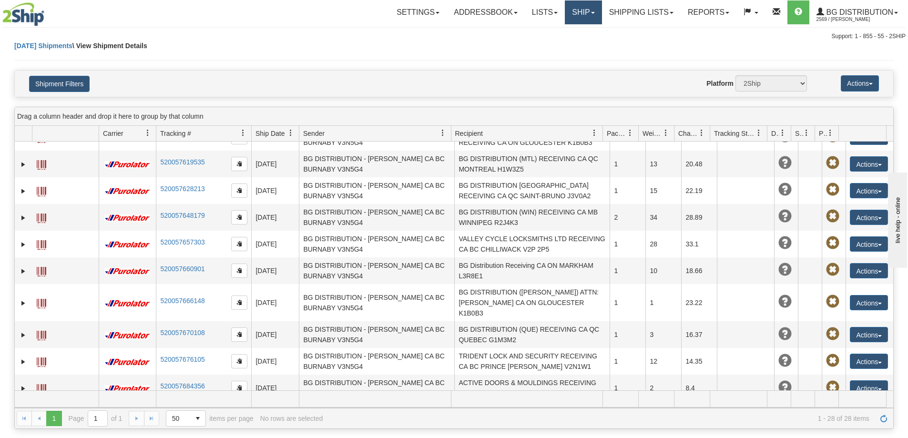
click at [565, 14] on link "Ship" at bounding box center [583, 12] width 37 height 24
click at [558, 29] on link "Ship Screen" at bounding box center [563, 33] width 75 height 12
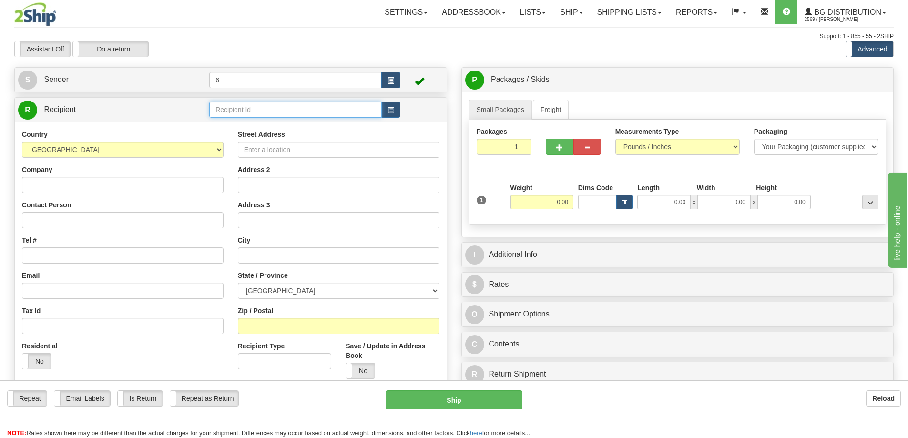
click at [231, 114] on input "text" at bounding box center [295, 109] width 172 height 16
type input "41016"
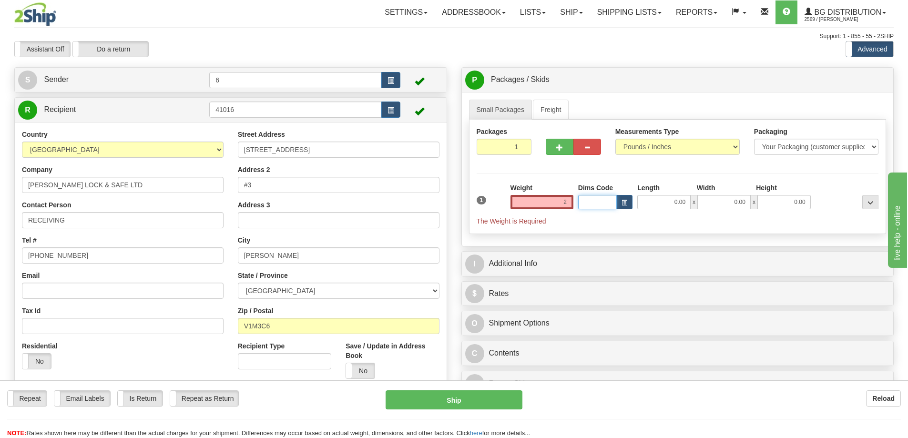
type input "2.00"
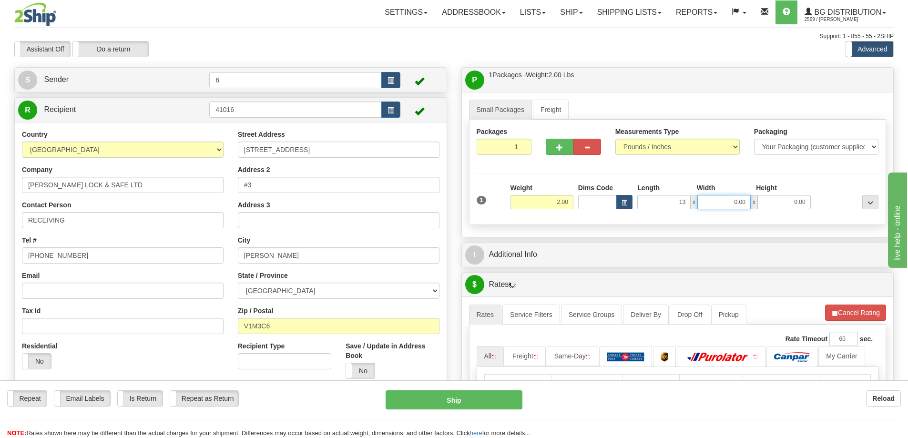
type input "13.00"
type input "7.00"
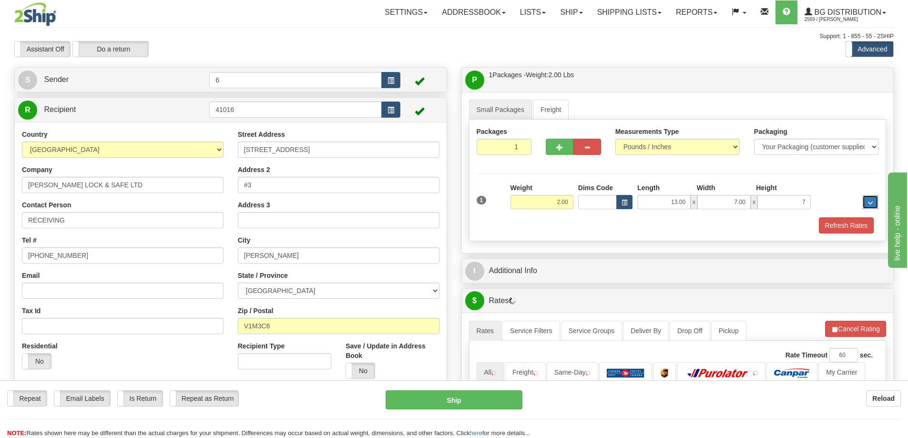
type input "7.00"
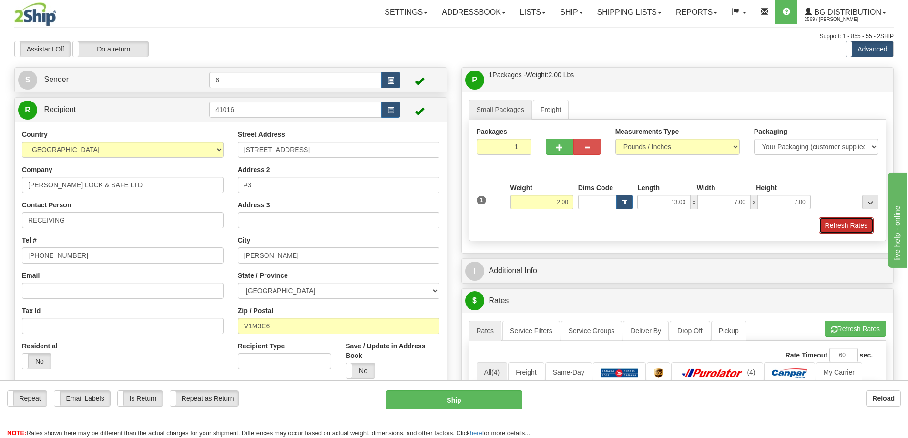
click at [838, 223] on button "Refresh Rates" at bounding box center [846, 225] width 55 height 16
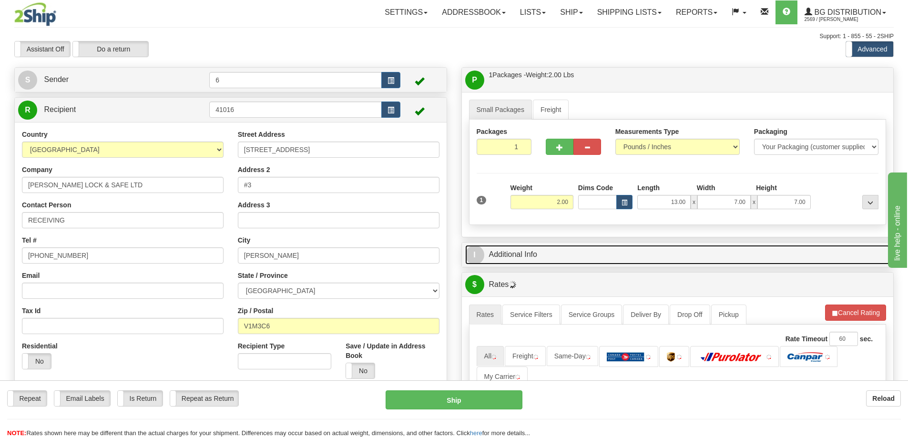
click at [788, 260] on link "I Additional Info" at bounding box center [677, 255] width 425 height 20
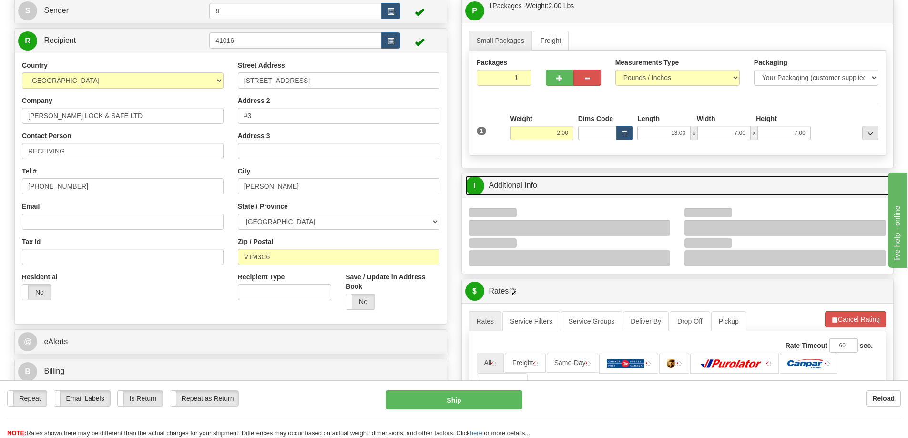
scroll to position [143, 0]
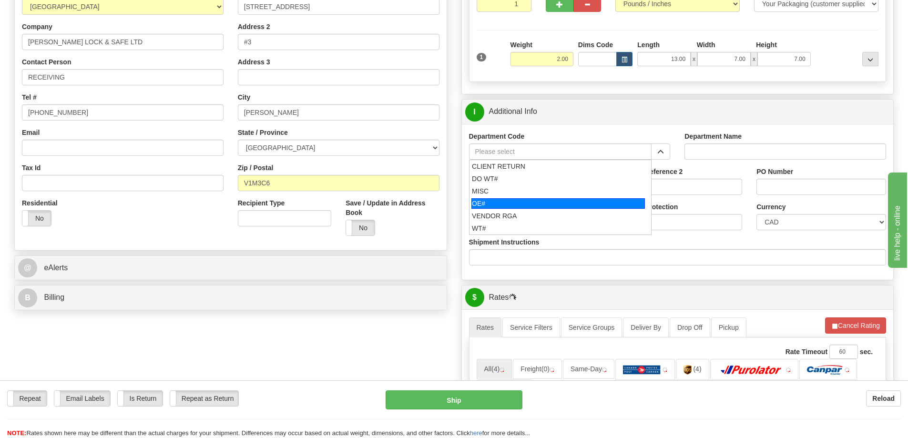
click at [505, 202] on div "OE#" at bounding box center [557, 203] width 173 height 10
type input "OE#"
type input "ORDERS"
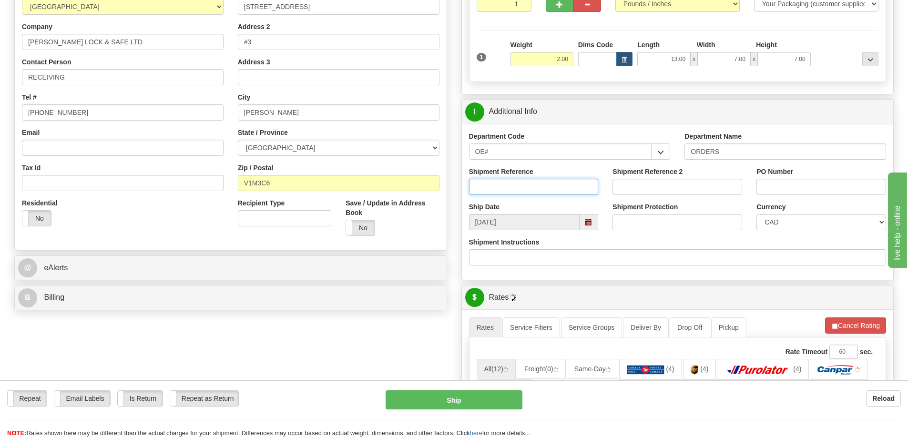
click at [508, 187] on input "Shipment Reference" at bounding box center [534, 187] width 130 height 16
type input "60032519-00"
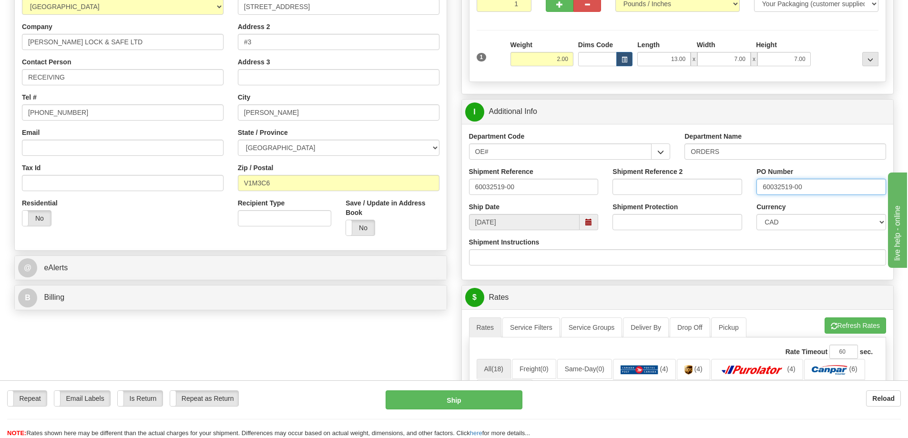
type input "60032519-00"
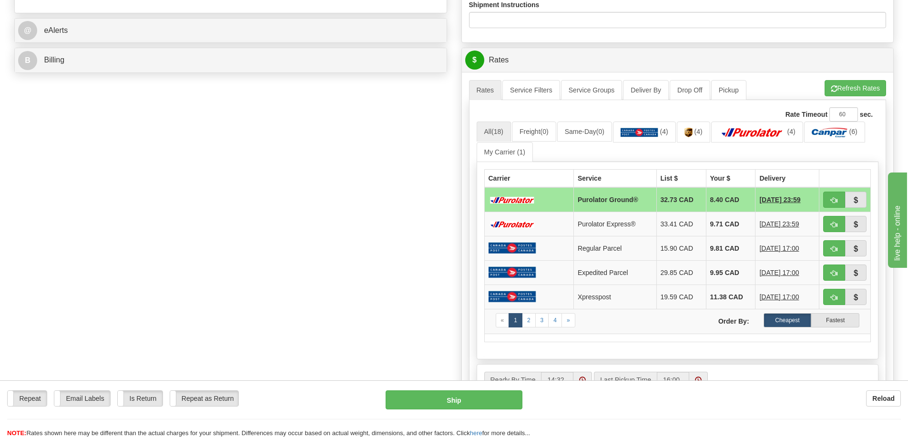
scroll to position [429, 0]
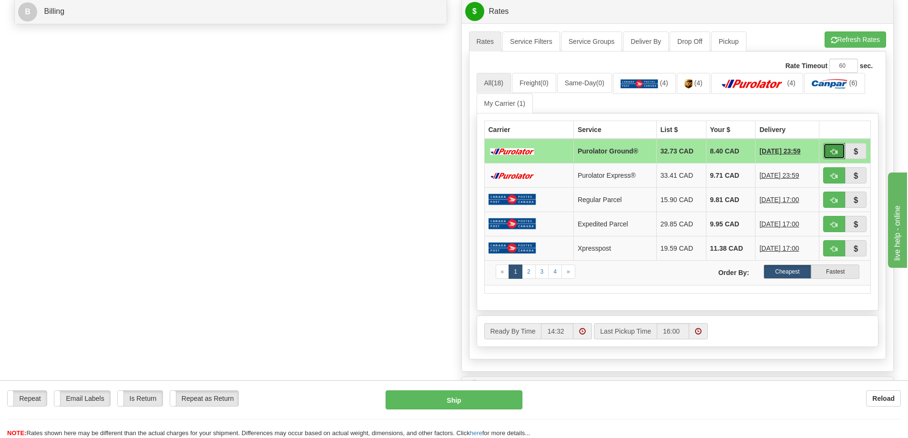
click at [832, 158] on button "button" at bounding box center [834, 151] width 22 height 16
type input "260"
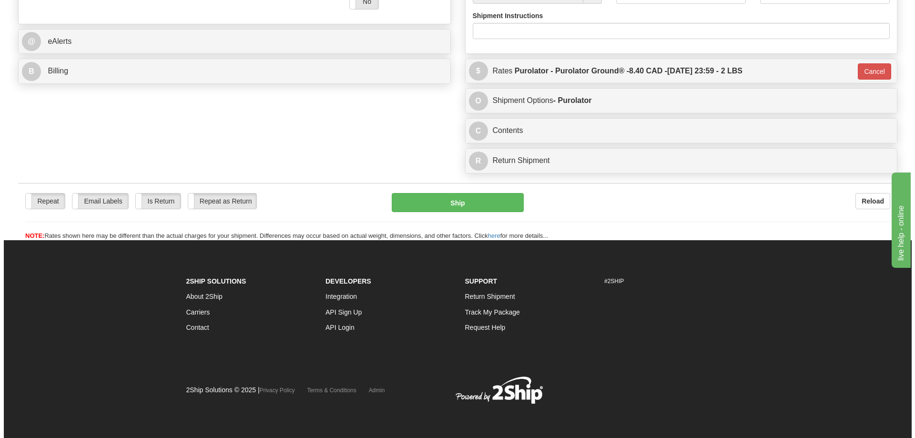
scroll to position [399, 0]
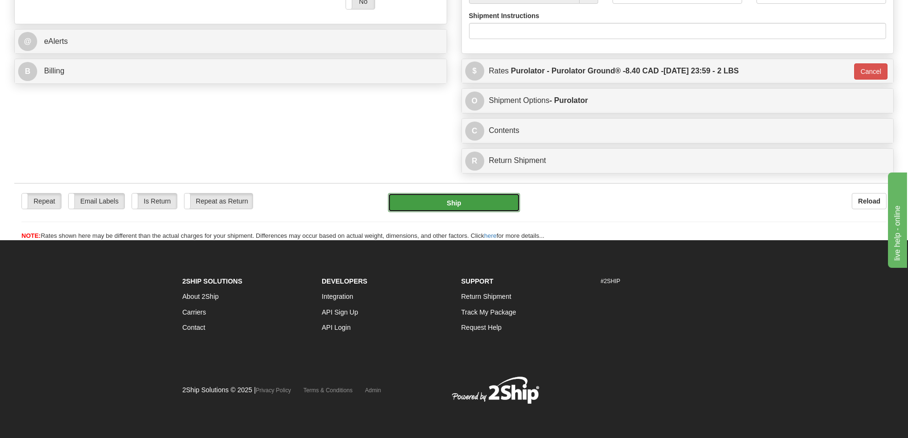
click at [443, 193] on button "Ship" at bounding box center [454, 202] width 132 height 19
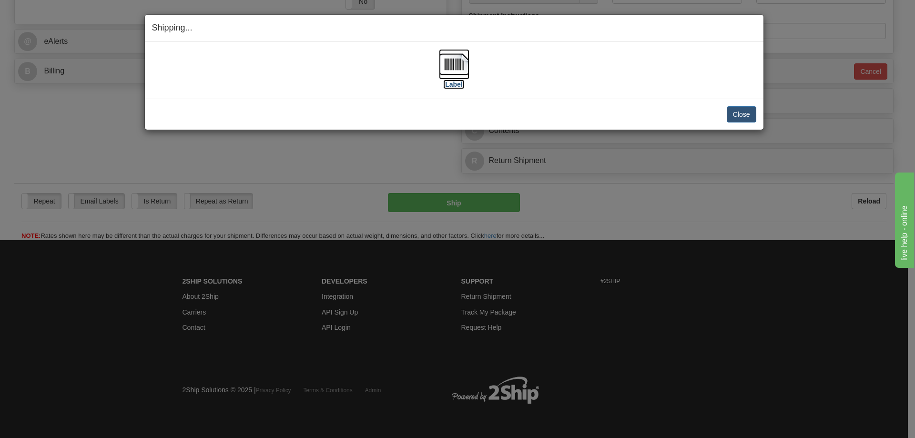
click at [460, 87] on label "[Label]" at bounding box center [454, 85] width 22 height 10
